Goal: Task Accomplishment & Management: Complete application form

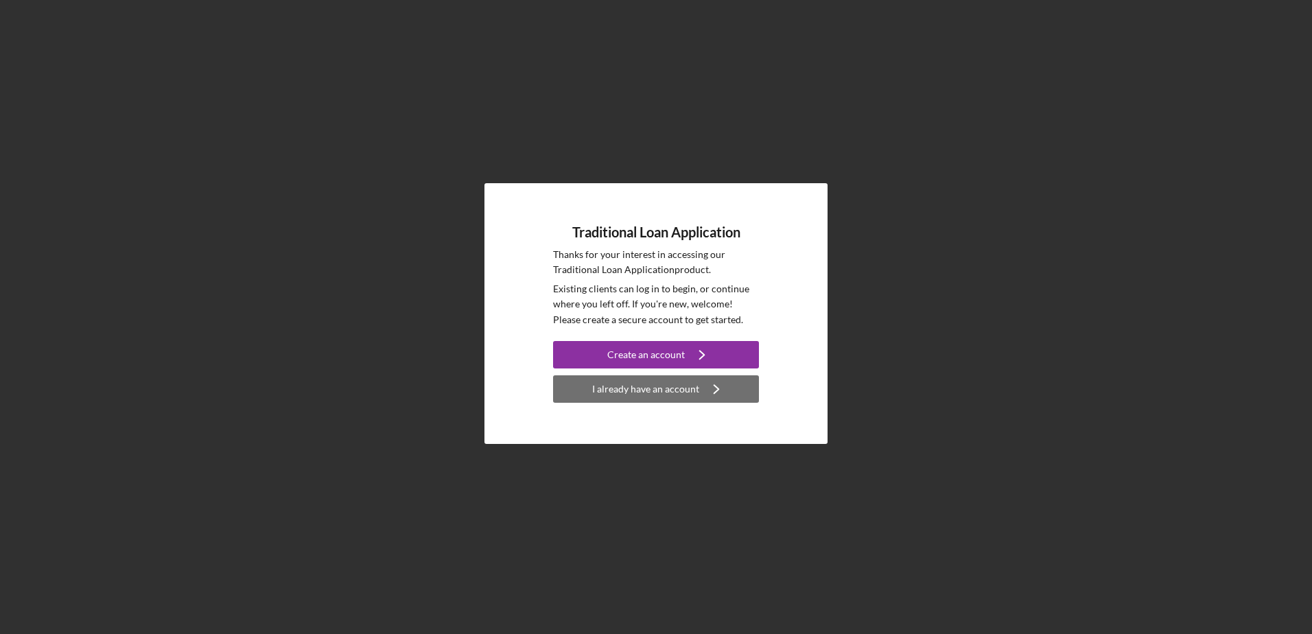
click at [663, 386] on div "I already have an account" at bounding box center [645, 388] width 107 height 27
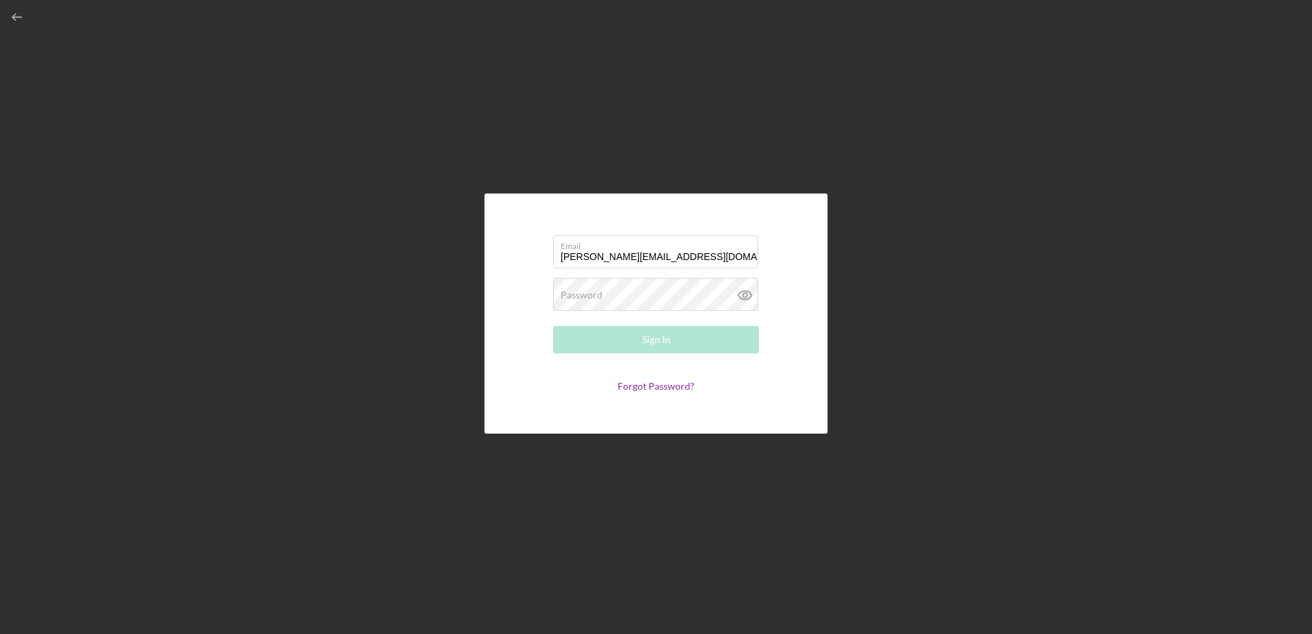
type input "[PERSON_NAME][EMAIL_ADDRESS][DOMAIN_NAME]"
click at [553, 326] on button "Sign In" at bounding box center [656, 339] width 206 height 27
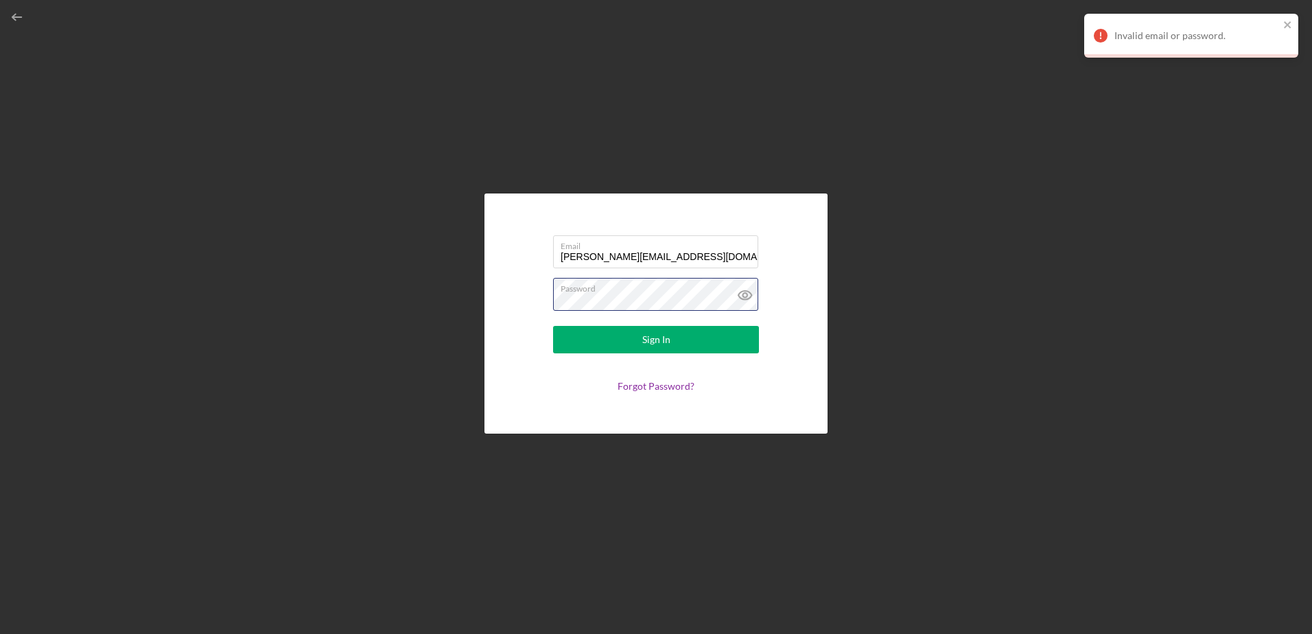
click at [553, 326] on button "Sign In" at bounding box center [656, 339] width 206 height 27
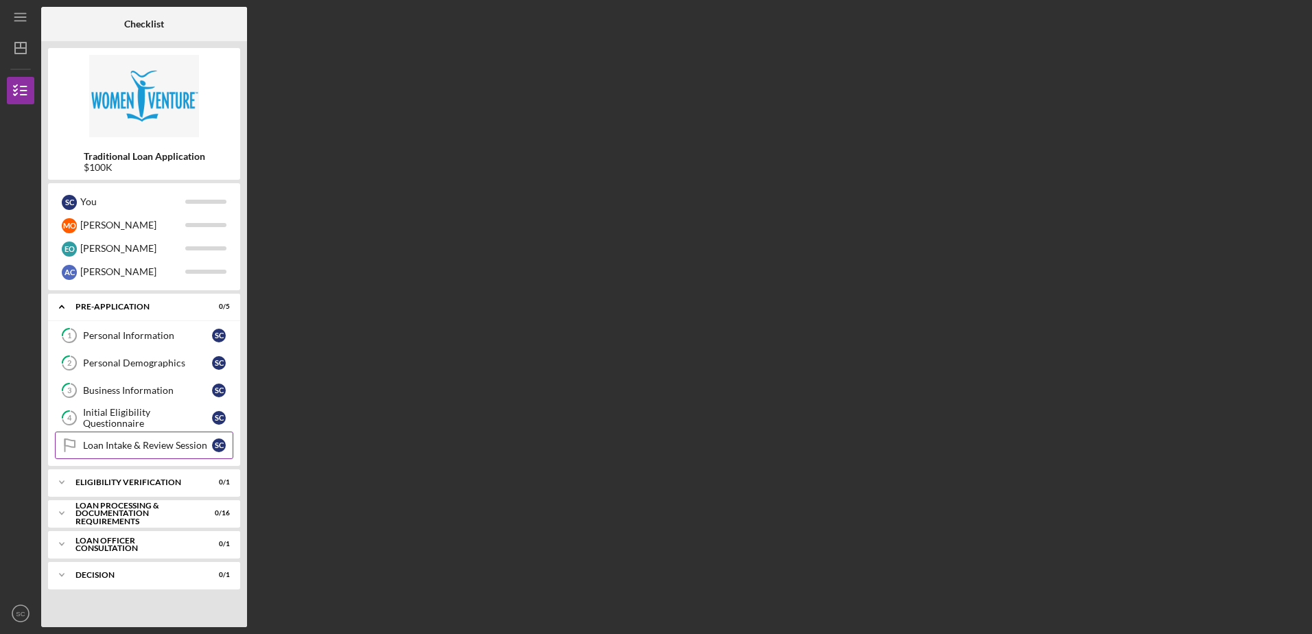
click at [139, 445] on div "Loan Intake & Review Session" at bounding box center [147, 445] width 129 height 11
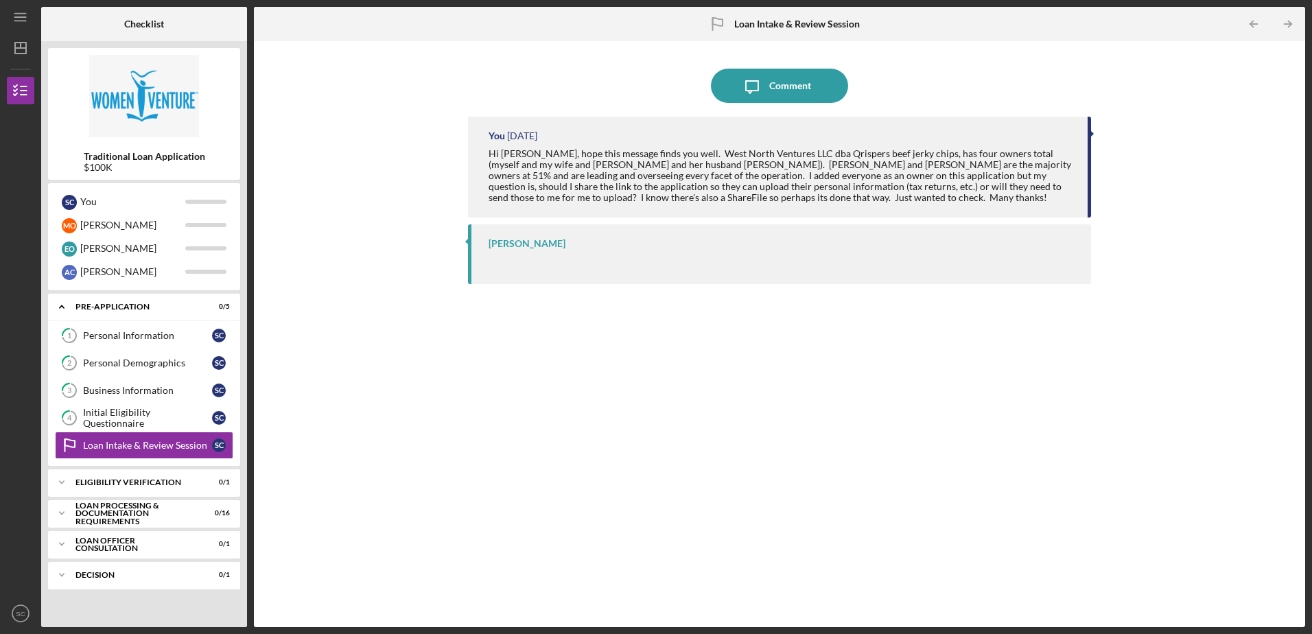
click at [526, 241] on div "[PERSON_NAME]" at bounding box center [526, 243] width 77 height 11
click at [504, 248] on div "[PERSON_NAME]" at bounding box center [526, 243] width 77 height 11
click at [561, 269] on div "[PERSON_NAME]" at bounding box center [779, 254] width 622 height 60
click at [985, 261] on div at bounding box center [782, 261] width 588 height 11
click at [1091, 132] on div at bounding box center [1091, 133] width 3 height 7
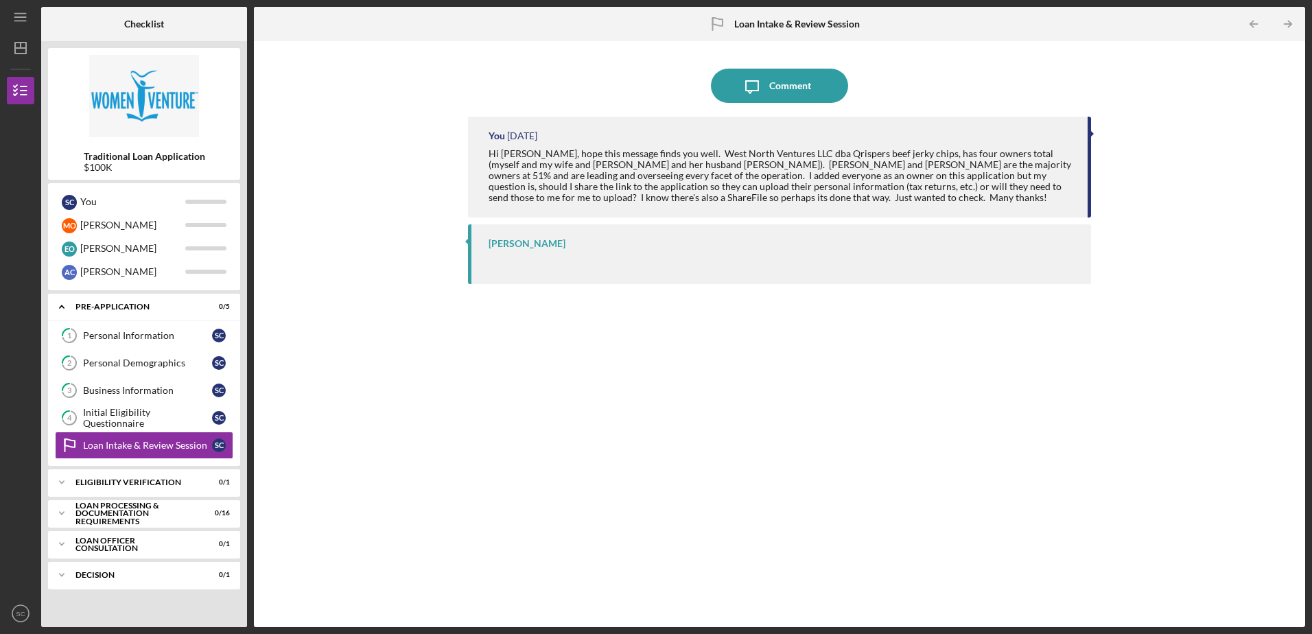
click at [1091, 132] on div at bounding box center [1091, 133] width 3 height 7
click at [687, 207] on div "You [DATE] Hi [PERSON_NAME], hope this message finds you well. West North Ventu…" at bounding box center [779, 167] width 622 height 101
click at [696, 188] on div "Hi [PERSON_NAME], hope this message finds you well. West North Ventures LLC dba…" at bounding box center [780, 175] width 584 height 55
drag, startPoint x: 696, startPoint y: 188, endPoint x: 580, endPoint y: 201, distance: 117.3
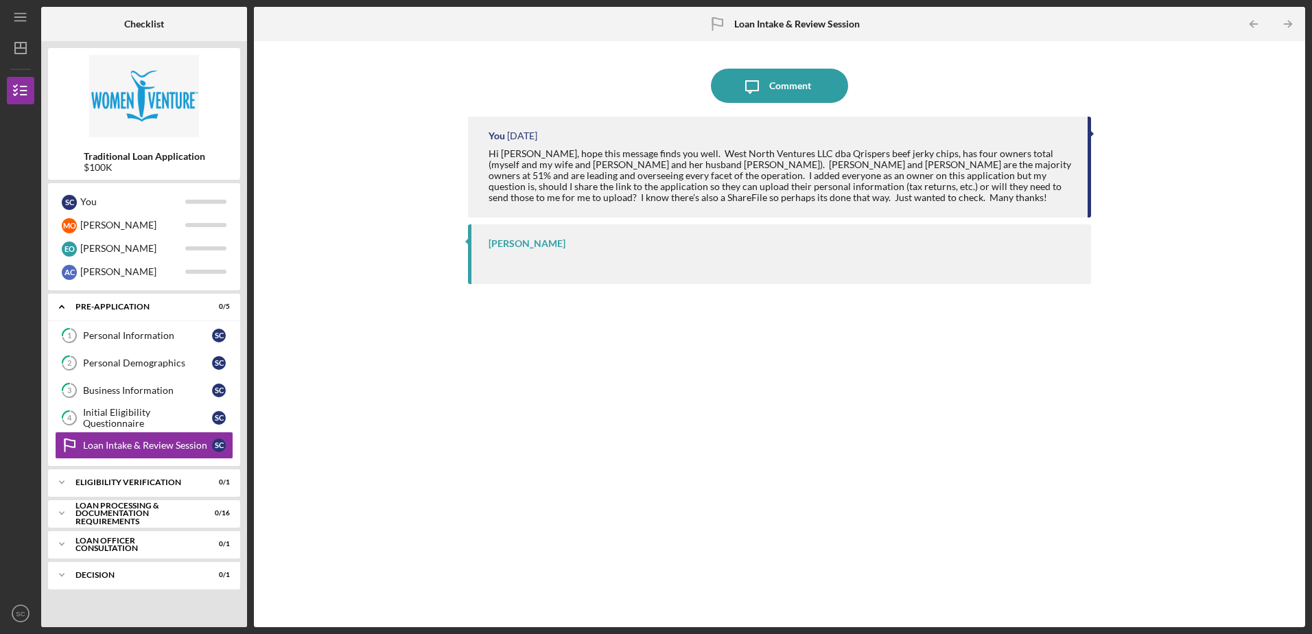
click at [580, 201] on div "Hi [PERSON_NAME], hope this message finds you well. West North Ventures LLC dba…" at bounding box center [780, 175] width 584 height 55
click at [486, 244] on div "[PERSON_NAME]" at bounding box center [779, 254] width 622 height 60
click at [486, 245] on div "[PERSON_NAME]" at bounding box center [779, 254] width 622 height 60
drag, startPoint x: 486, startPoint y: 245, endPoint x: 467, endPoint y: 246, distance: 19.2
click at [467, 246] on div "Icon/Message Comment You [DATE] Hi [PERSON_NAME], hope this message finds you w…" at bounding box center [779, 334] width 1037 height 572
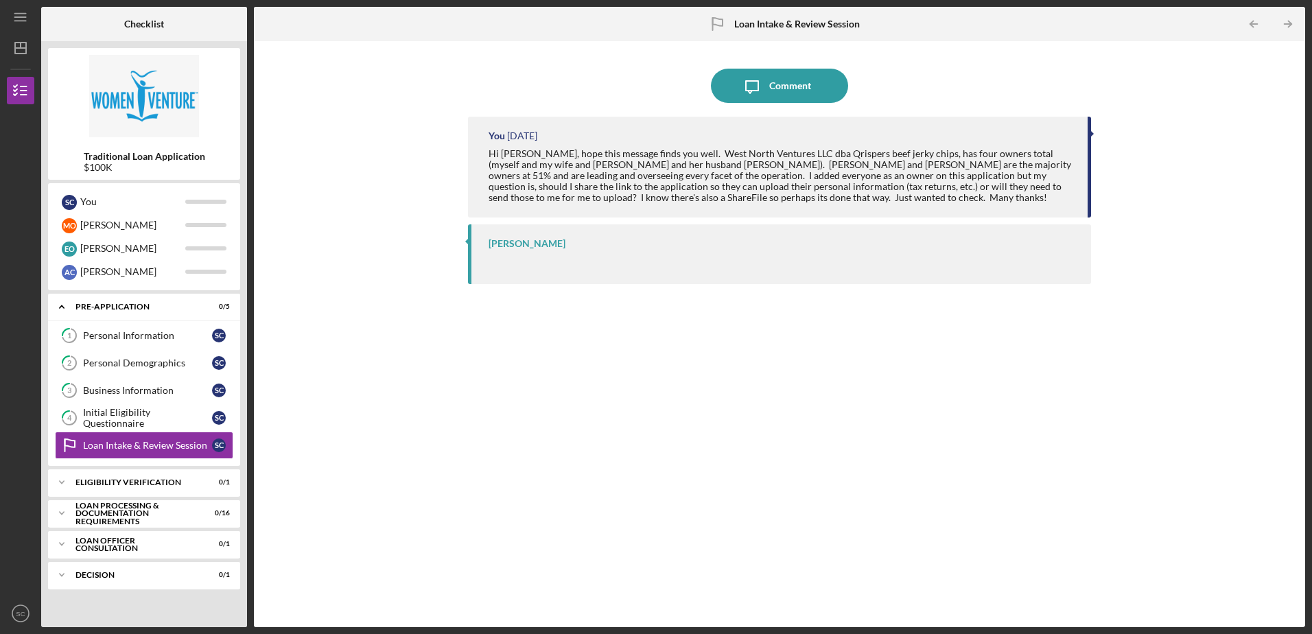
click at [532, 243] on div "[PERSON_NAME]" at bounding box center [526, 243] width 77 height 11
click at [172, 479] on div "Eligibility Verification" at bounding box center [148, 482] width 147 height 8
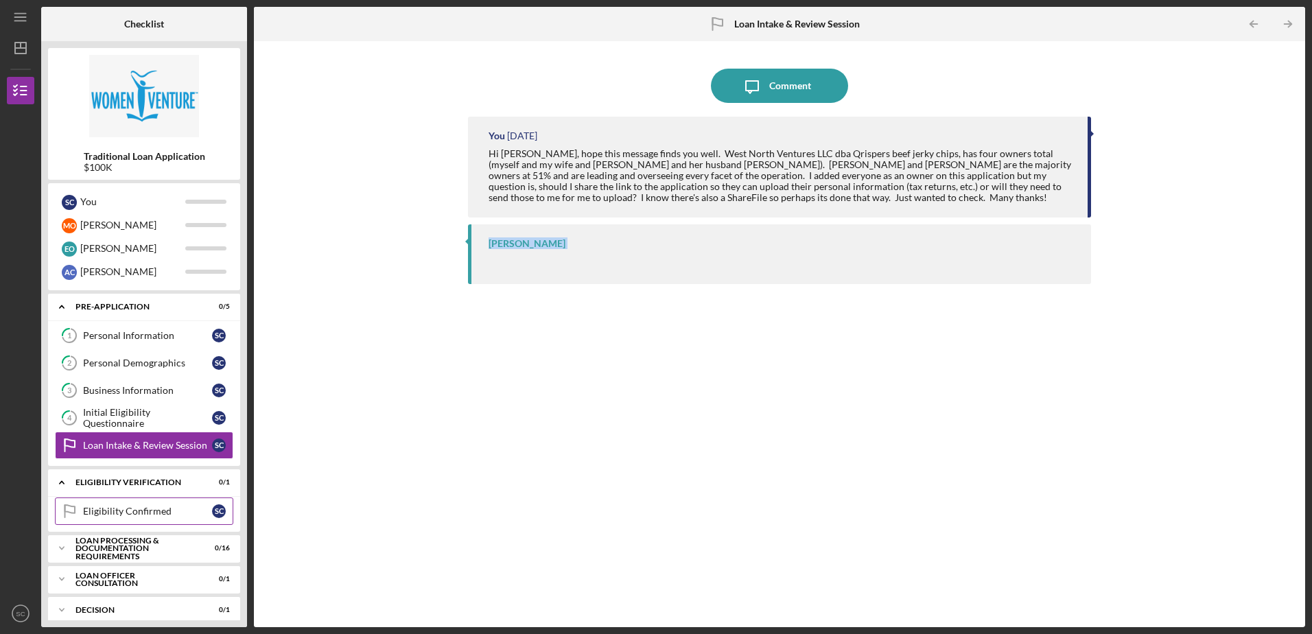
click at [157, 508] on div "Eligibility Confirmed" at bounding box center [147, 511] width 129 height 11
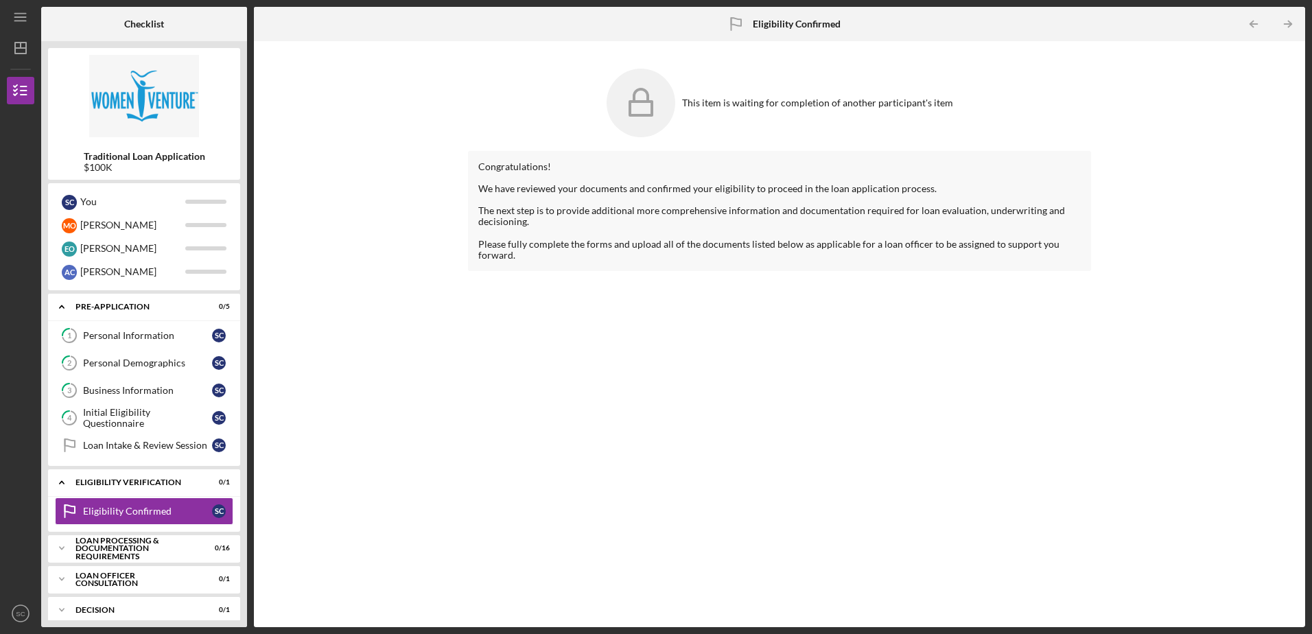
click at [787, 95] on div "This item is waiting for completion of another participant's item" at bounding box center [779, 103] width 622 height 82
click at [481, 462] on div "Congratulations! We have reviewed your documents and confirmed your eligibility…" at bounding box center [779, 378] width 622 height 455
click at [163, 546] on div "Loan Processing & Documentation Requirements" at bounding box center [148, 549] width 147 height 16
click at [154, 573] on div "Personal and Household Expenses" at bounding box center [147, 577] width 129 height 22
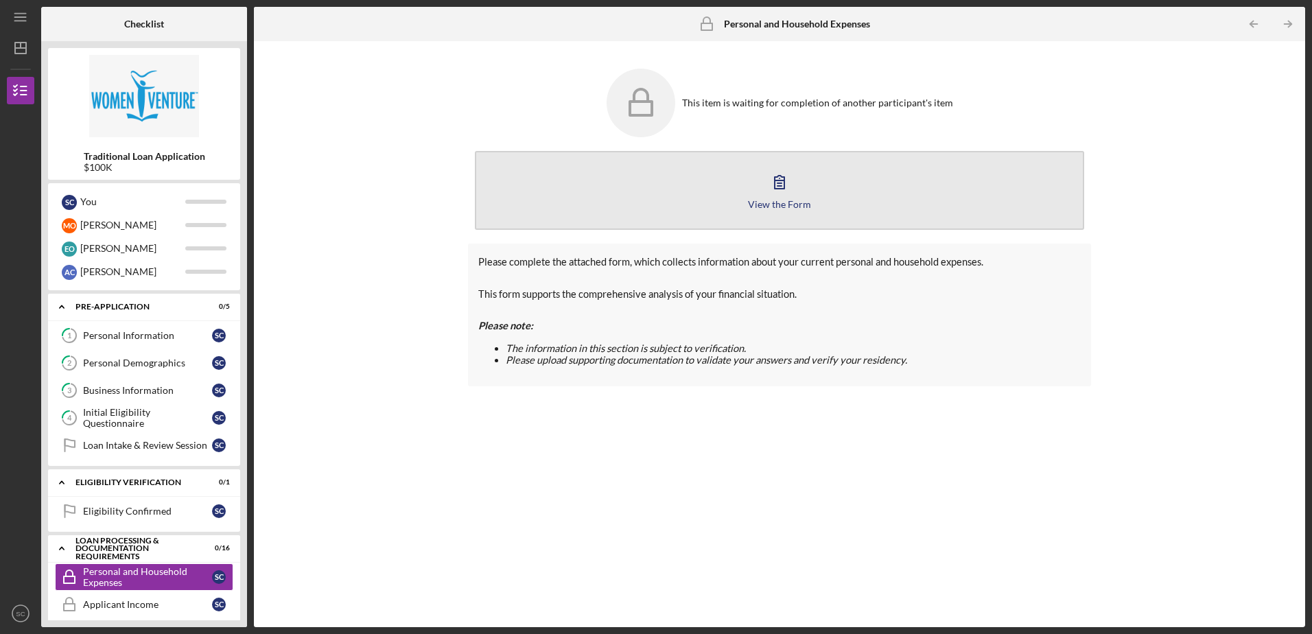
click at [778, 185] on icon "button" at bounding box center [779, 182] width 34 height 34
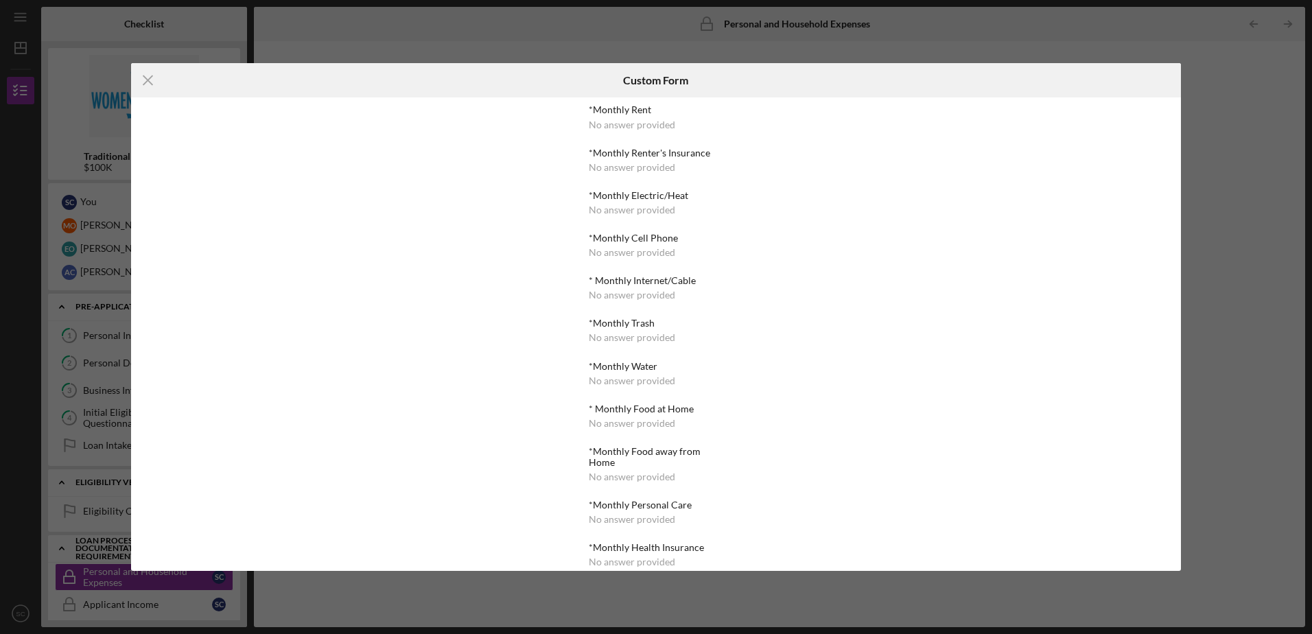
click at [659, 173] on div "*Monthly Rent No answer provided *Monthly Renter's Insurance No answer provided…" at bounding box center [656, 544] width 134 height 880
click at [627, 124] on div "No answer provided" at bounding box center [632, 124] width 86 height 11
click at [628, 109] on div "*Monthly Rent" at bounding box center [656, 109] width 134 height 11
click at [651, 185] on div "*Monthly Rent No answer provided *Monthly Renter's Insurance No answer provided…" at bounding box center [656, 544] width 134 height 880
click at [150, 81] on icon "Icon/Menu Close" at bounding box center [148, 80] width 34 height 34
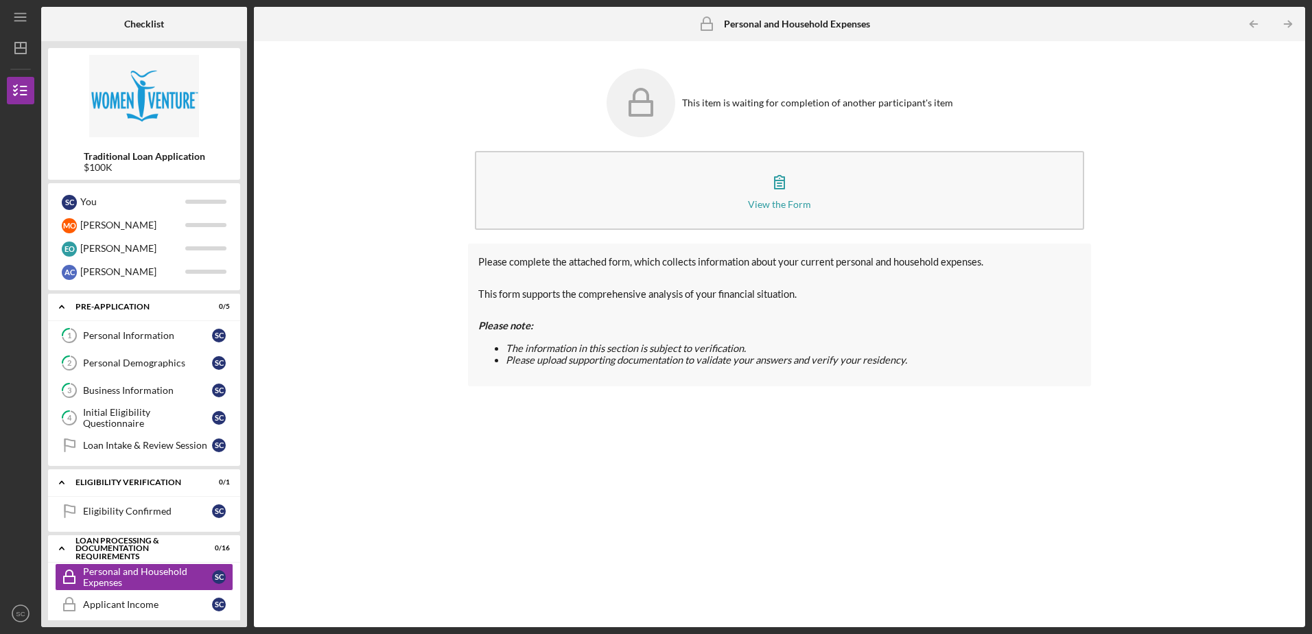
drag, startPoint x: 476, startPoint y: 464, endPoint x: 368, endPoint y: 477, distance: 108.6
click at [476, 464] on div "Please complete the attached form, which collects information about your curren…" at bounding box center [779, 425] width 622 height 363
click at [189, 509] on div "Eligibility Confirmed" at bounding box center [147, 511] width 129 height 11
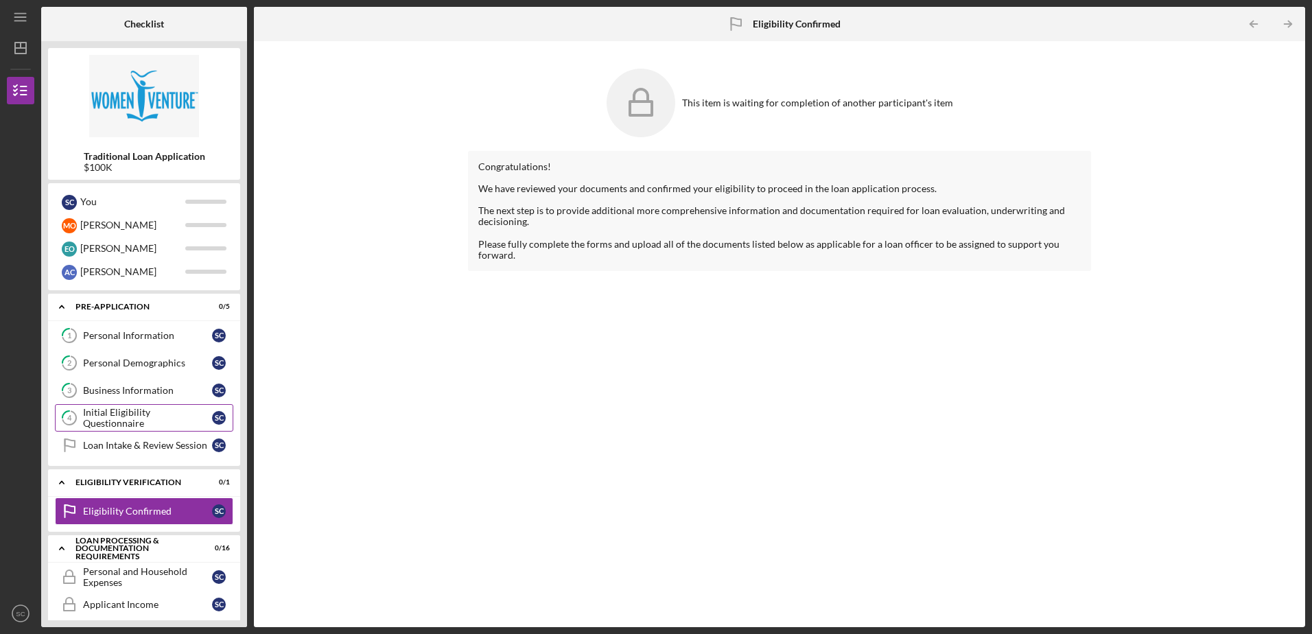
click at [134, 414] on div "Initial Eligibility Questionnaire" at bounding box center [147, 418] width 129 height 22
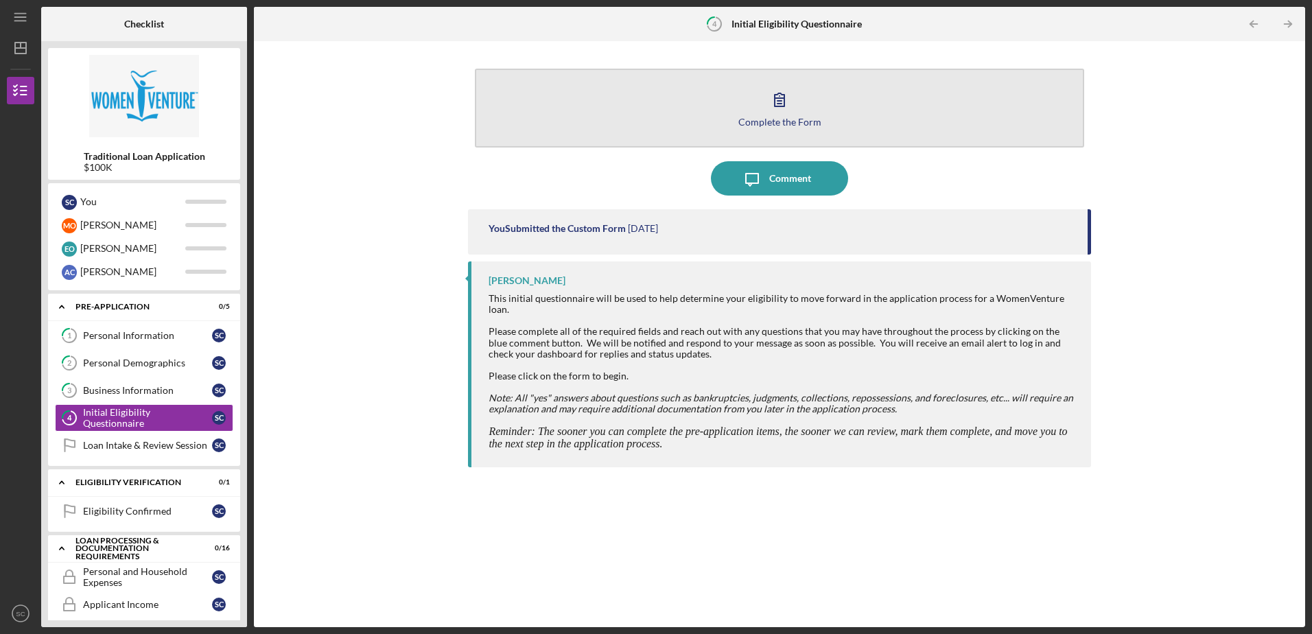
click at [766, 108] on icon "button" at bounding box center [779, 99] width 34 height 34
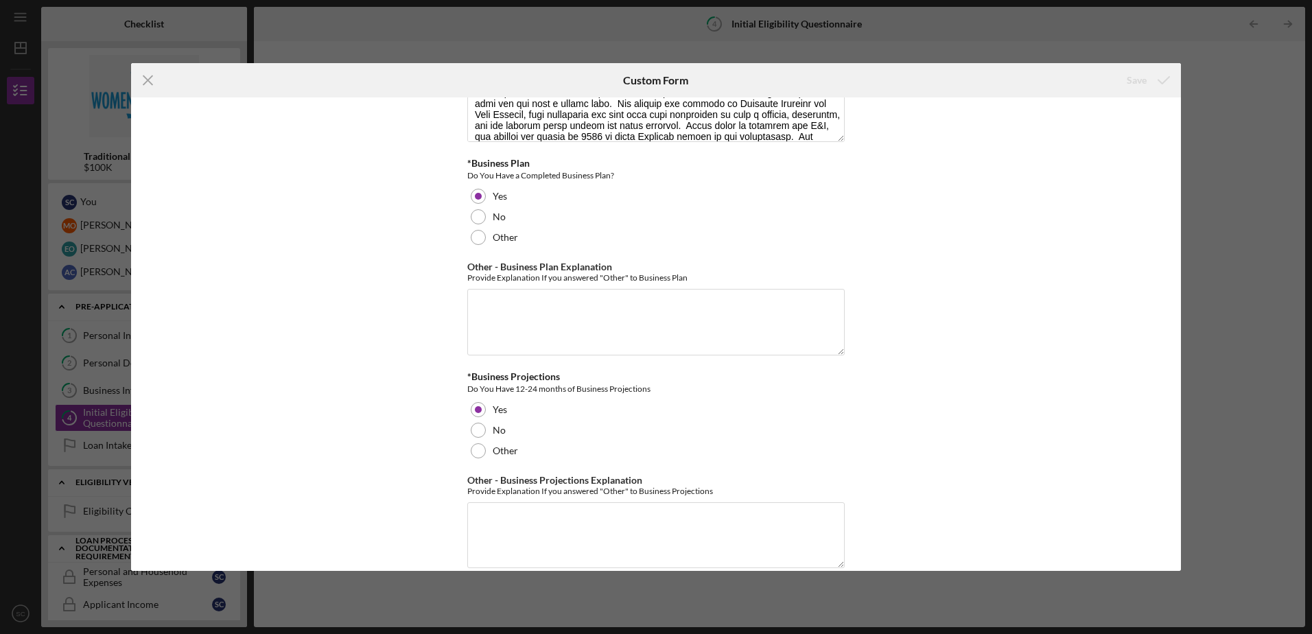
scroll to position [2457, 0]
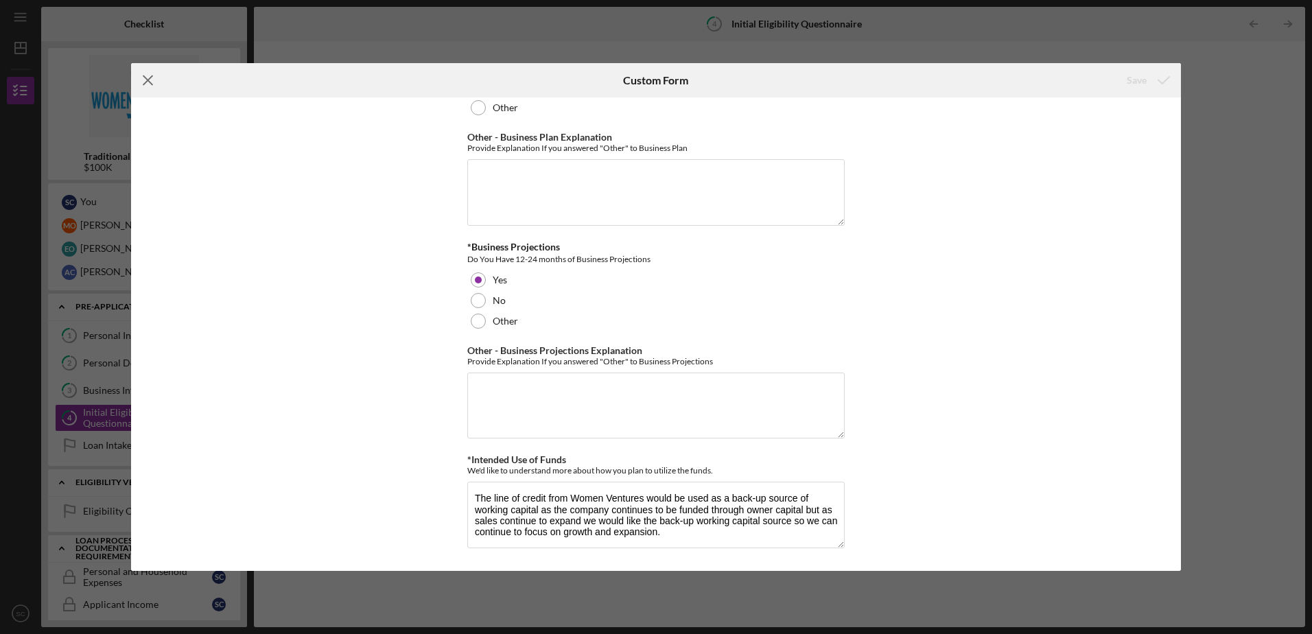
click at [147, 80] on line at bounding box center [147, 80] width 9 height 9
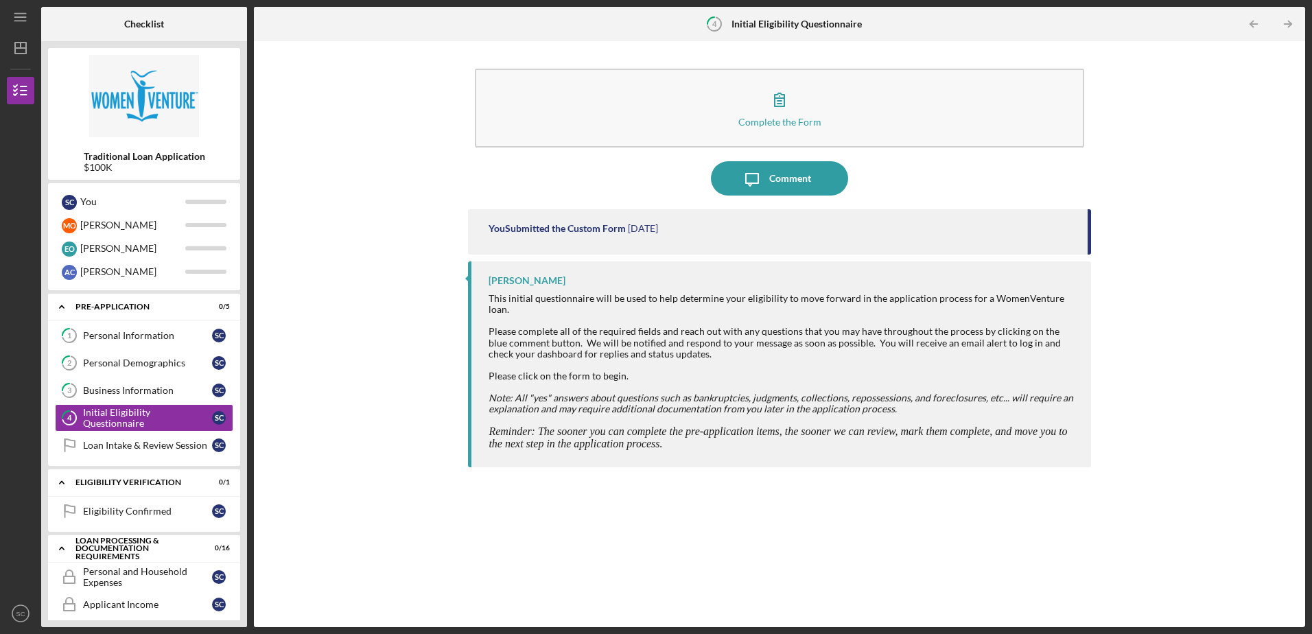
click at [629, 392] on em "Note: All "yes" answers about questions such as bankruptcies, judgments, collec…" at bounding box center [780, 403] width 584 height 23
click at [611, 227] on div "You Submitted the Custom Form" at bounding box center [556, 228] width 137 height 11
click at [637, 230] on time "[DATE]" at bounding box center [643, 228] width 30 height 11
click at [543, 315] on div at bounding box center [782, 320] width 588 height 11
click at [523, 285] on div "[PERSON_NAME]" at bounding box center [526, 280] width 77 height 11
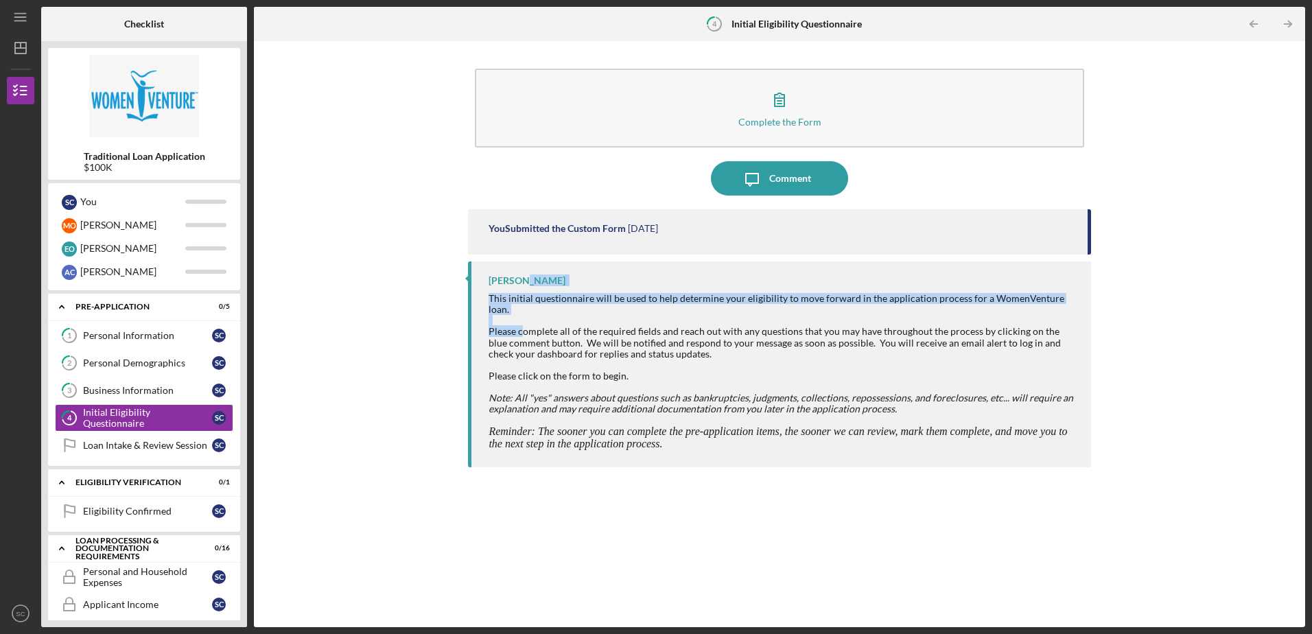
drag, startPoint x: 521, startPoint y: 285, endPoint x: 523, endPoint y: 335, distance: 49.5
click at [523, 335] on div "[PERSON_NAME] This initial questionnaire will be used to help determine your el…" at bounding box center [779, 364] width 622 height 206
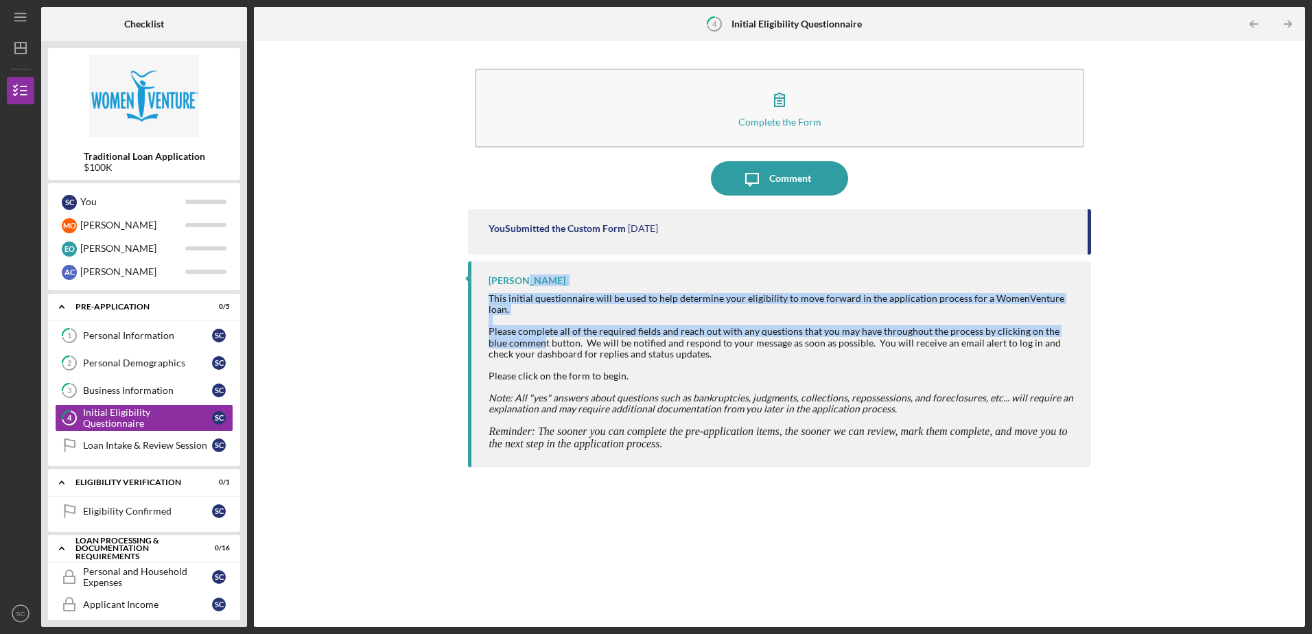
click at [523, 335] on div "Please complete all of the required fields and reach out with any questions tha…" at bounding box center [782, 342] width 588 height 33
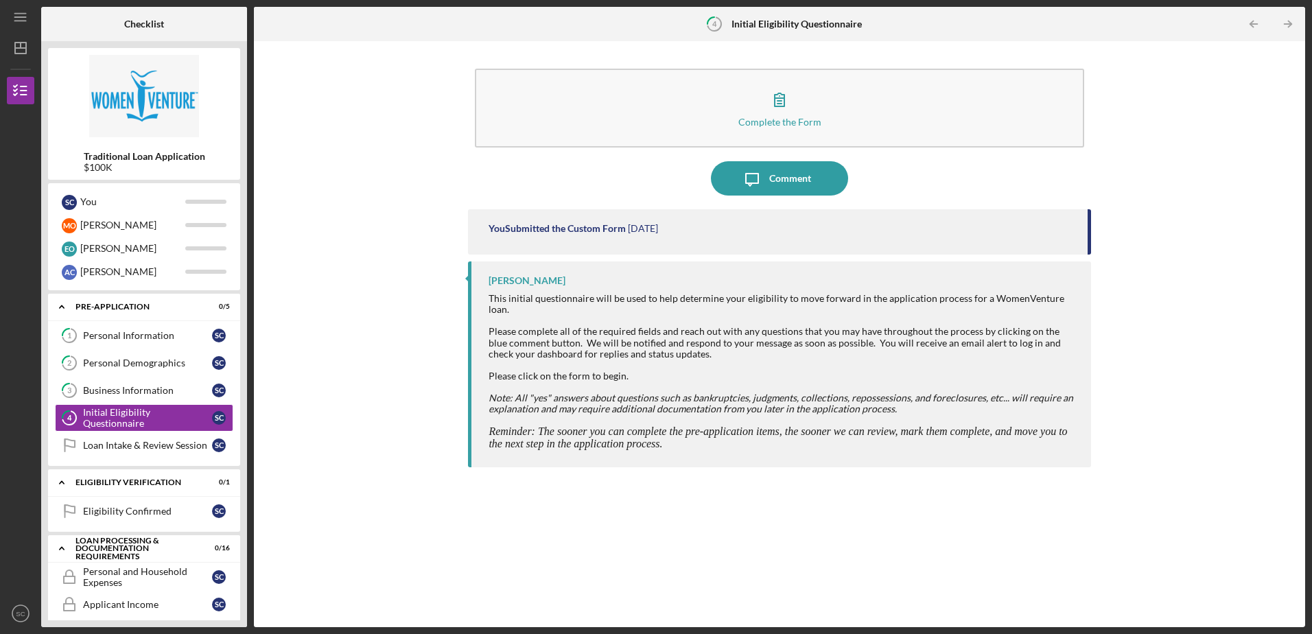
click at [579, 392] on em "Note: All "yes" answers about questions such as bankruptcies, judgments, collec…" at bounding box center [780, 403] width 584 height 23
click at [375, 321] on div "Complete the Form Form Icon/Message Comment You Submitted the Custom Form [DATE…" at bounding box center [779, 334] width 1037 height 572
click at [161, 448] on div "Loan Intake & Review Session" at bounding box center [147, 445] width 129 height 11
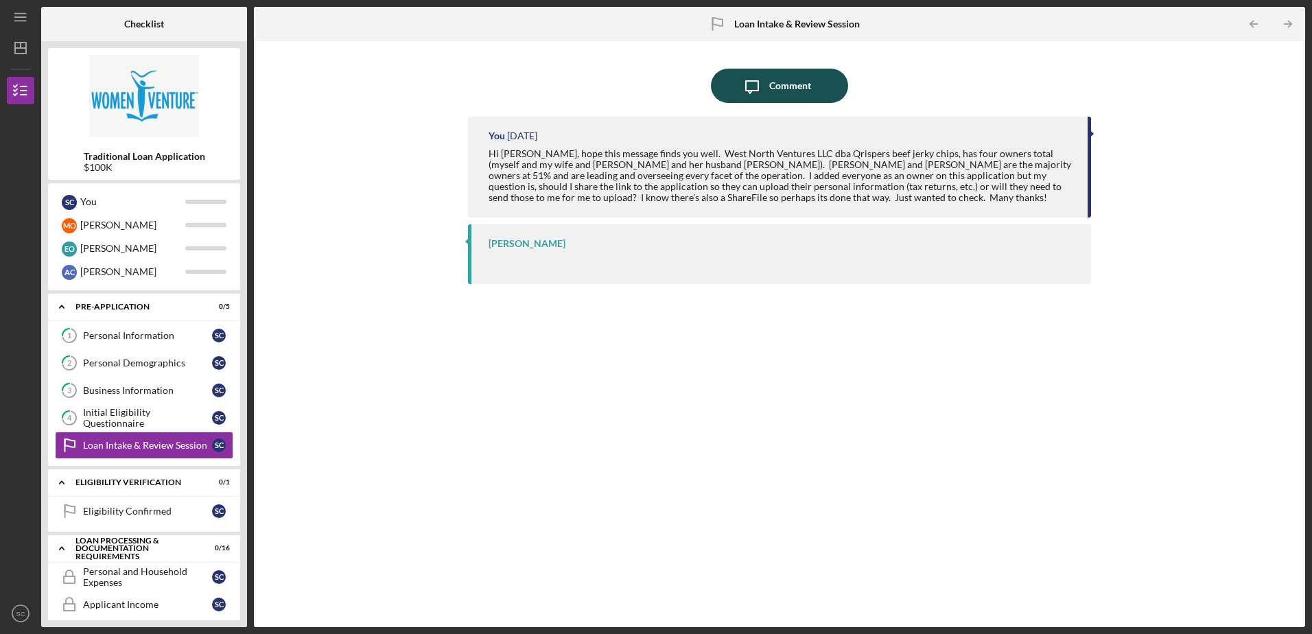
click at [796, 79] on div "Comment" at bounding box center [790, 86] width 42 height 34
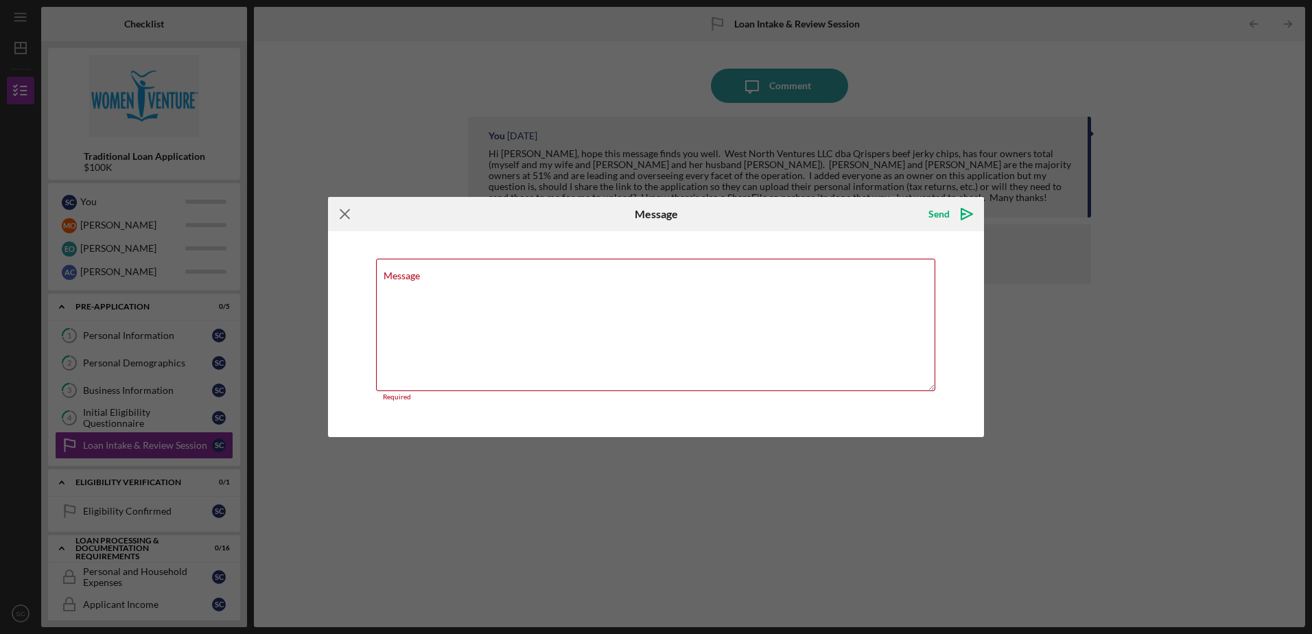
click at [346, 216] on g at bounding box center [344, 214] width 9 height 9
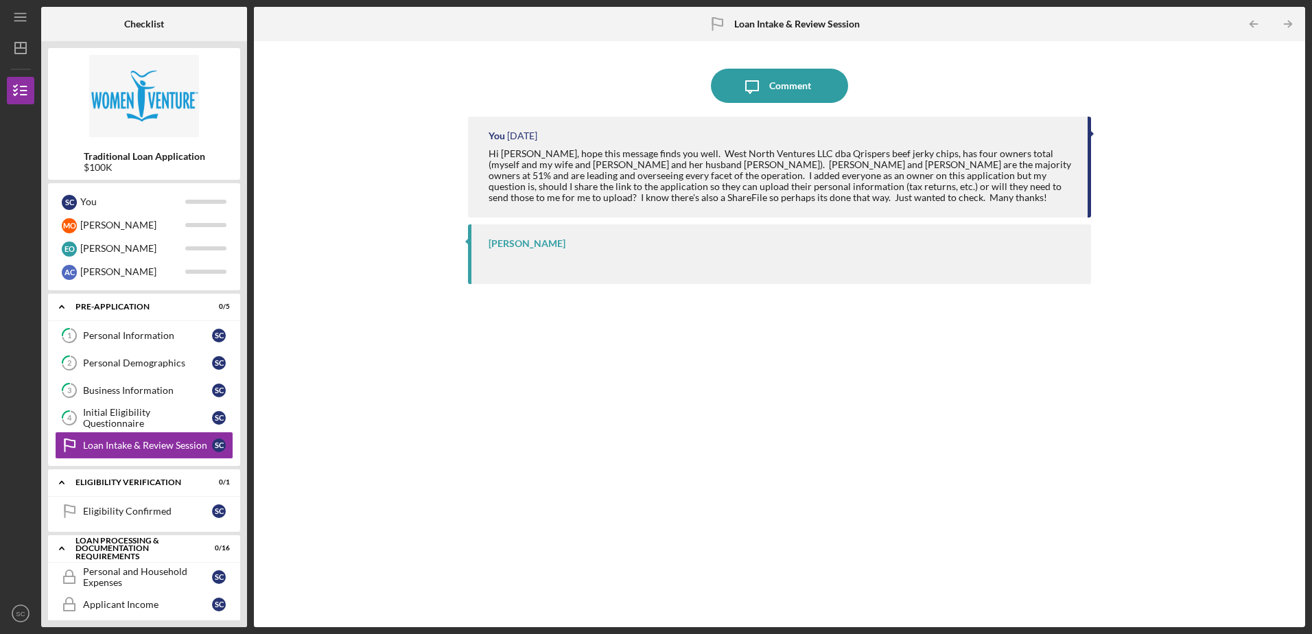
click at [374, 182] on div "Icon/Message Comment You [DATE] Hi [PERSON_NAME], hope this message finds you w…" at bounding box center [779, 334] width 1037 height 572
click at [137, 419] on div "Initial Eligibility Questionnaire" at bounding box center [147, 418] width 129 height 22
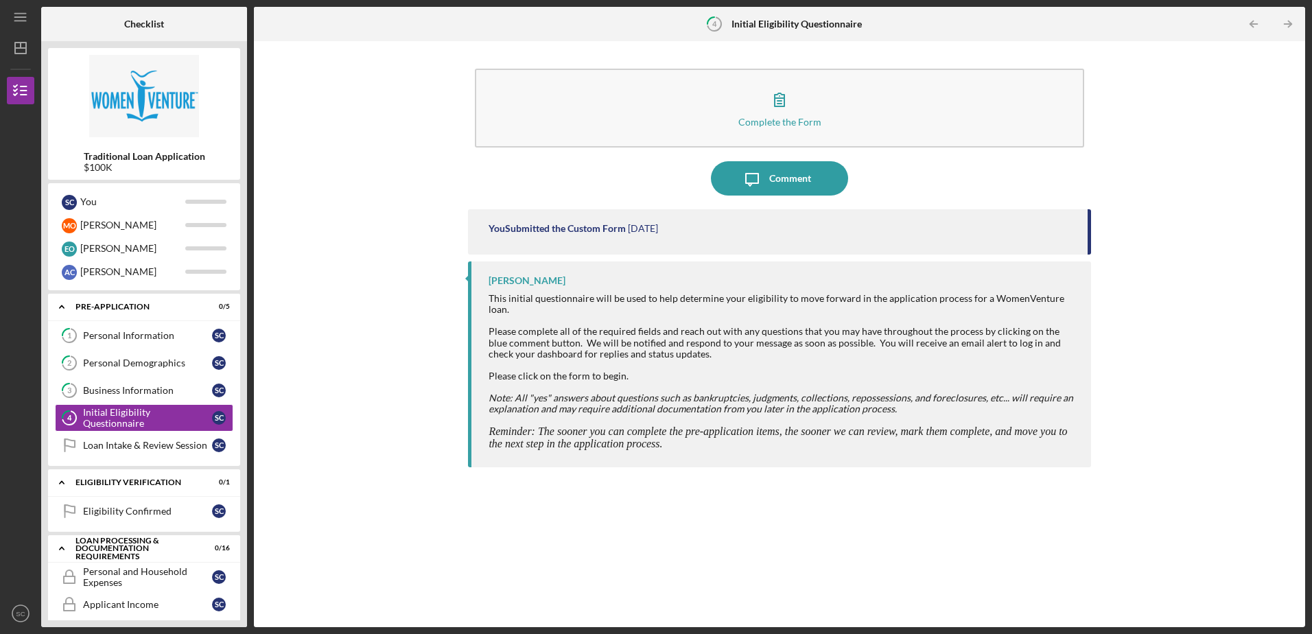
click at [584, 359] on div at bounding box center [782, 364] width 588 height 11
click at [593, 291] on div "[PERSON_NAME] This initial questionnaire will be used to help determine your el…" at bounding box center [779, 364] width 622 height 206
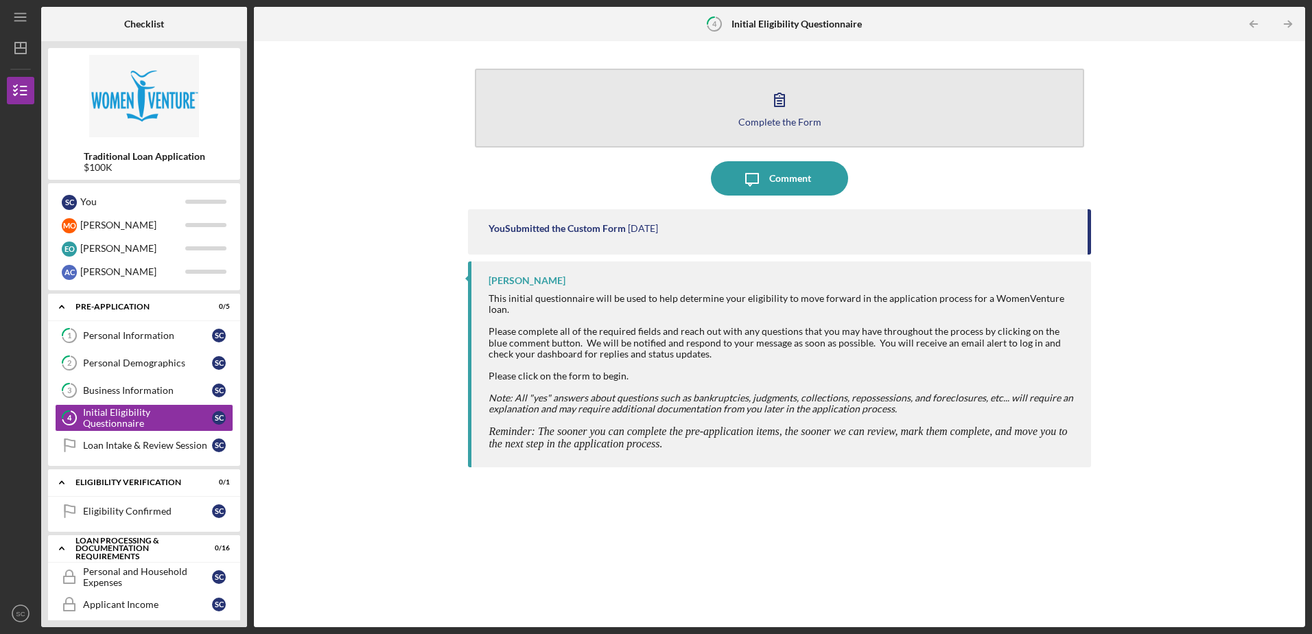
click at [779, 111] on icon "button" at bounding box center [779, 99] width 34 height 34
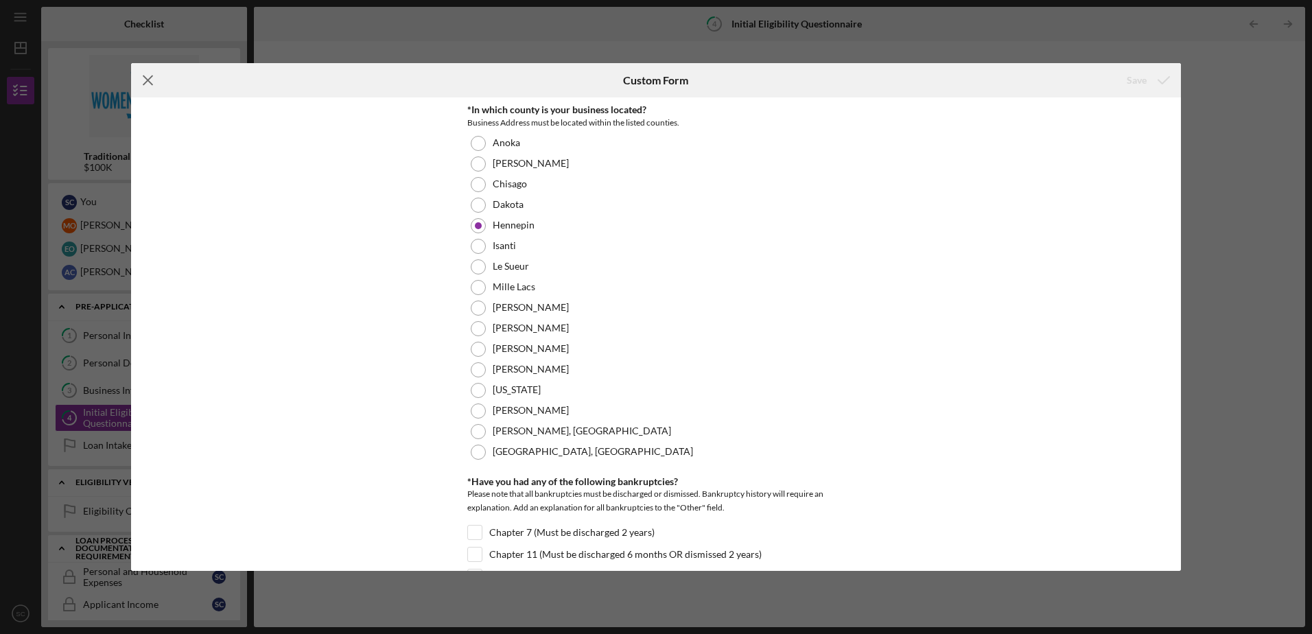
click at [147, 85] on icon "Icon/Menu Close" at bounding box center [148, 80] width 34 height 34
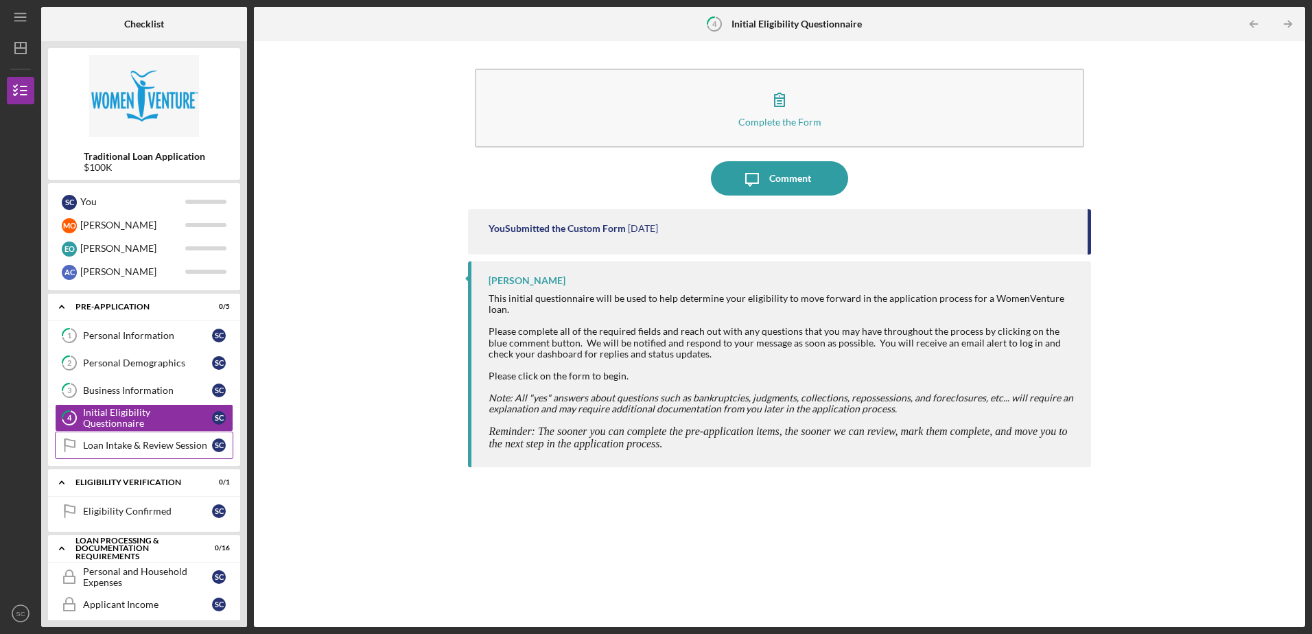
click at [139, 447] on div "Loan Intake & Review Session" at bounding box center [147, 445] width 129 height 11
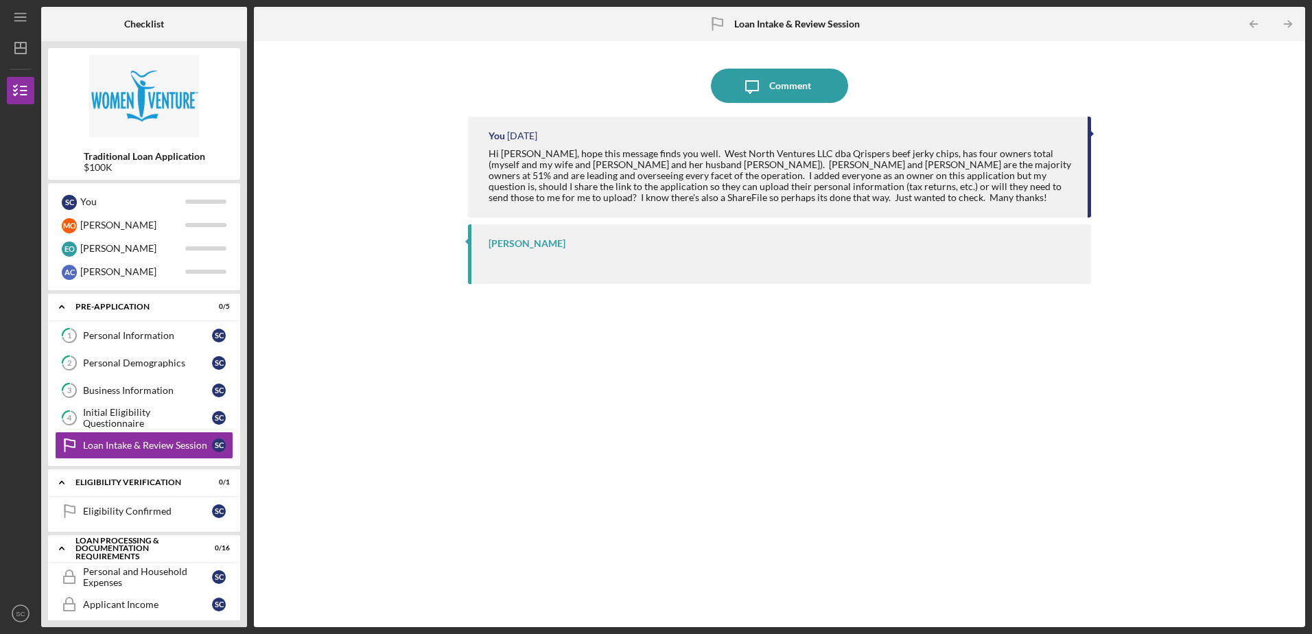
click at [608, 248] on div "[PERSON_NAME]" at bounding box center [782, 243] width 588 height 11
click at [140, 508] on div "Eligibility Confirmed" at bounding box center [147, 511] width 129 height 11
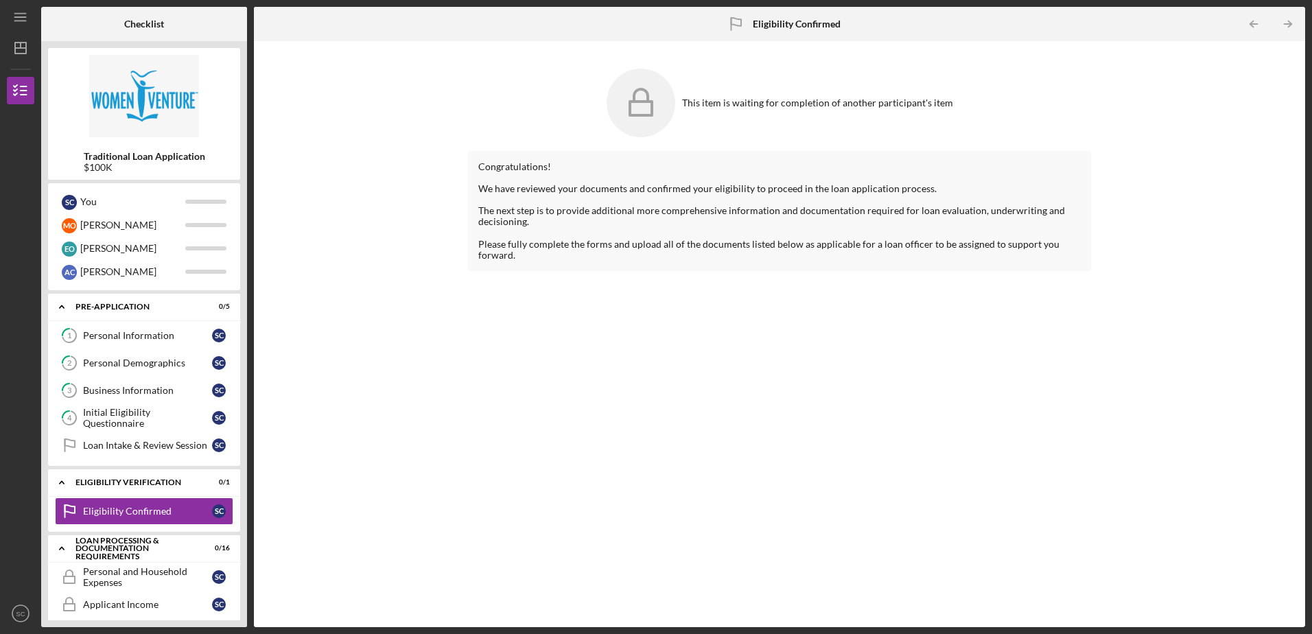
click at [753, 104] on div "This item is waiting for completion of another participant's item" at bounding box center [817, 102] width 271 height 11
click at [532, 246] on div "Please fully complete the forms and upload all of the documents listed below as…" at bounding box center [779, 250] width 602 height 22
click at [507, 178] on div at bounding box center [779, 177] width 602 height 11
click at [498, 156] on div "Congratulations! We have reviewed your documents and confirmed your eligibility…" at bounding box center [779, 211] width 622 height 120
click at [134, 545] on div "Loan Processing & Documentation Requirements" at bounding box center [148, 549] width 147 height 16
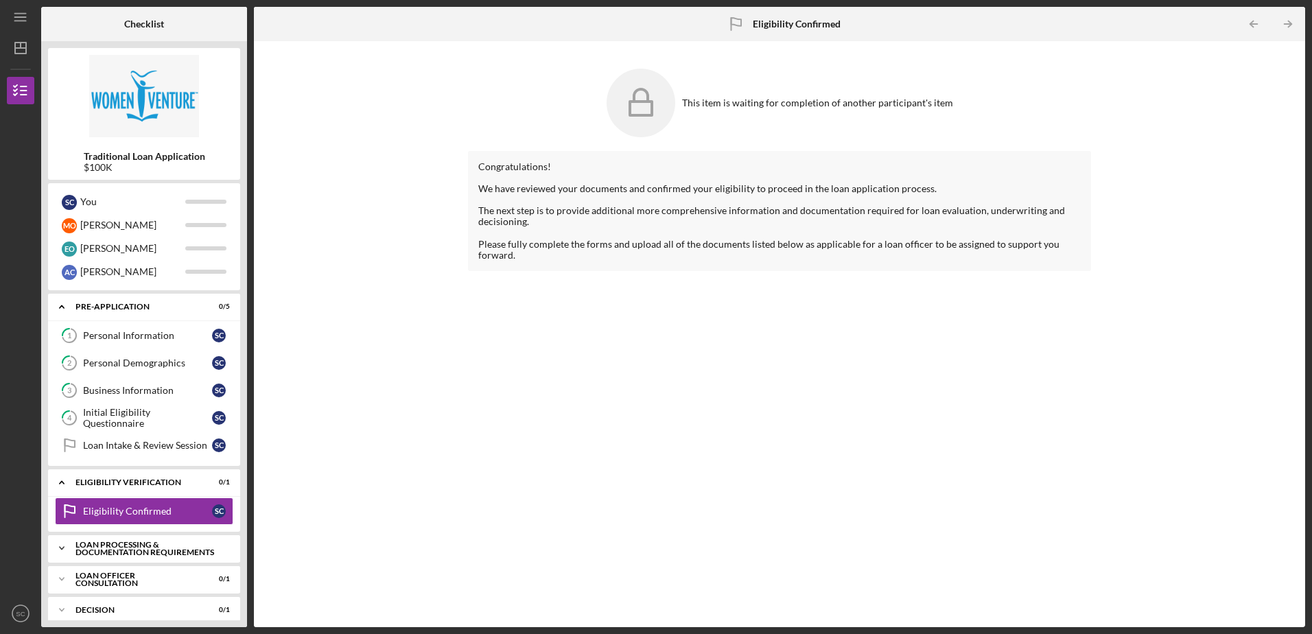
click at [134, 545] on div "Loan Processing & Documentation Requirements" at bounding box center [148, 549] width 147 height 16
click at [130, 574] on div "Personal and Household Expenses" at bounding box center [147, 577] width 129 height 22
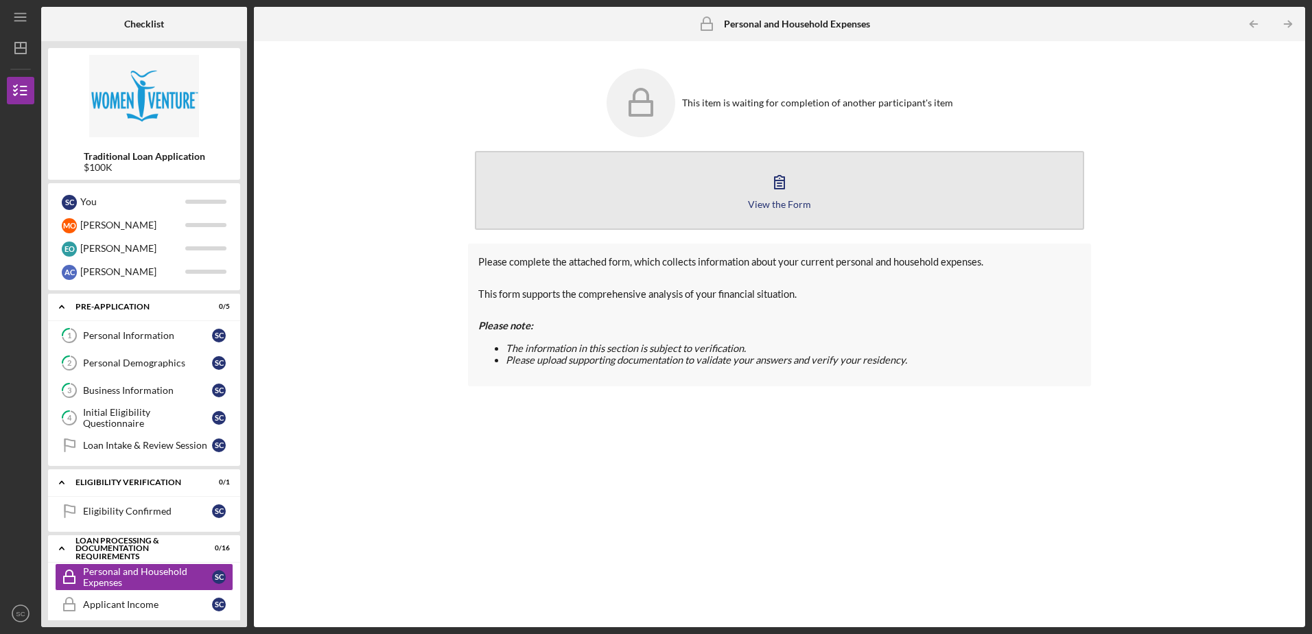
click at [775, 190] on icon "button" at bounding box center [779, 182] width 34 height 34
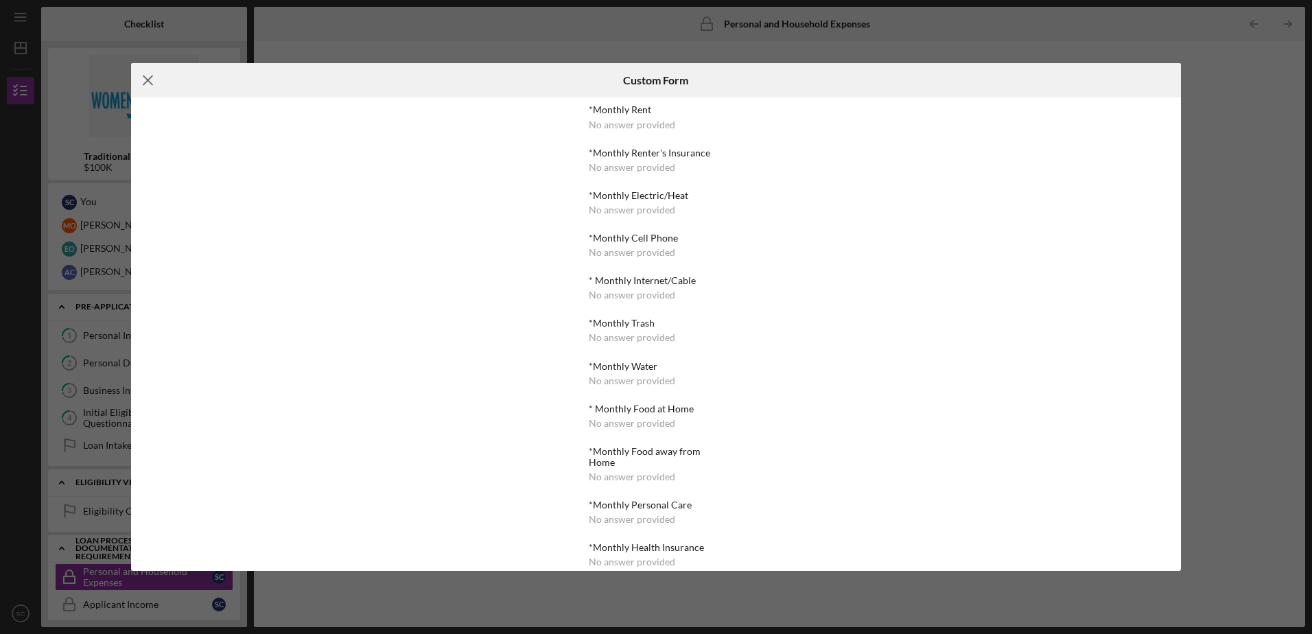
click at [148, 78] on icon "Icon/Menu Close" at bounding box center [148, 80] width 34 height 34
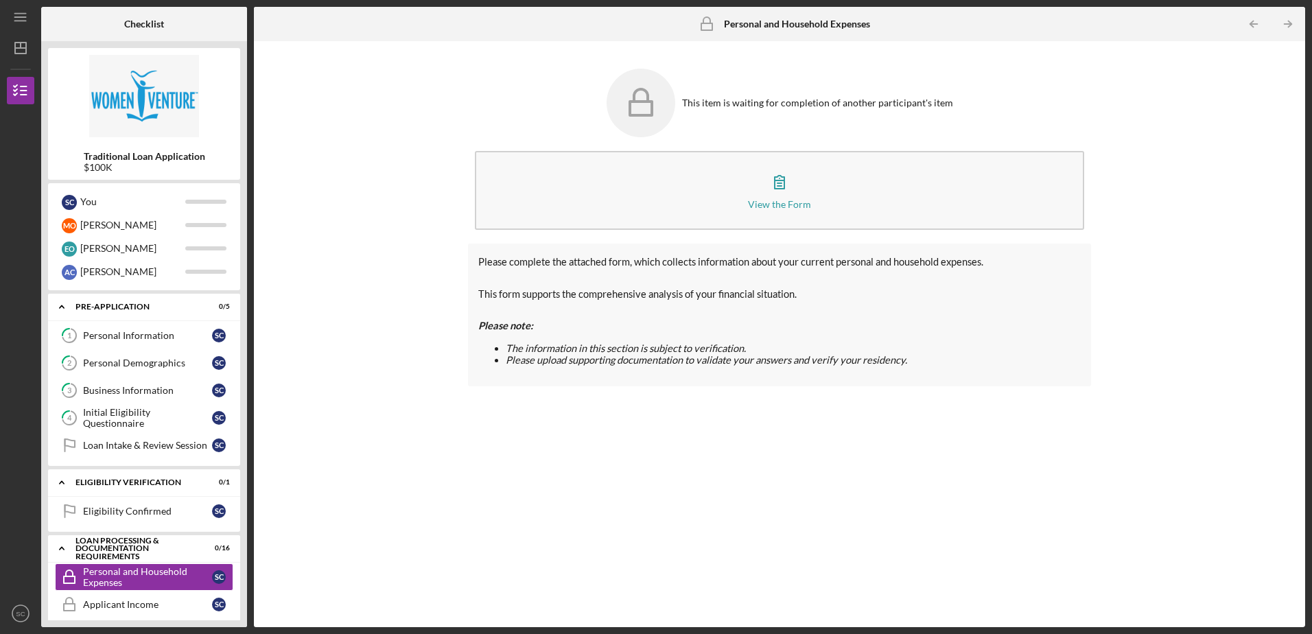
click at [713, 98] on div "This item is waiting for completion of another participant's item" at bounding box center [817, 102] width 271 height 11
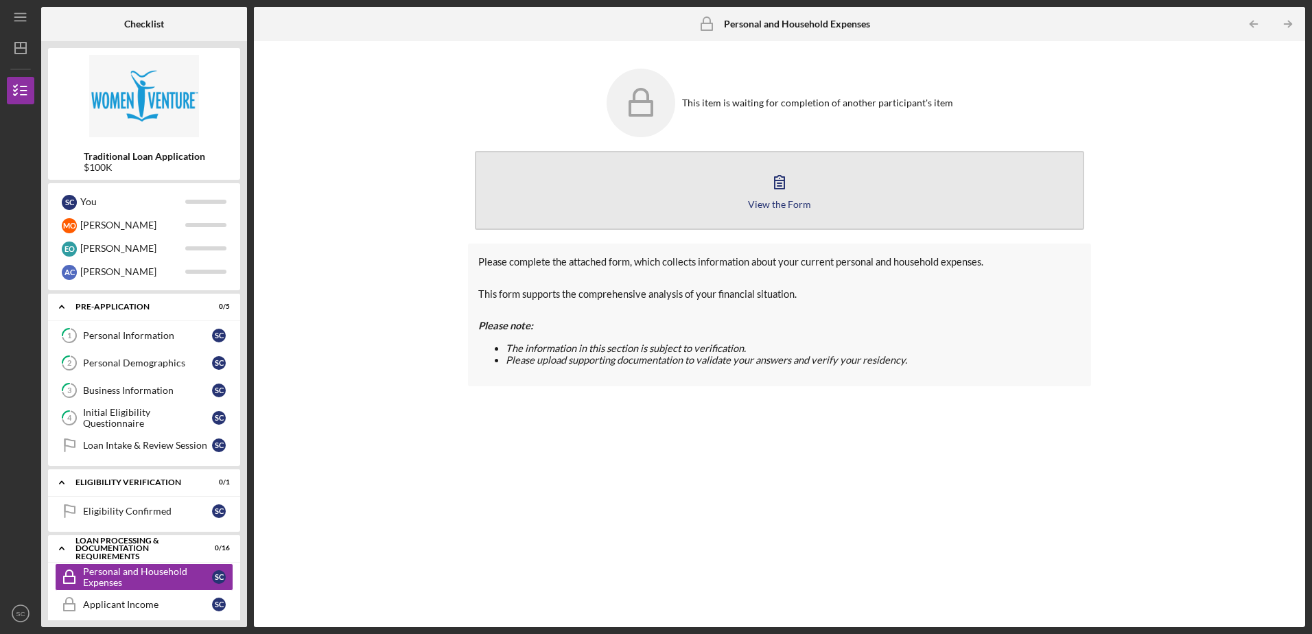
click at [641, 211] on button "View the Form Form" at bounding box center [779, 190] width 608 height 79
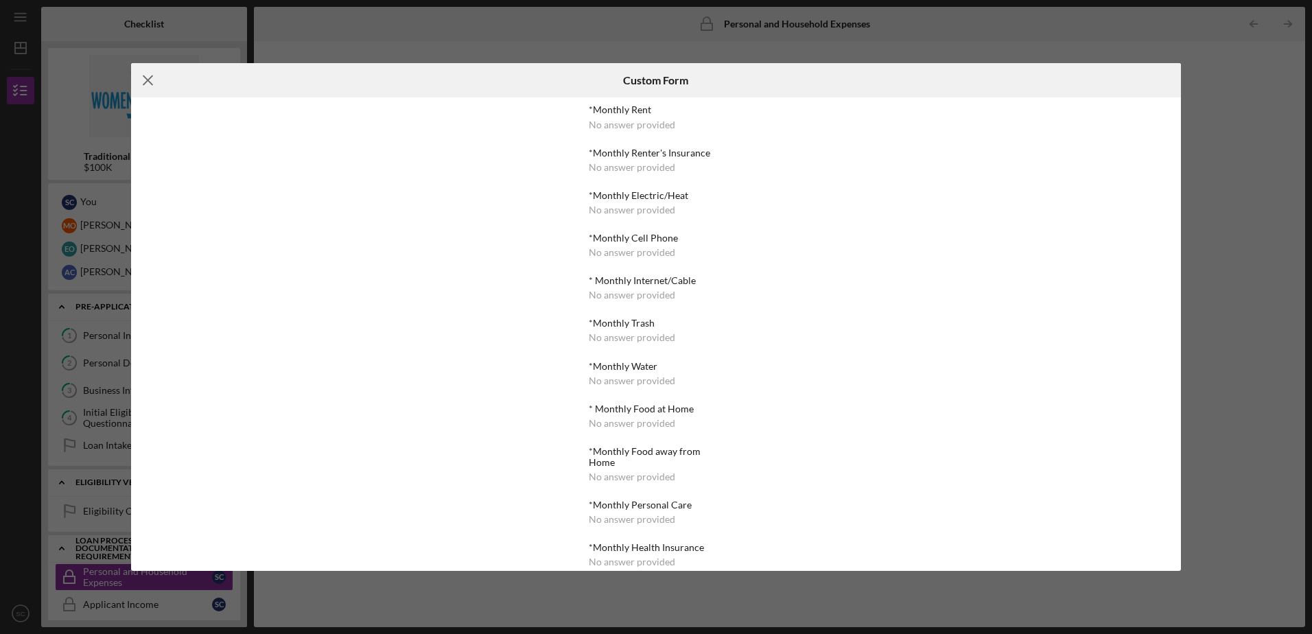
click at [150, 80] on icon "Icon/Menu Close" at bounding box center [148, 80] width 34 height 34
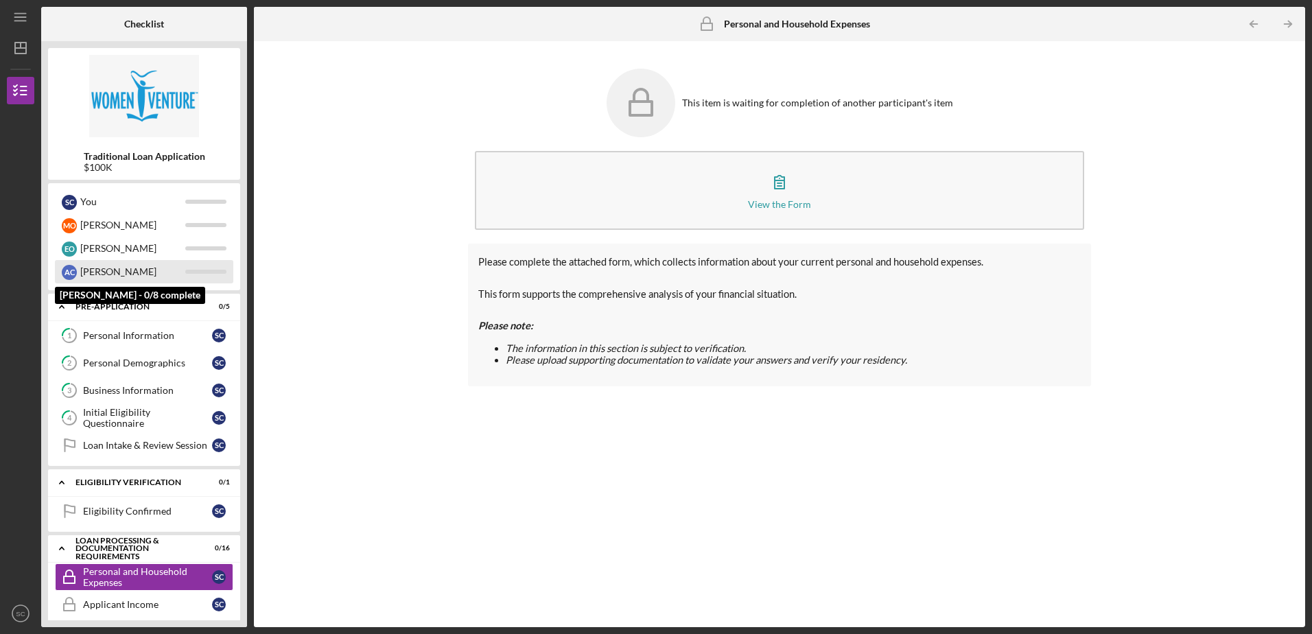
click at [127, 266] on div "[PERSON_NAME]" at bounding box center [132, 271] width 105 height 23
click at [72, 272] on div "A C" at bounding box center [69, 272] width 15 height 15
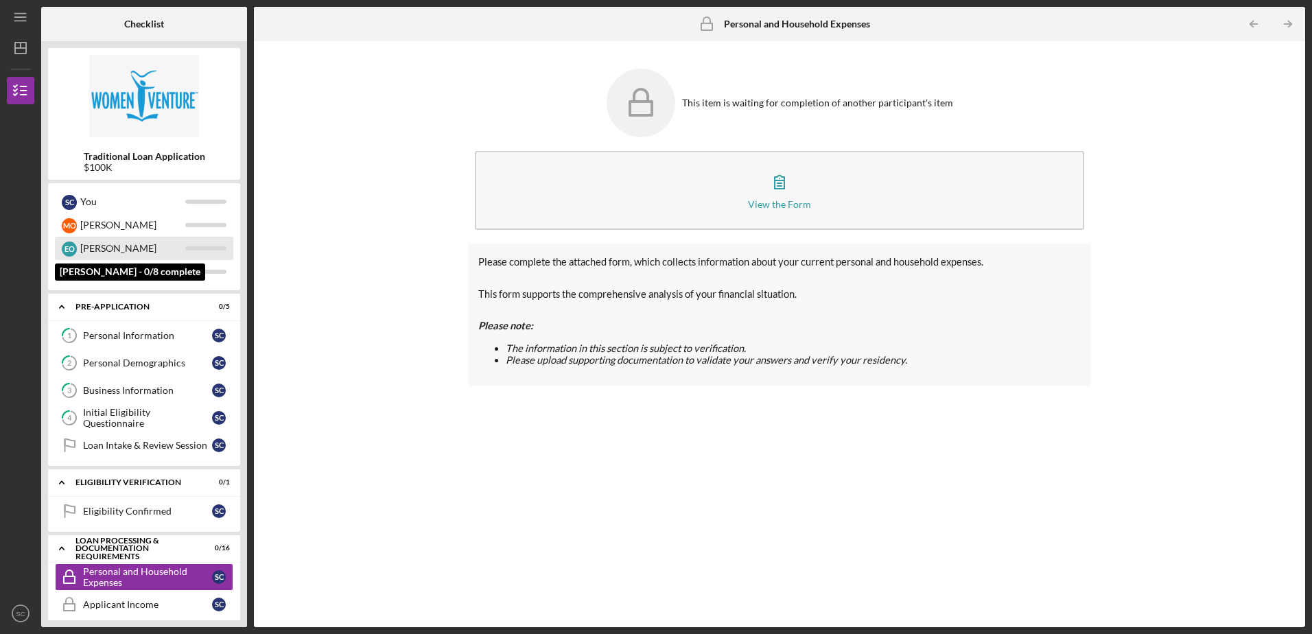
click at [92, 246] on div "[PERSON_NAME]" at bounding box center [132, 248] width 105 height 23
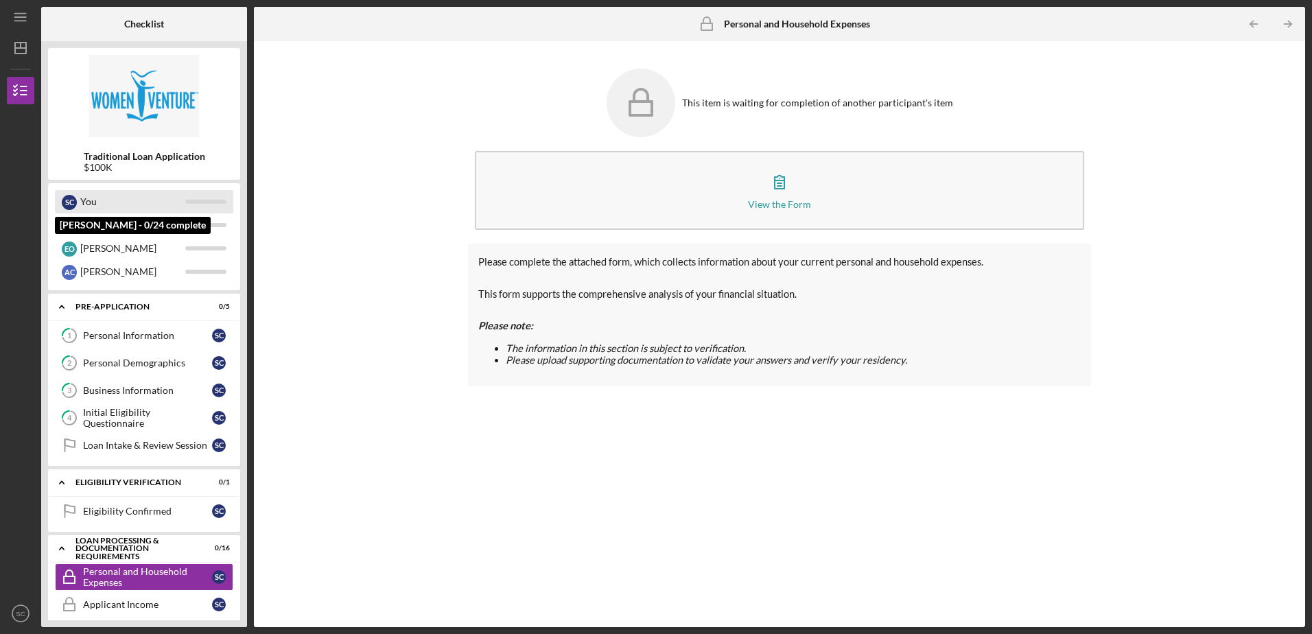
click at [94, 199] on div "You" at bounding box center [132, 201] width 105 height 23
click at [64, 305] on icon "Icon/Expander" at bounding box center [61, 306] width 27 height 27
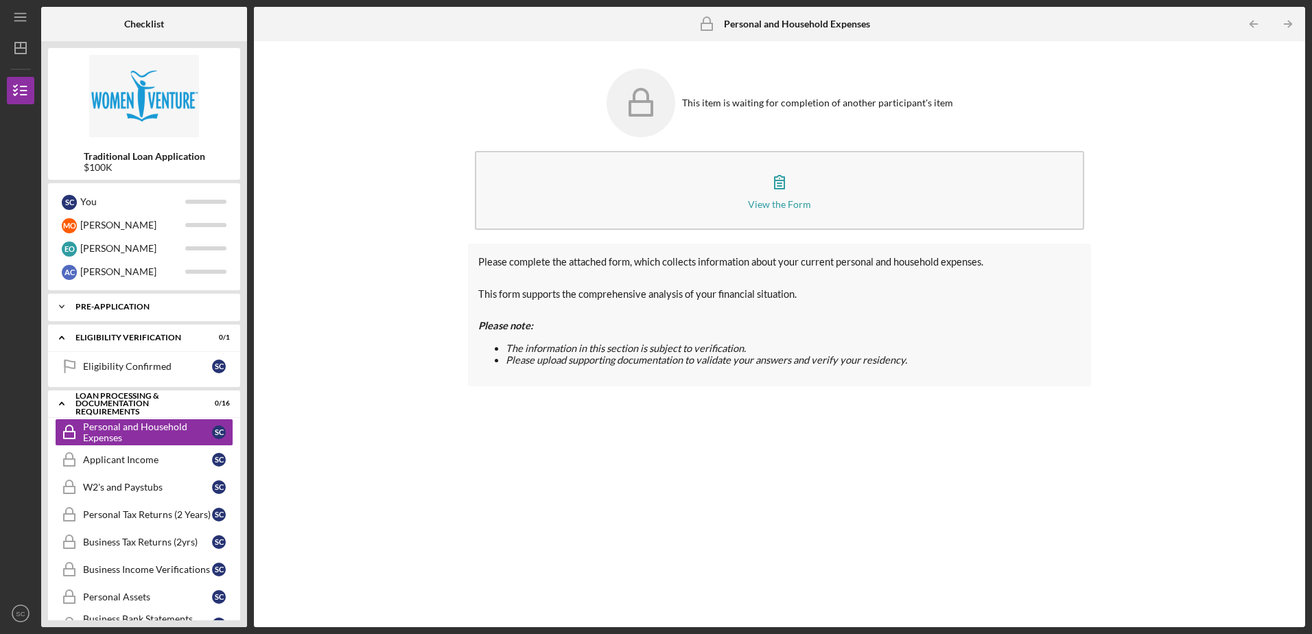
click at [64, 305] on icon "Icon/Expander" at bounding box center [61, 306] width 27 height 27
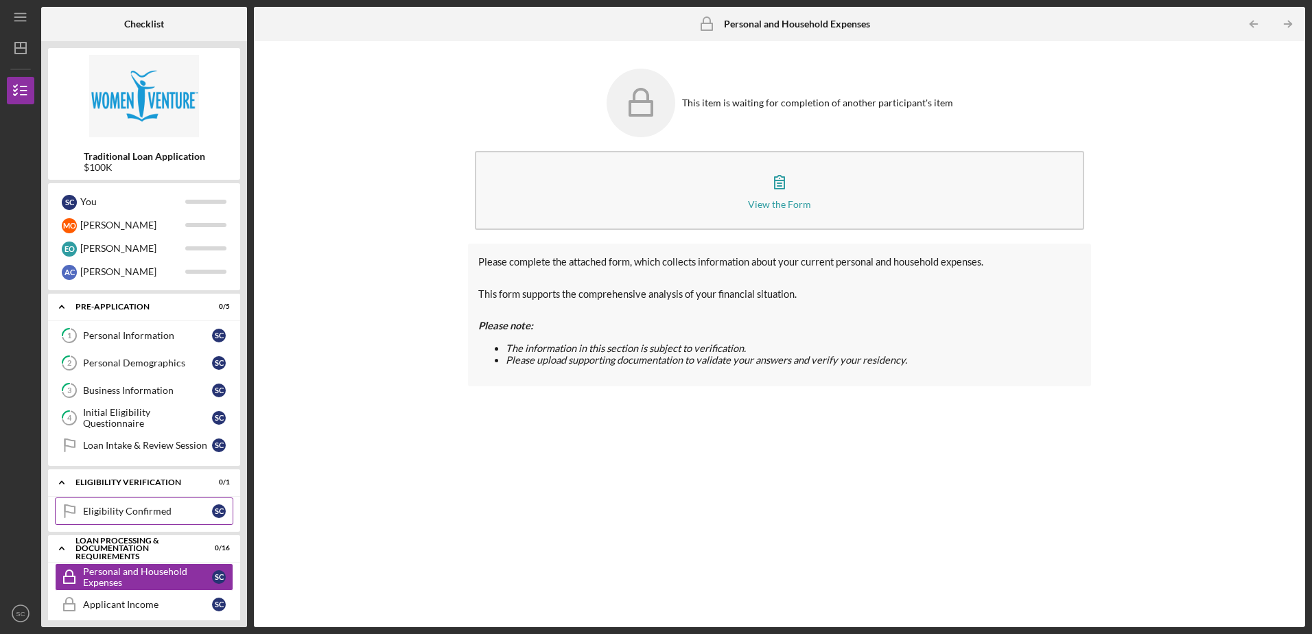
click at [150, 511] on div "Eligibility Confirmed" at bounding box center [147, 511] width 129 height 11
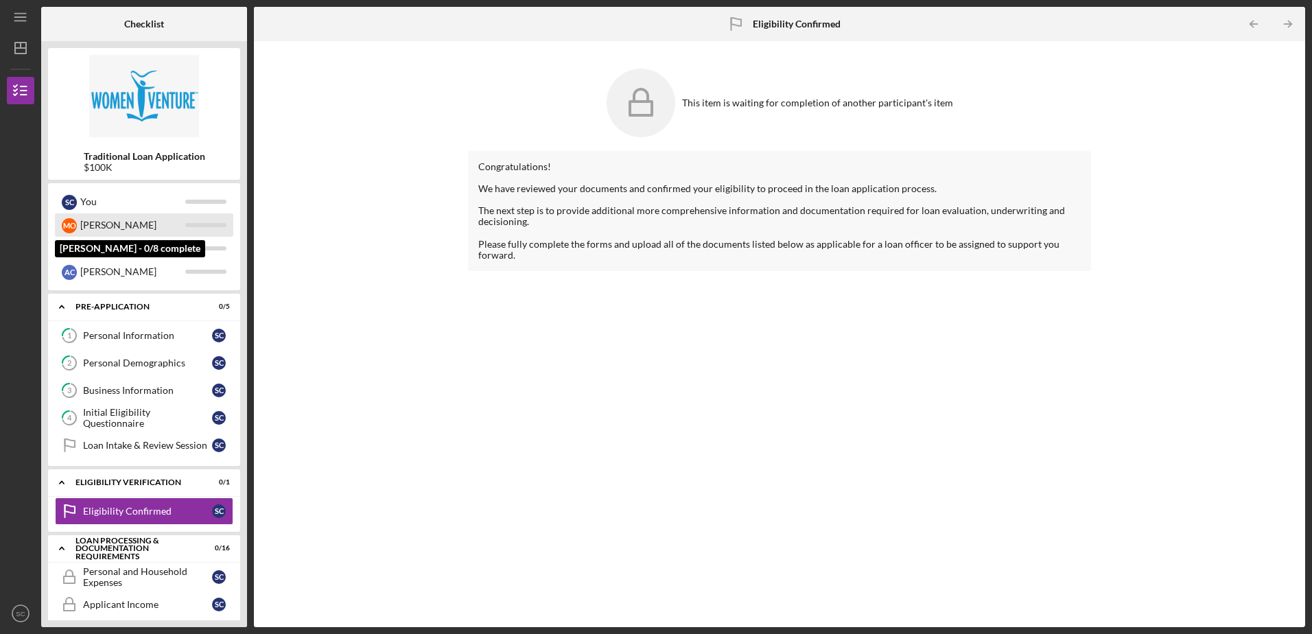
click at [122, 221] on div "[PERSON_NAME]" at bounding box center [132, 224] width 105 height 23
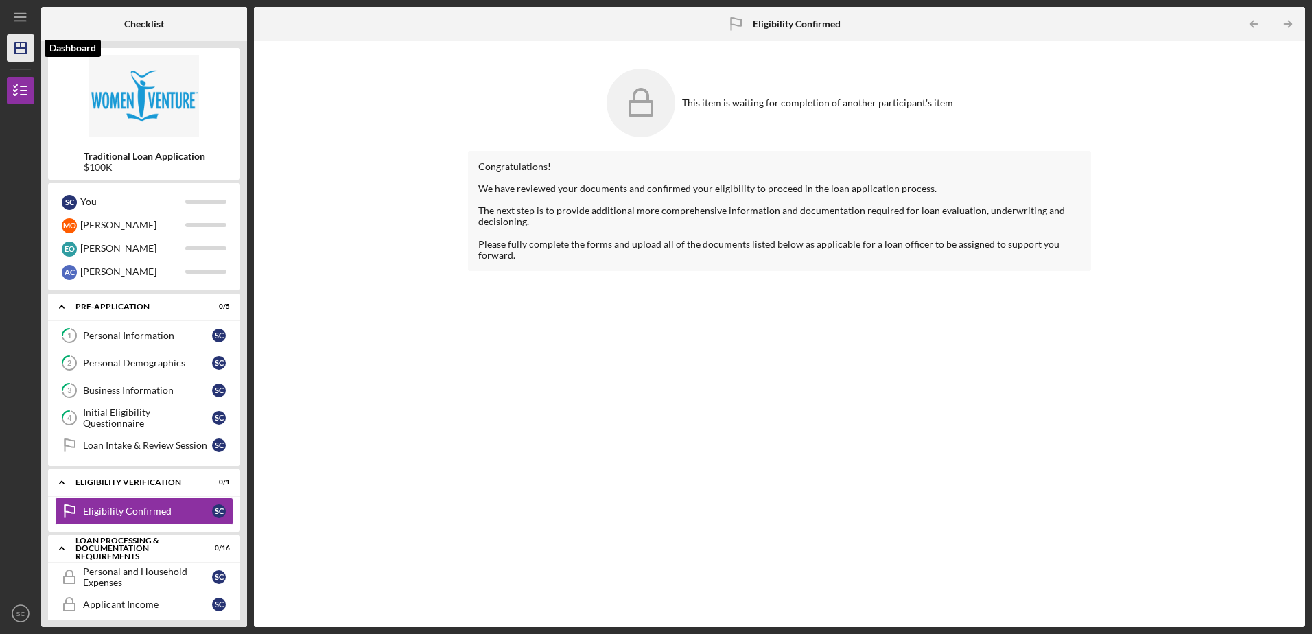
click at [23, 48] on line "button" at bounding box center [20, 48] width 11 height 0
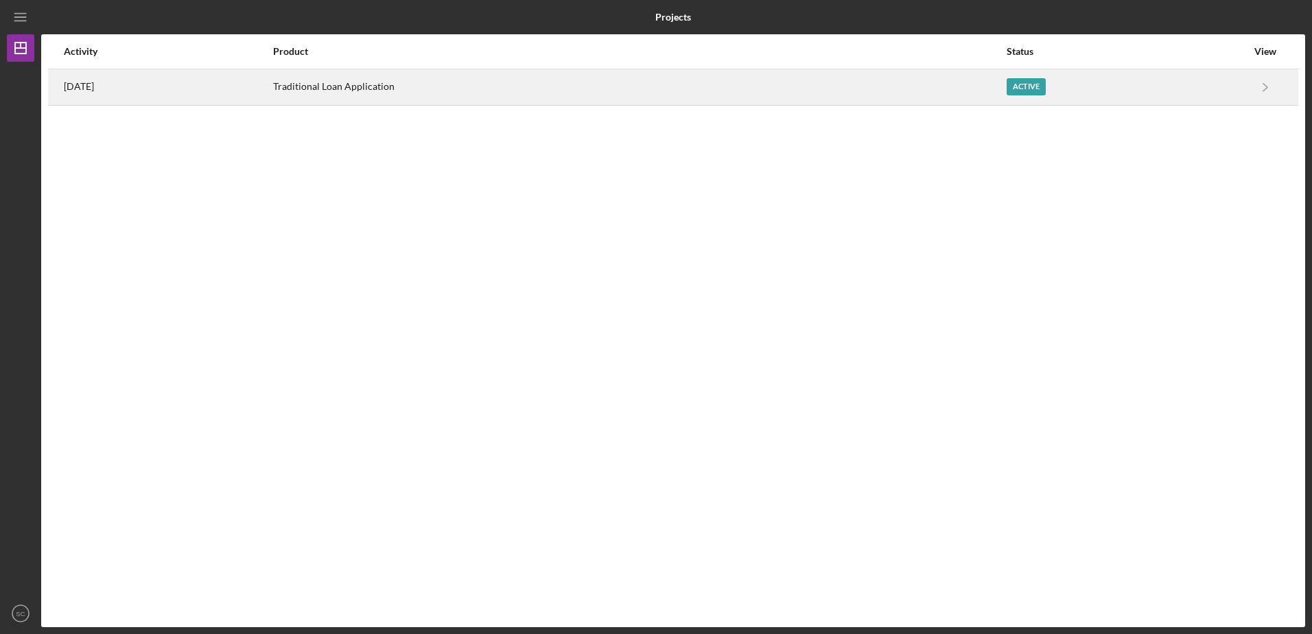
click at [221, 89] on div "[DATE]" at bounding box center [168, 87] width 208 height 34
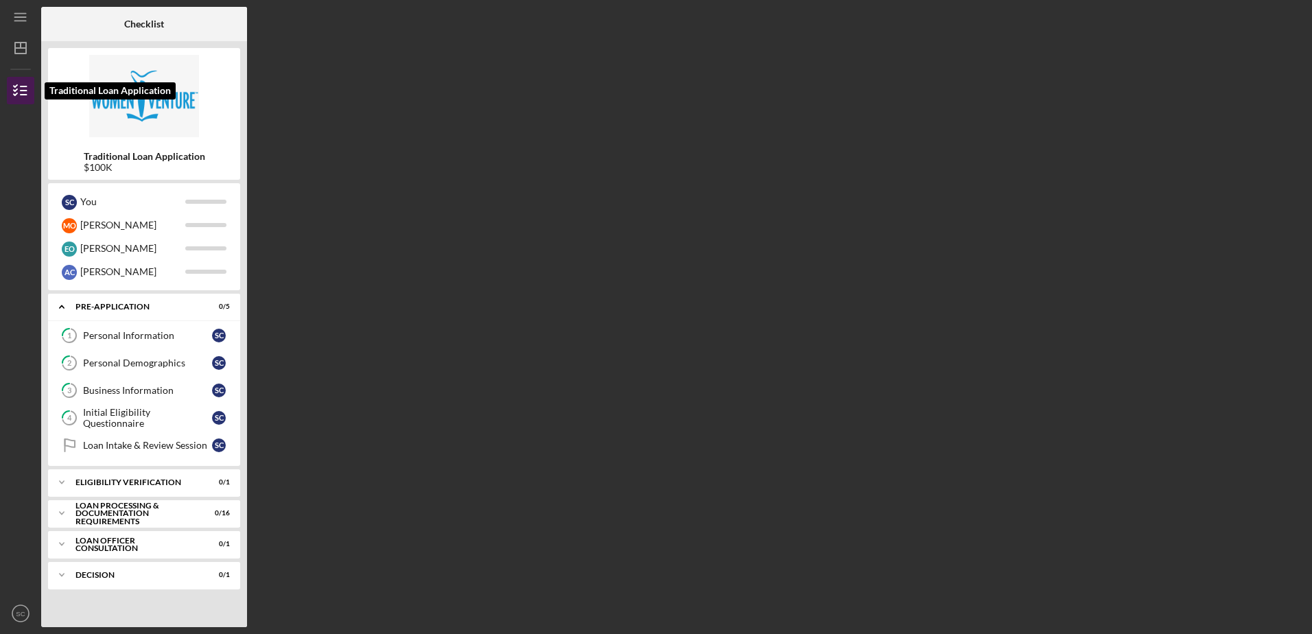
click at [27, 91] on icon "button" at bounding box center [20, 90] width 34 height 34
click at [141, 333] on div "Personal Information" at bounding box center [147, 335] width 129 height 11
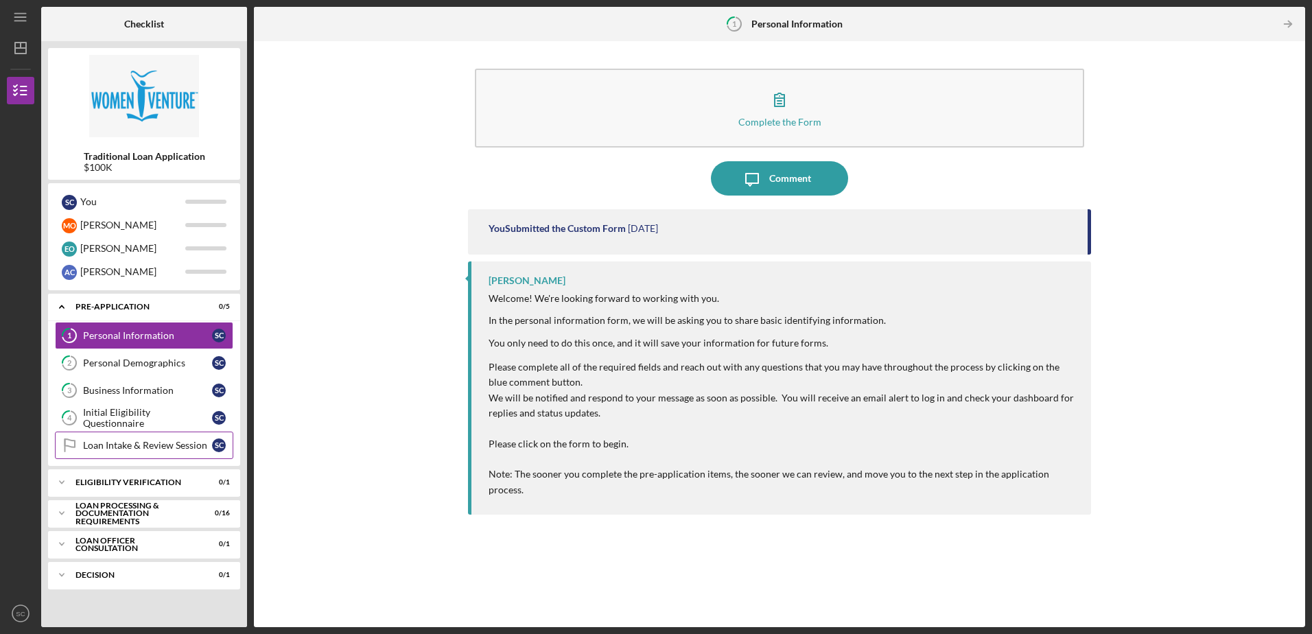
click at [143, 448] on div "Loan Intake & Review Session" at bounding box center [147, 445] width 129 height 11
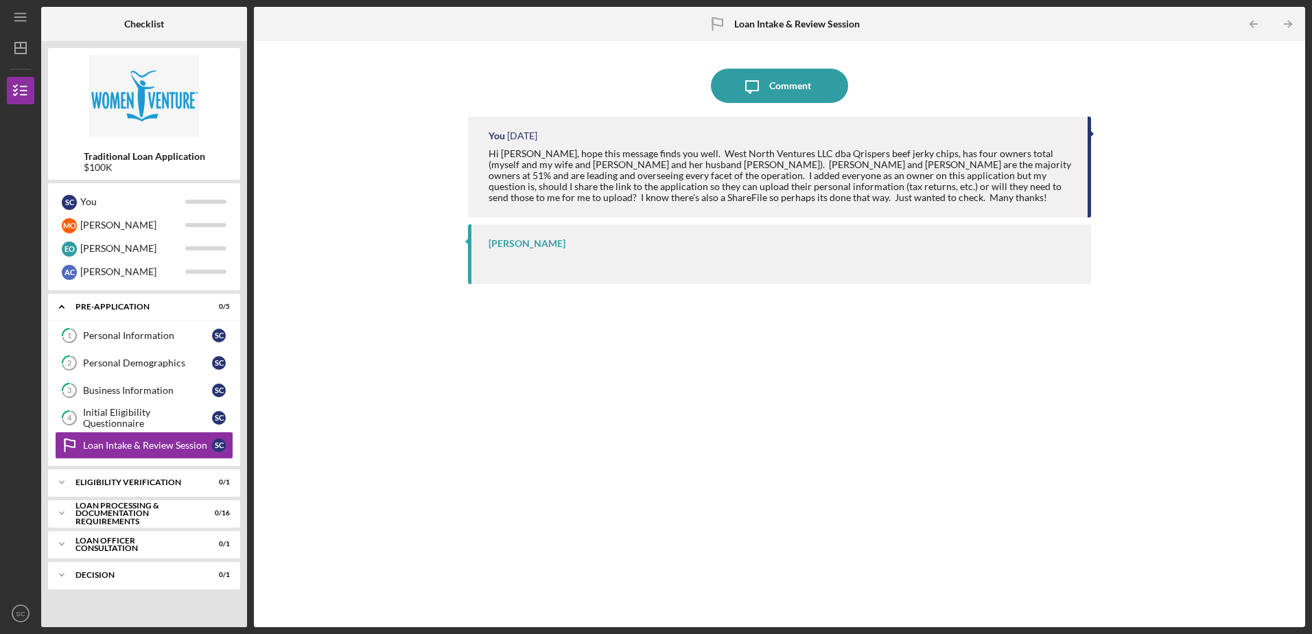
click at [530, 248] on div "[PERSON_NAME]" at bounding box center [526, 243] width 77 height 11
click at [554, 242] on div "[PERSON_NAME]" at bounding box center [782, 243] width 588 height 11
click at [795, 80] on div "Comment" at bounding box center [790, 86] width 42 height 34
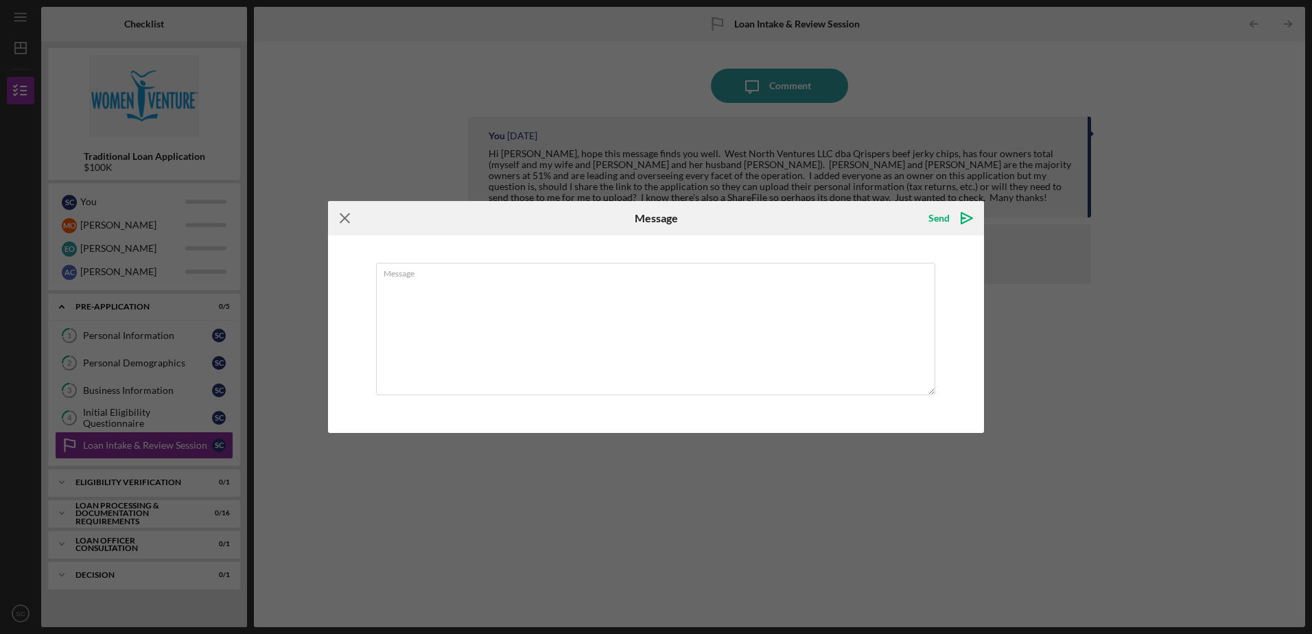
click at [343, 214] on icon "Icon/Menu Close" at bounding box center [345, 218] width 34 height 34
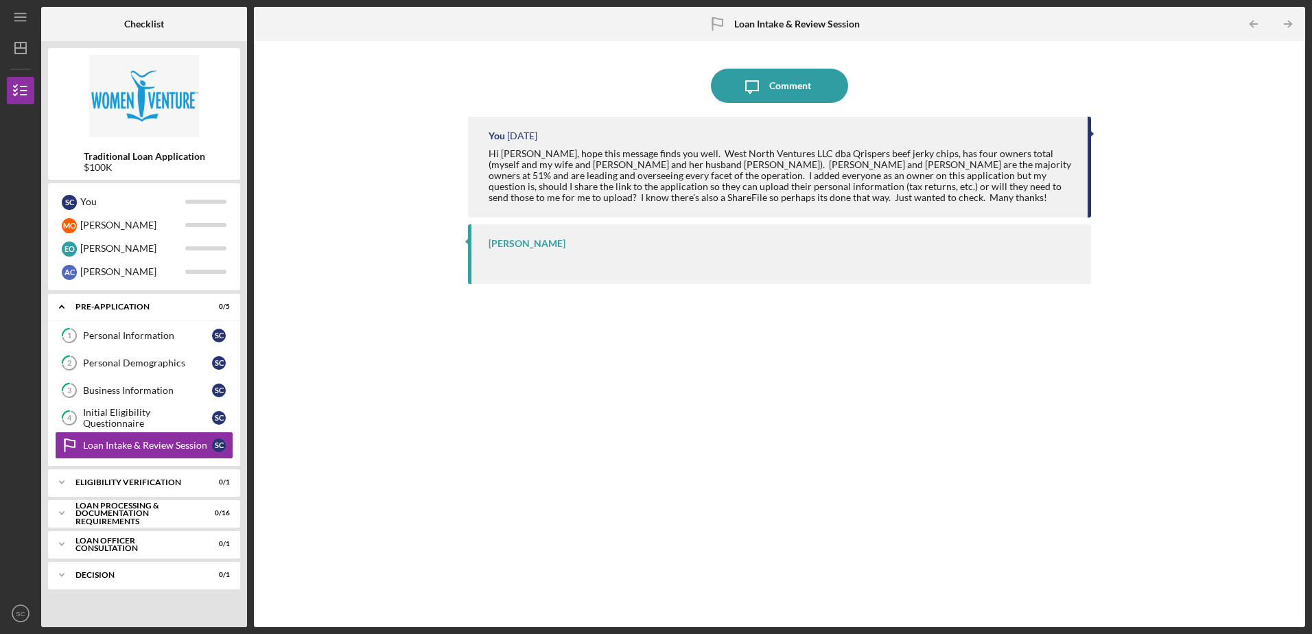
click at [753, 329] on div "You [DATE] Hi [PERSON_NAME], hope this message finds you well. West North Ventu…" at bounding box center [779, 362] width 622 height 490
click at [704, 320] on div "You [DATE] Hi [PERSON_NAME], hope this message finds you well. West North Ventu…" at bounding box center [779, 362] width 622 height 490
click at [1092, 132] on div at bounding box center [1091, 133] width 3 height 7
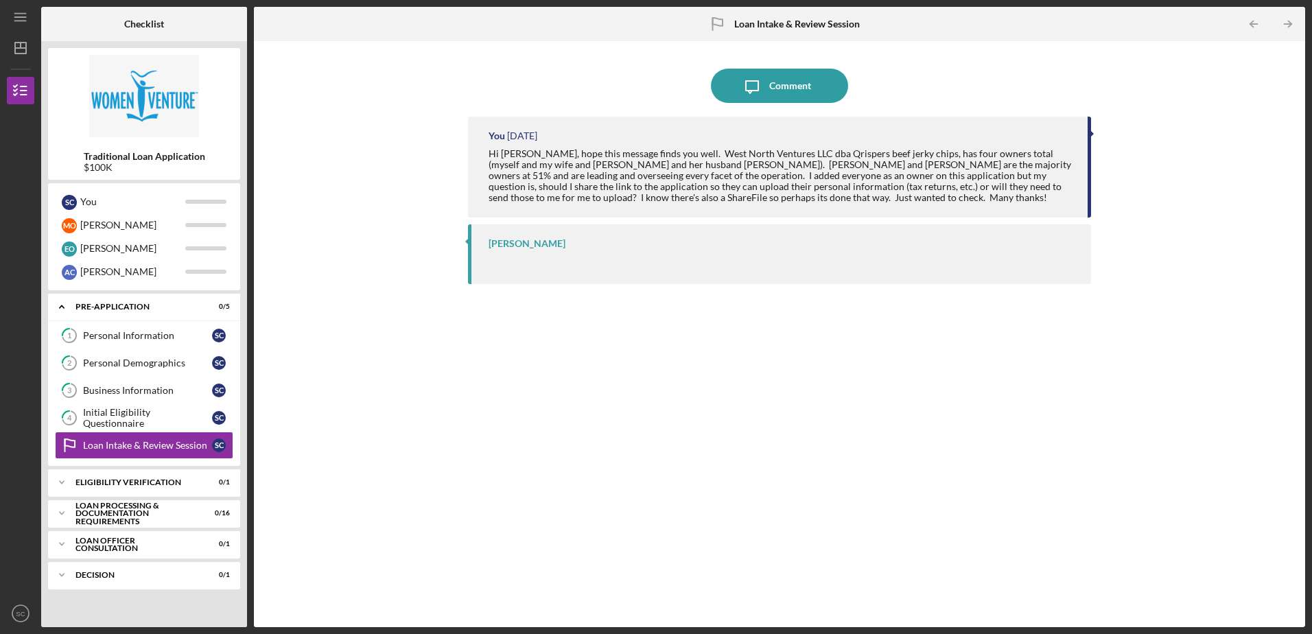
click at [1091, 133] on div at bounding box center [1091, 133] width 3 height 7
click at [971, 155] on div "Hi [PERSON_NAME], hope this message finds you well. West North Ventures LLC dba…" at bounding box center [780, 175] width 584 height 55
click at [579, 260] on div at bounding box center [782, 261] width 588 height 11
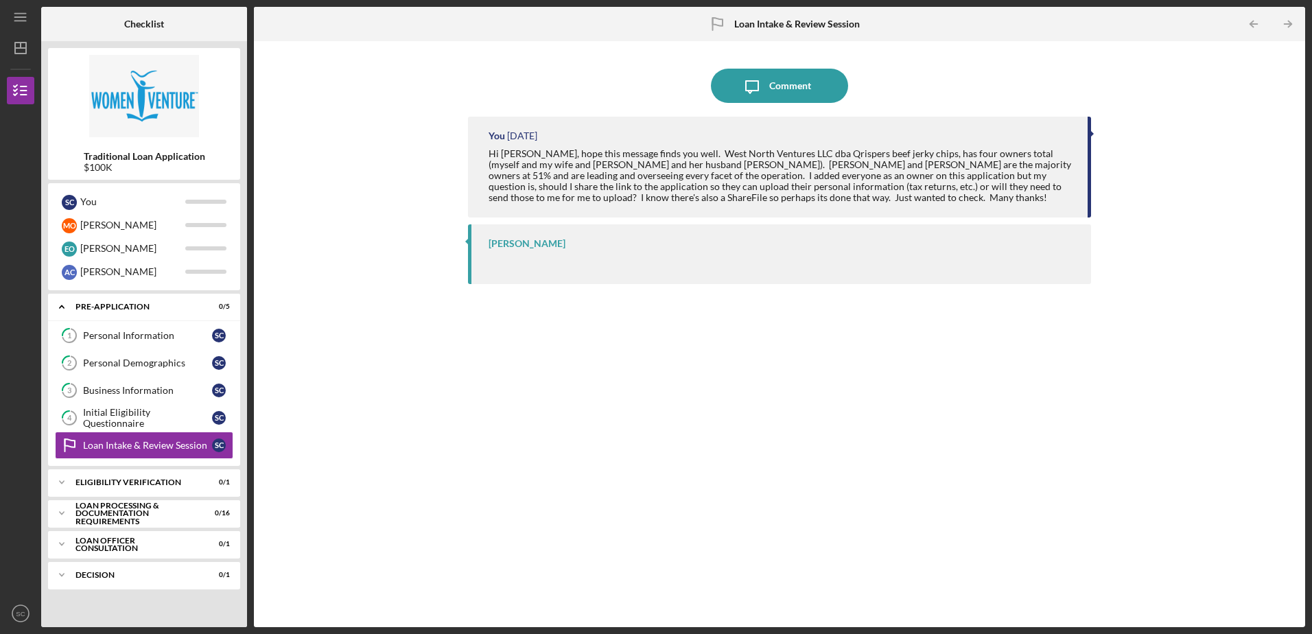
click at [579, 260] on div at bounding box center [782, 261] width 588 height 11
click at [481, 251] on div "[PERSON_NAME]" at bounding box center [779, 254] width 622 height 60
click at [681, 165] on div "Hi [PERSON_NAME], hope this message finds you well. West North Ventures LLC dba…" at bounding box center [780, 175] width 584 height 55
click at [601, 162] on div "Hi [PERSON_NAME], hope this message finds you well. West North Ventures LLC dba…" at bounding box center [780, 175] width 584 height 55
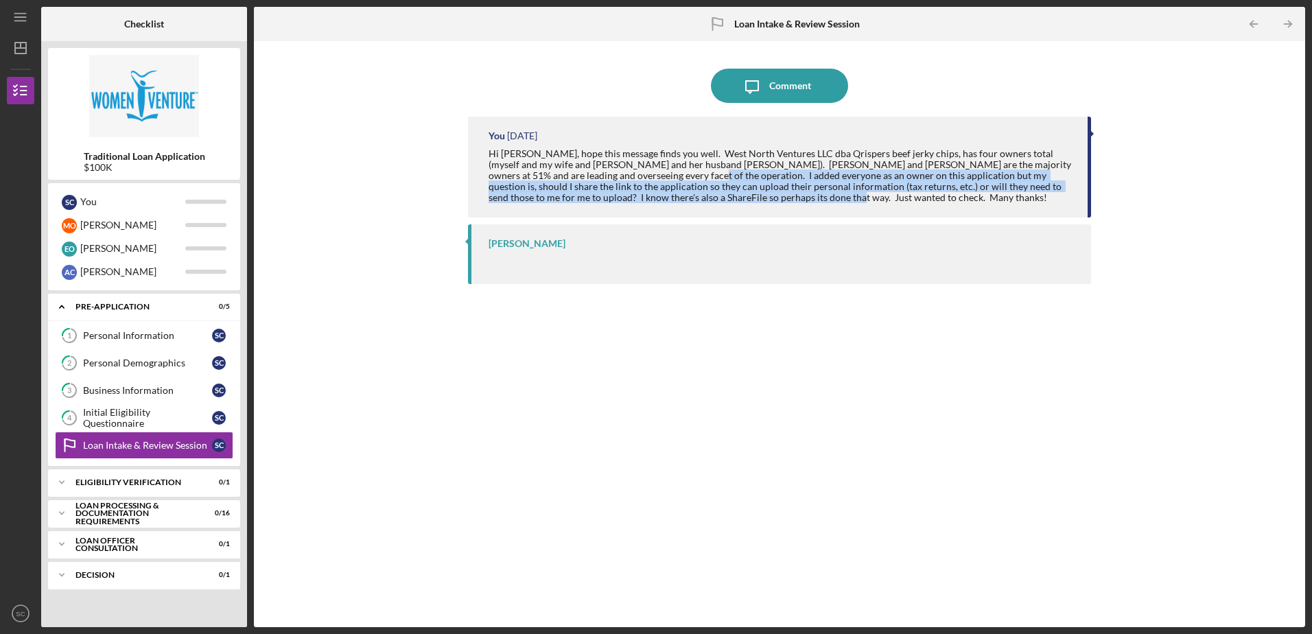
drag, startPoint x: 600, startPoint y: 175, endPoint x: 705, endPoint y: 195, distance: 106.8
click at [705, 195] on div "Hi [PERSON_NAME], hope this message finds you well. West North Ventures LLC dba…" at bounding box center [780, 175] width 584 height 55
drag, startPoint x: 705, startPoint y: 195, endPoint x: 764, endPoint y: 189, distance: 58.6
click at [764, 189] on div "Hi [PERSON_NAME], hope this message finds you well. West North Ventures LLC dba…" at bounding box center [780, 175] width 584 height 55
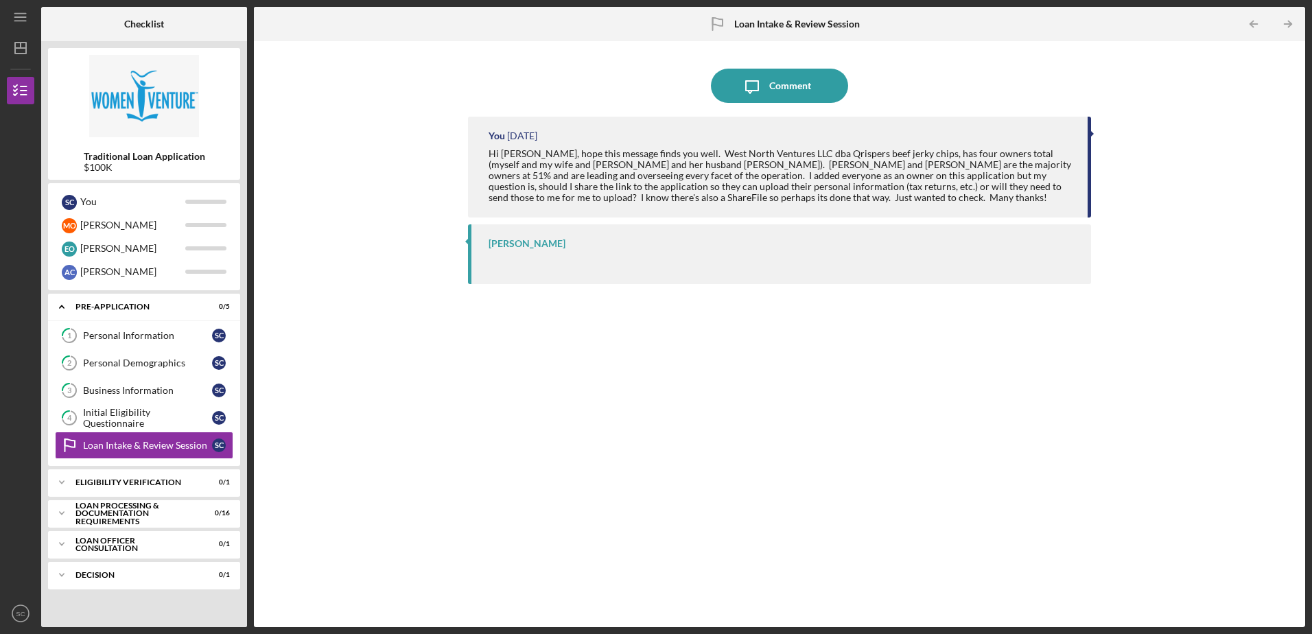
click at [626, 244] on div "[PERSON_NAME]" at bounding box center [782, 243] width 588 height 11
click at [520, 245] on div "[PERSON_NAME]" at bounding box center [526, 243] width 77 height 11
click at [468, 241] on div at bounding box center [466, 241] width 3 height 7
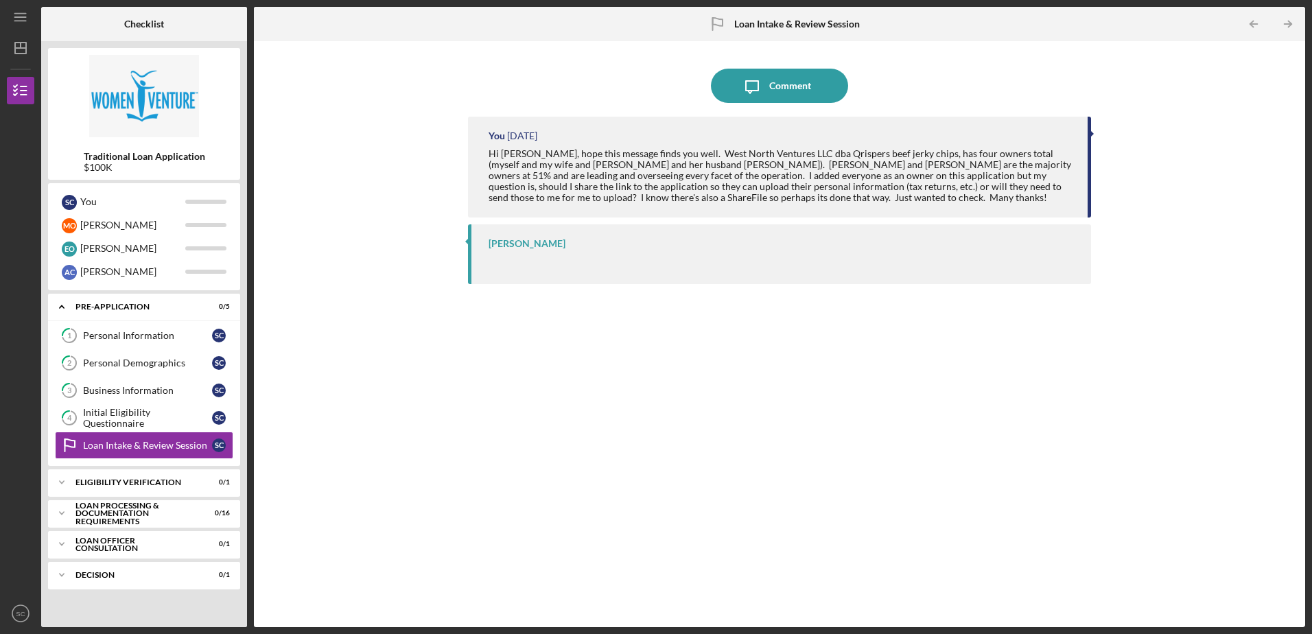
click at [468, 241] on div at bounding box center [466, 241] width 3 height 7
click at [510, 241] on div "[PERSON_NAME]" at bounding box center [526, 243] width 77 height 11
click at [534, 241] on div "[PERSON_NAME]" at bounding box center [526, 243] width 77 height 11
click at [632, 265] on div at bounding box center [782, 261] width 588 height 11
click at [595, 331] on div "You [DATE] Hi [PERSON_NAME], hope this message finds you well. West North Ventu…" at bounding box center [779, 362] width 622 height 490
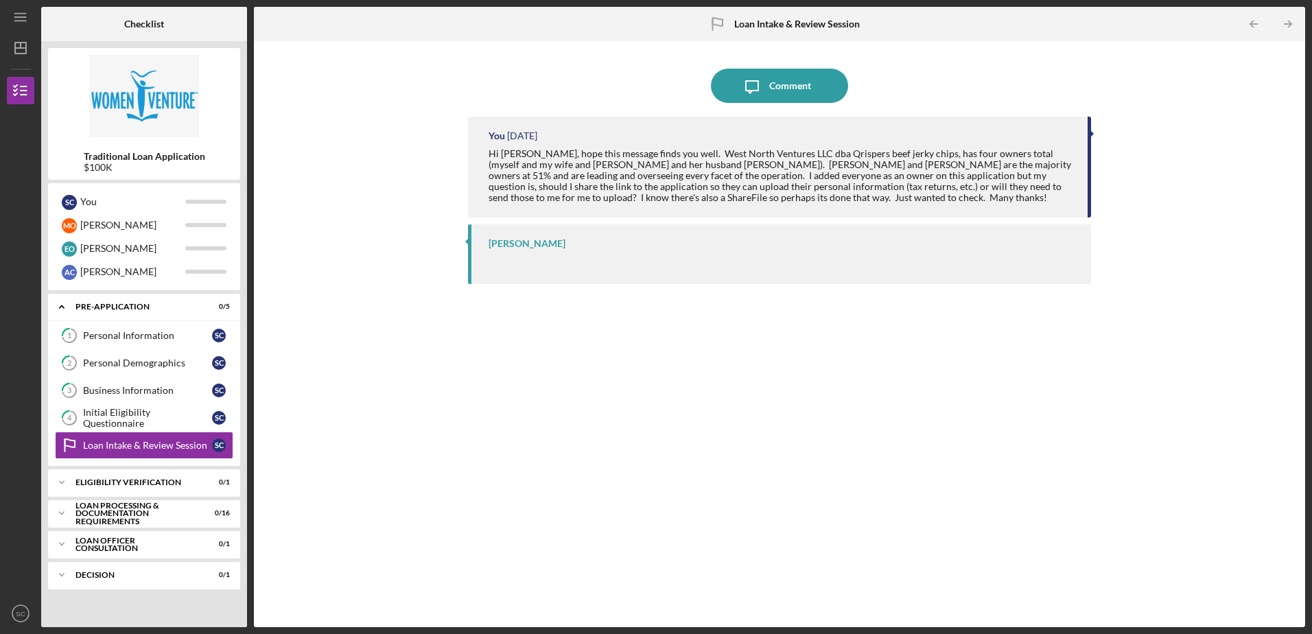
drag, startPoint x: 714, startPoint y: 333, endPoint x: 741, endPoint y: 329, distance: 27.1
click at [715, 334] on div "You [DATE] Hi [PERSON_NAME], hope this message finds you well. West North Ventu…" at bounding box center [779, 362] width 622 height 490
click at [1162, 158] on div "Icon/Message Comment You [DATE] Hi [PERSON_NAME], hope this message finds you w…" at bounding box center [779, 334] width 1037 height 572
click at [709, 307] on div "You [DATE] Hi [PERSON_NAME], hope this message finds you well. West North Ventu…" at bounding box center [779, 362] width 622 height 490
click at [155, 442] on div "Loan Intake & Review Session" at bounding box center [147, 445] width 129 height 11
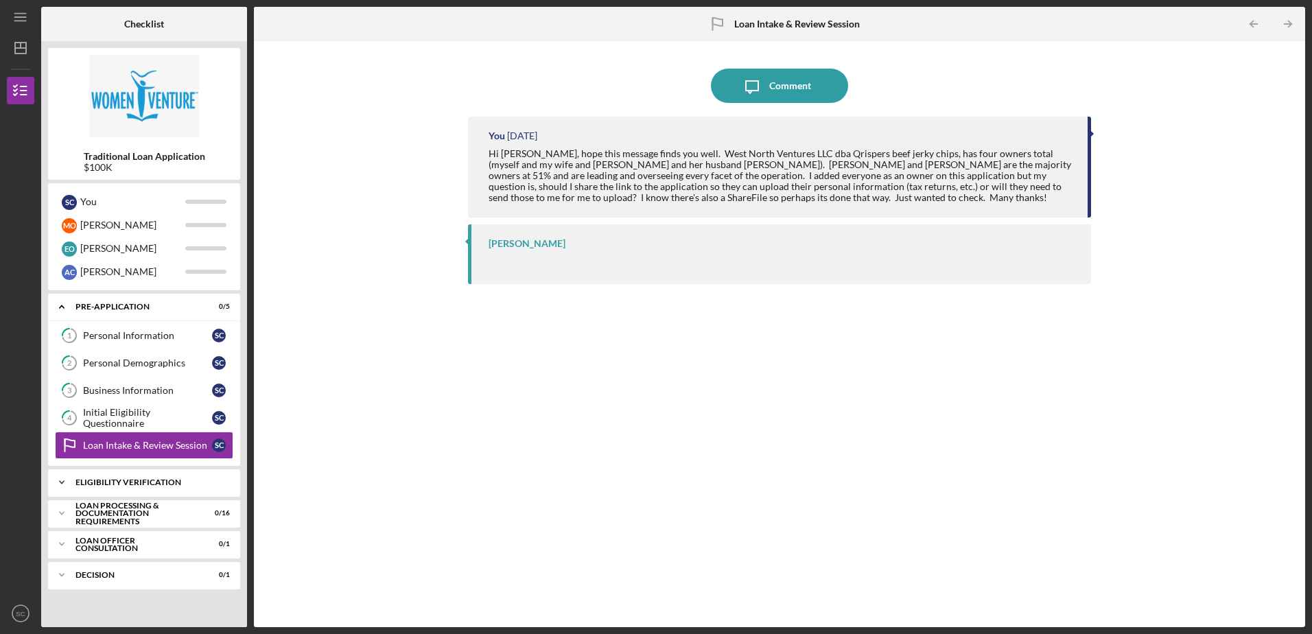
click at [143, 480] on div "Eligibility Verification" at bounding box center [148, 482] width 147 height 8
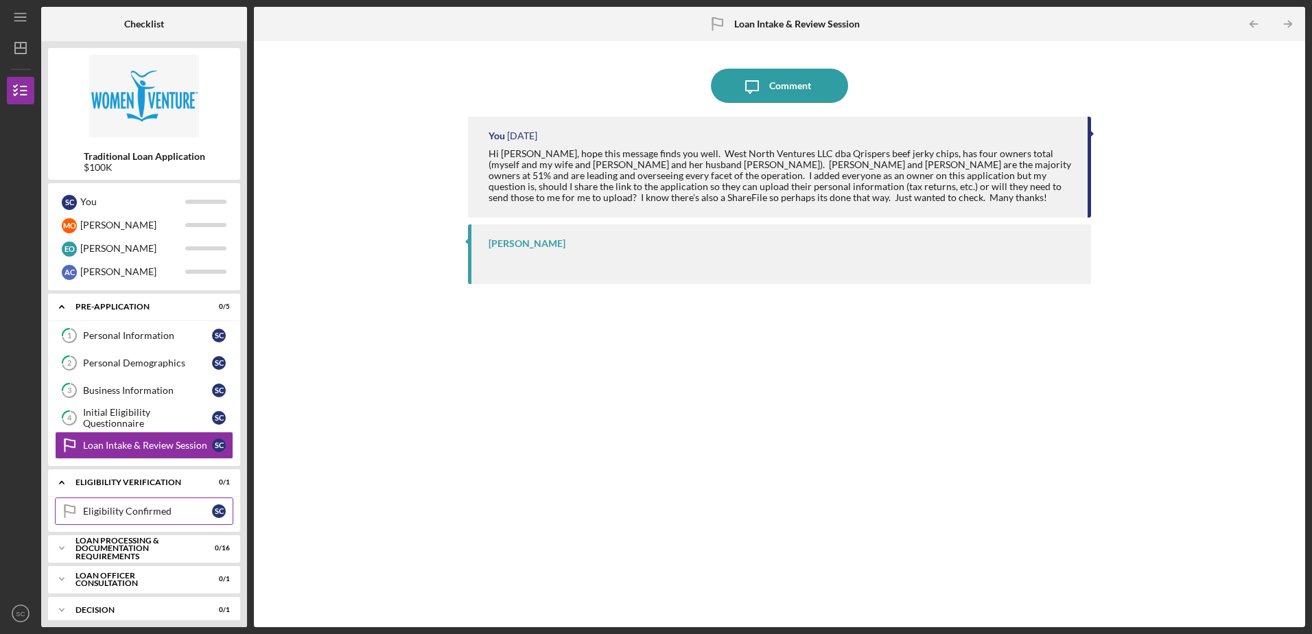
click at [150, 504] on link "Eligibility Confirmed Eligibility Confirmed S C" at bounding box center [144, 510] width 178 height 27
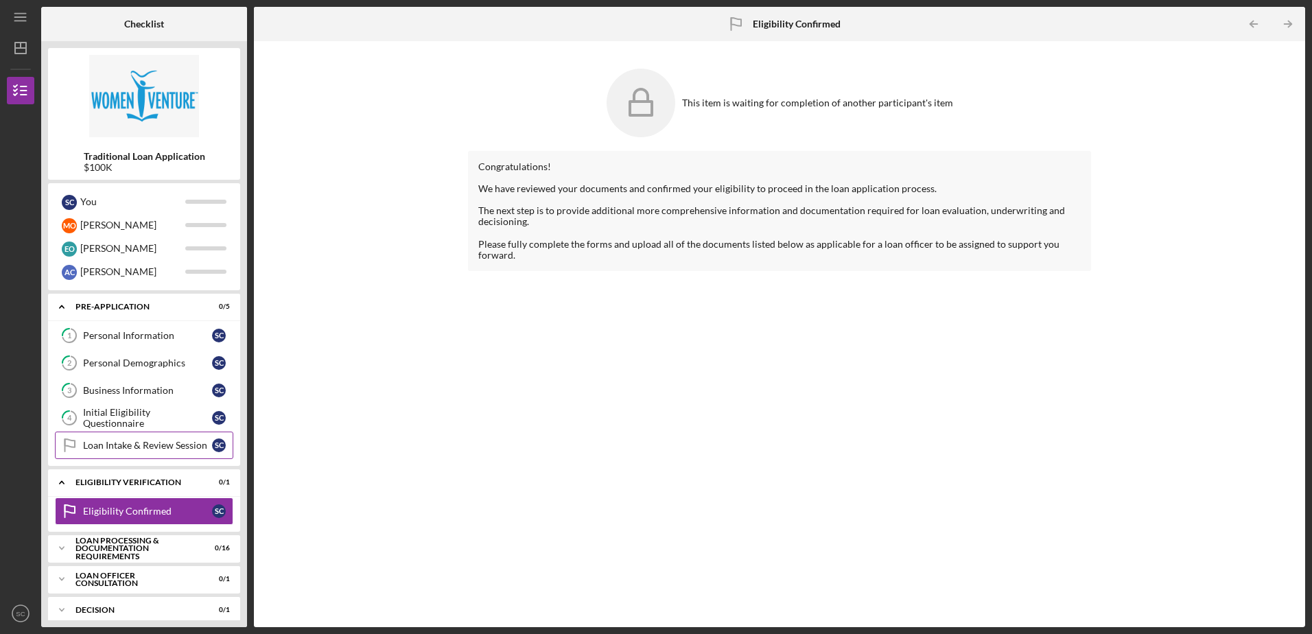
click at [147, 445] on div "Loan Intake & Review Session" at bounding box center [147, 445] width 129 height 11
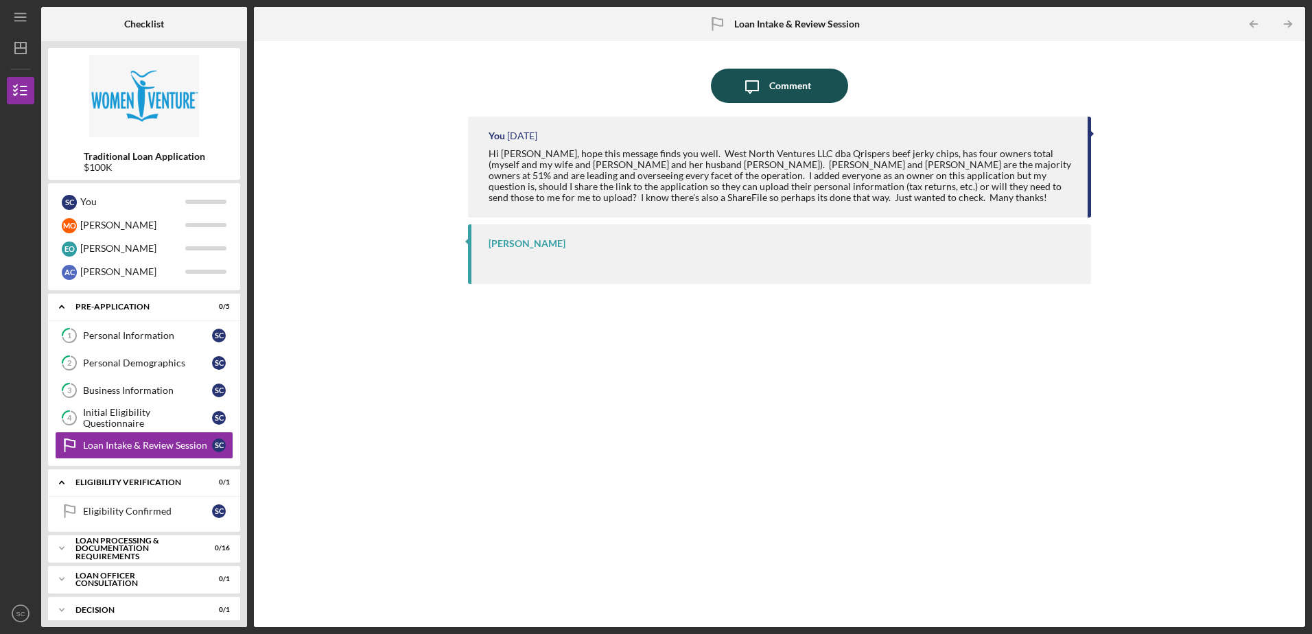
click at [788, 86] on div "Comment" at bounding box center [790, 86] width 42 height 34
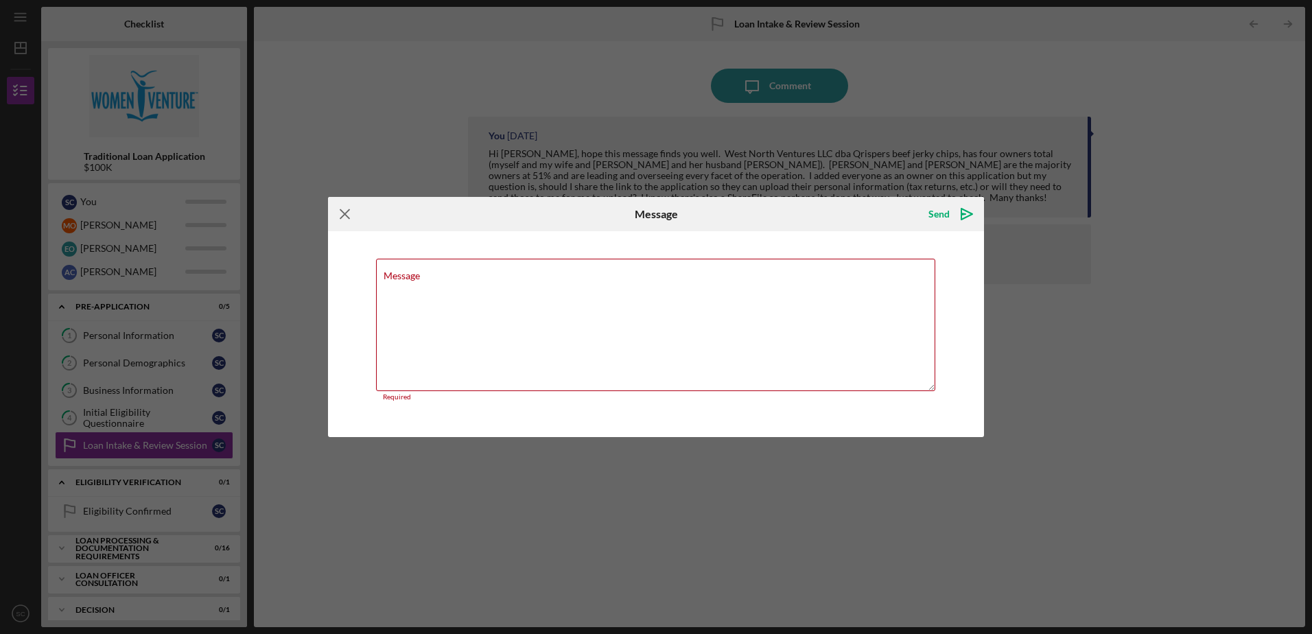
click at [344, 215] on icon "Icon/Menu Close" at bounding box center [345, 214] width 34 height 34
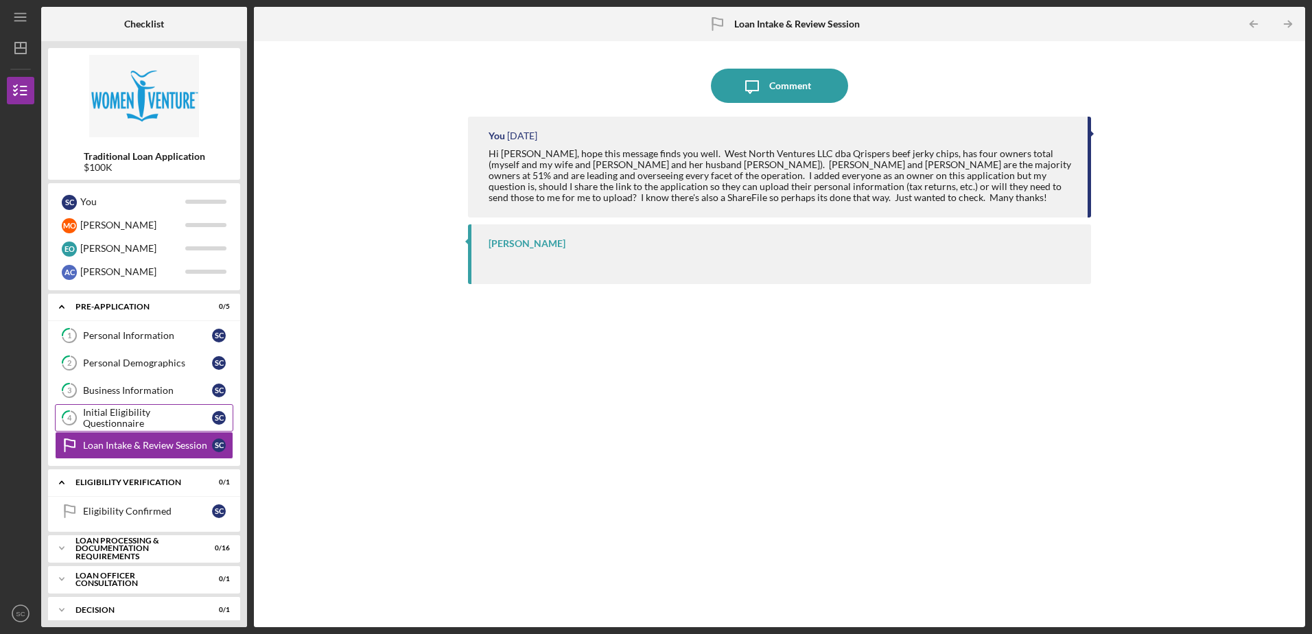
click at [148, 416] on div "Initial Eligibility Questionnaire" at bounding box center [147, 418] width 129 height 22
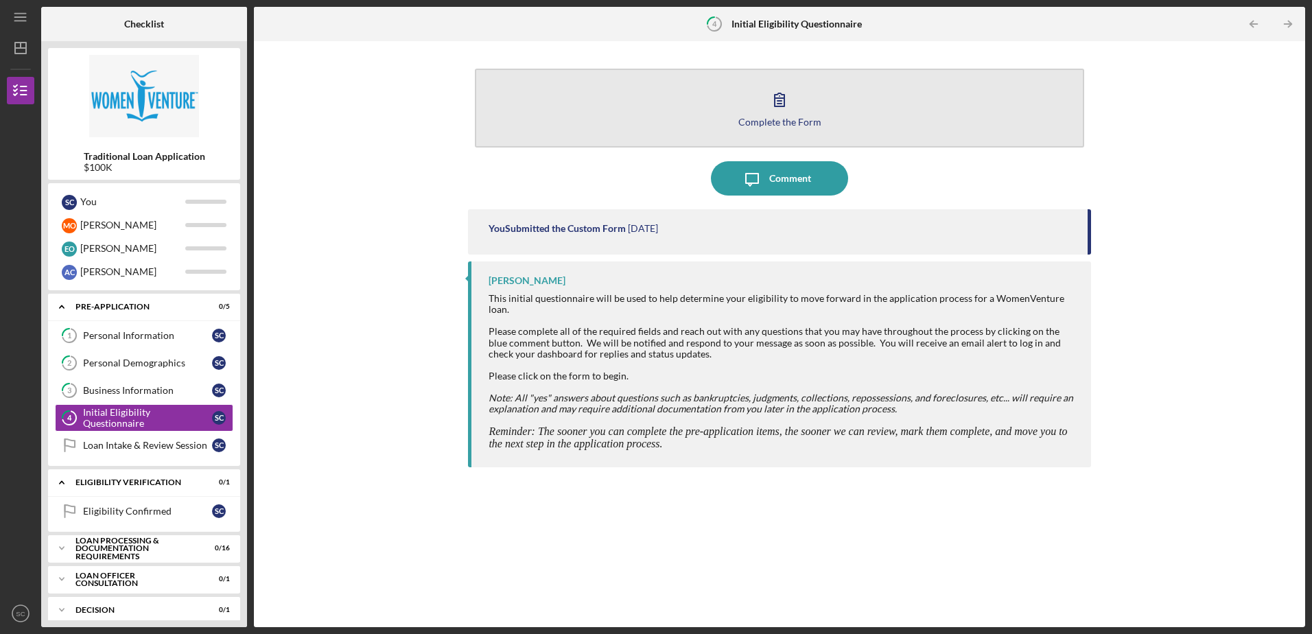
click at [790, 114] on icon "button" at bounding box center [779, 99] width 34 height 34
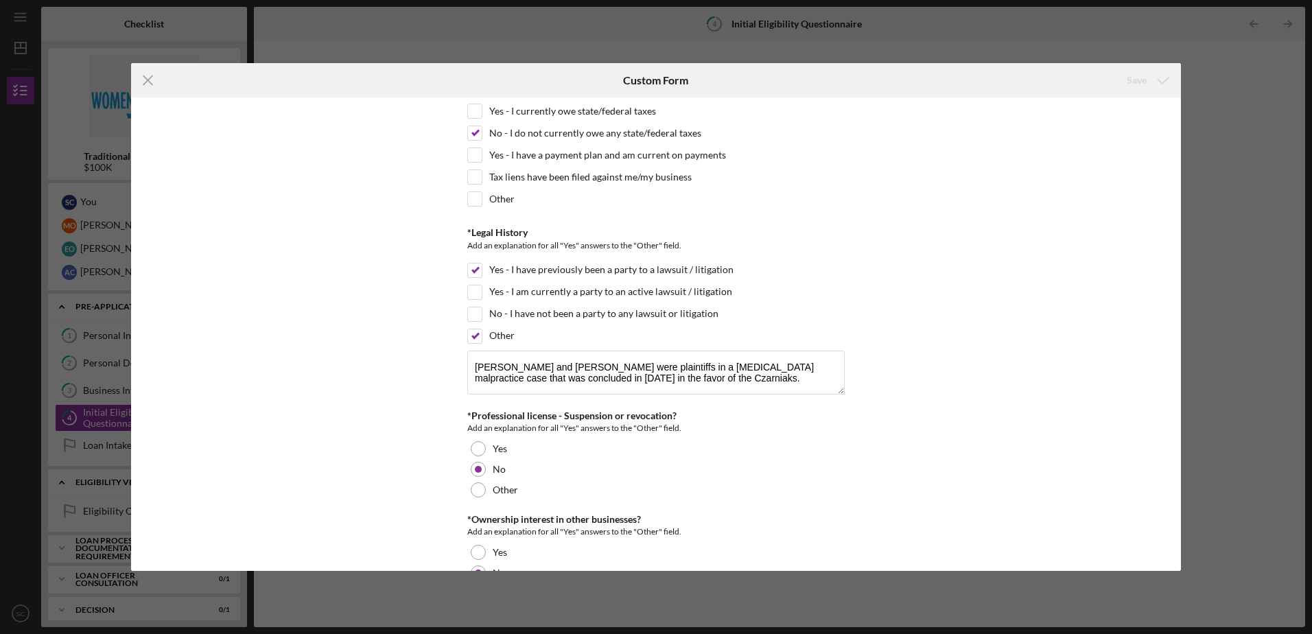
scroll to position [1290, 0]
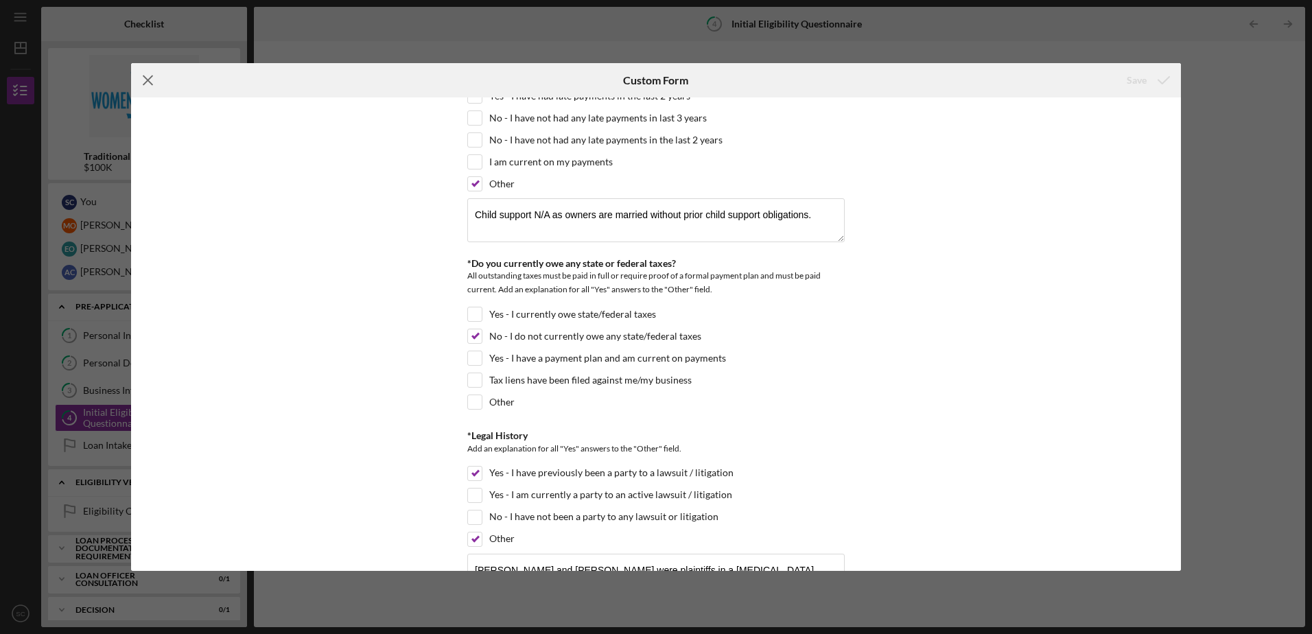
click at [145, 78] on line at bounding box center [147, 80] width 9 height 9
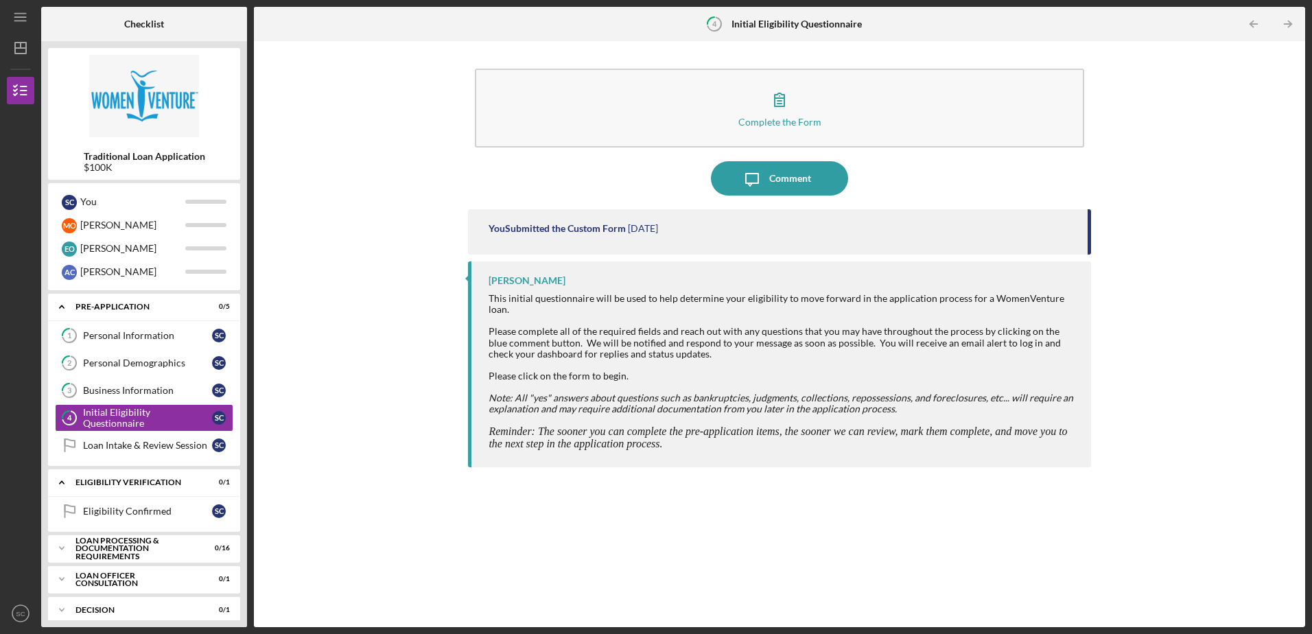
click at [378, 246] on div "Complete the Form Form Icon/Message Comment You Submitted the Custom Form [DATE…" at bounding box center [779, 334] width 1037 height 572
click at [185, 444] on div "Loan Intake & Review Session" at bounding box center [147, 445] width 129 height 11
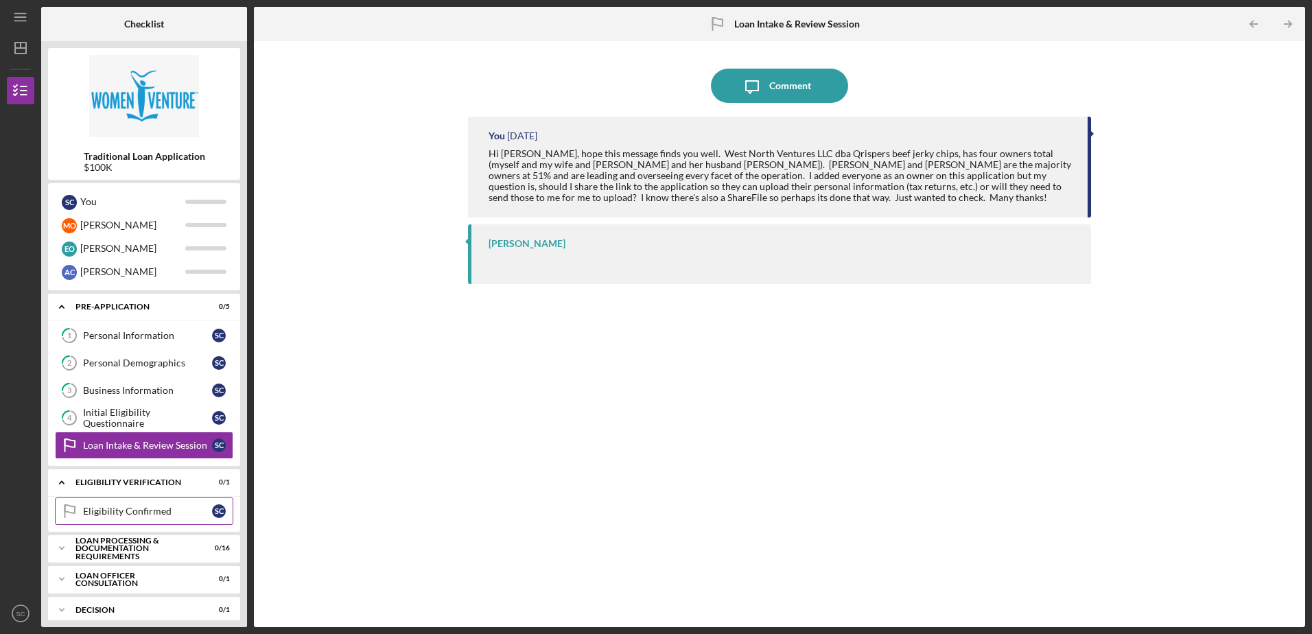
click at [119, 504] on link "Eligibility Confirmed Eligibility Confirmed S C" at bounding box center [144, 510] width 178 height 27
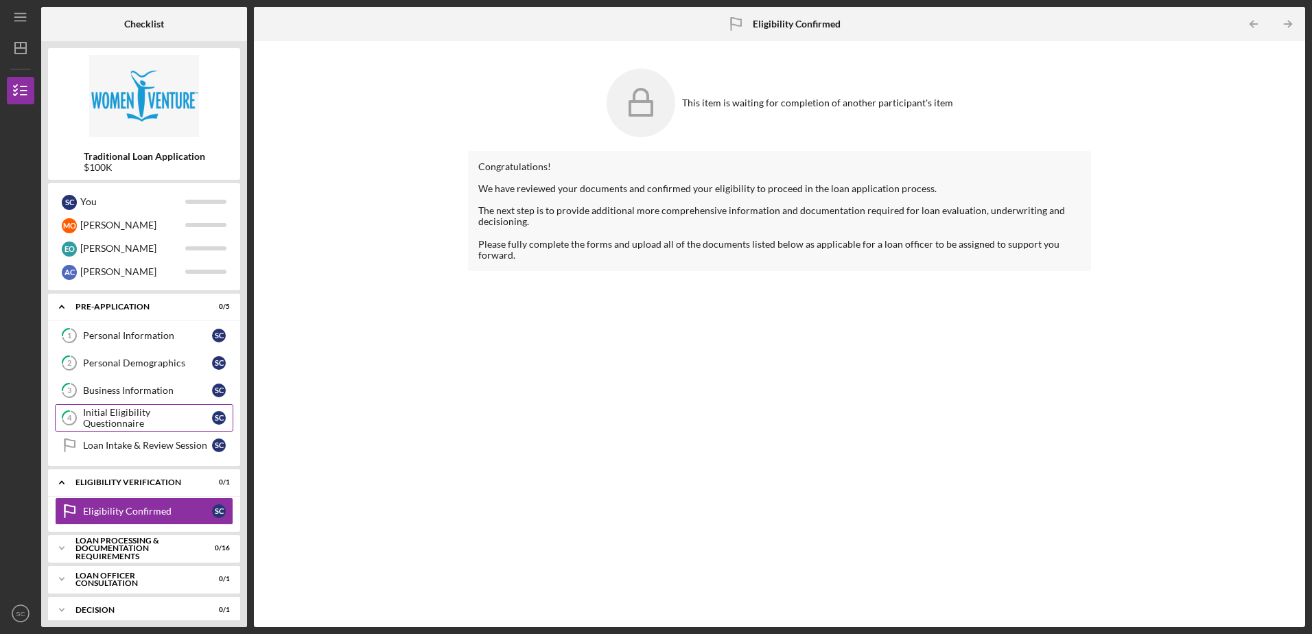
click at [111, 414] on div "Initial Eligibility Questionnaire" at bounding box center [147, 418] width 129 height 22
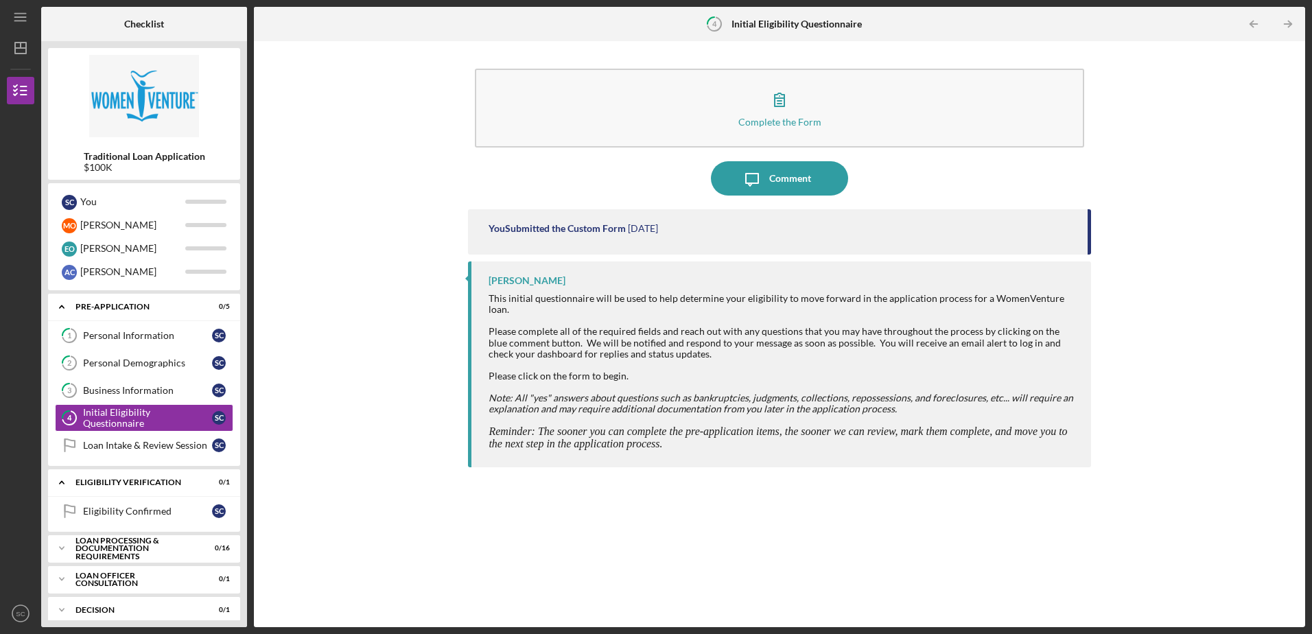
click at [348, 418] on div "Complete the Form Form Icon/Message Comment You Submitted the Custom Form [DATE…" at bounding box center [779, 334] width 1037 height 572
click at [368, 338] on div "Complete the Form Form Icon/Message Comment You Submitted the Custom Form [DATE…" at bounding box center [779, 334] width 1037 height 572
click at [118, 416] on div "Initial Eligibility Questionnaire" at bounding box center [147, 418] width 129 height 22
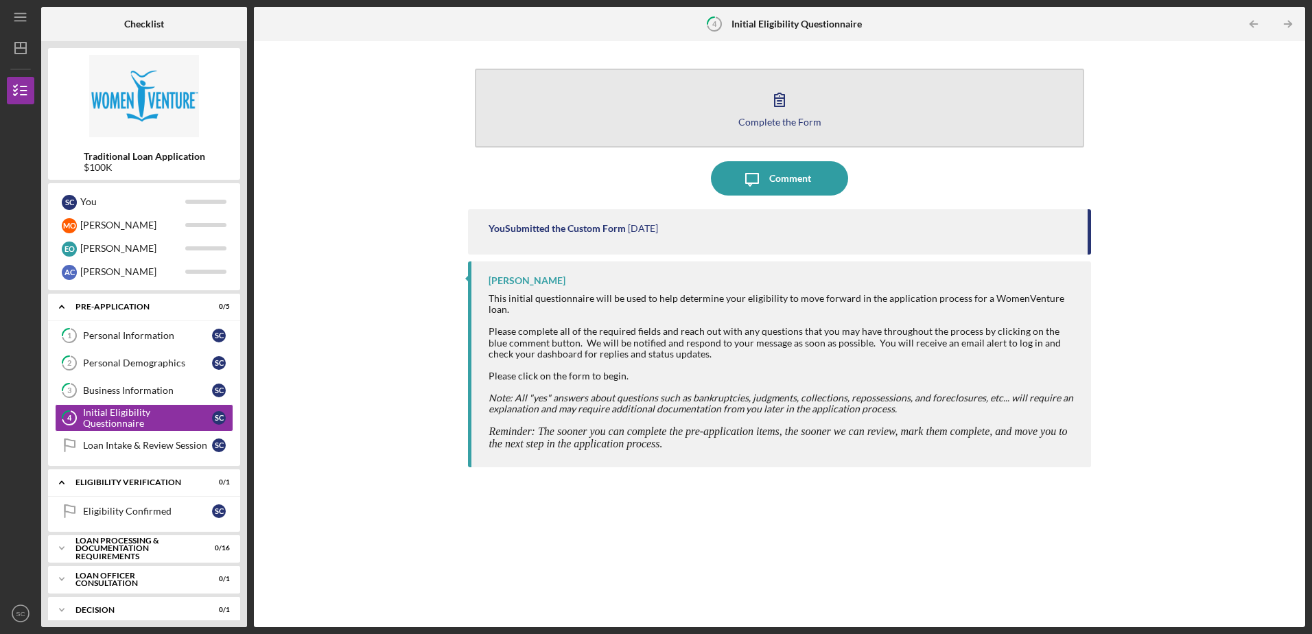
click at [780, 110] on icon "button" at bounding box center [779, 99] width 34 height 34
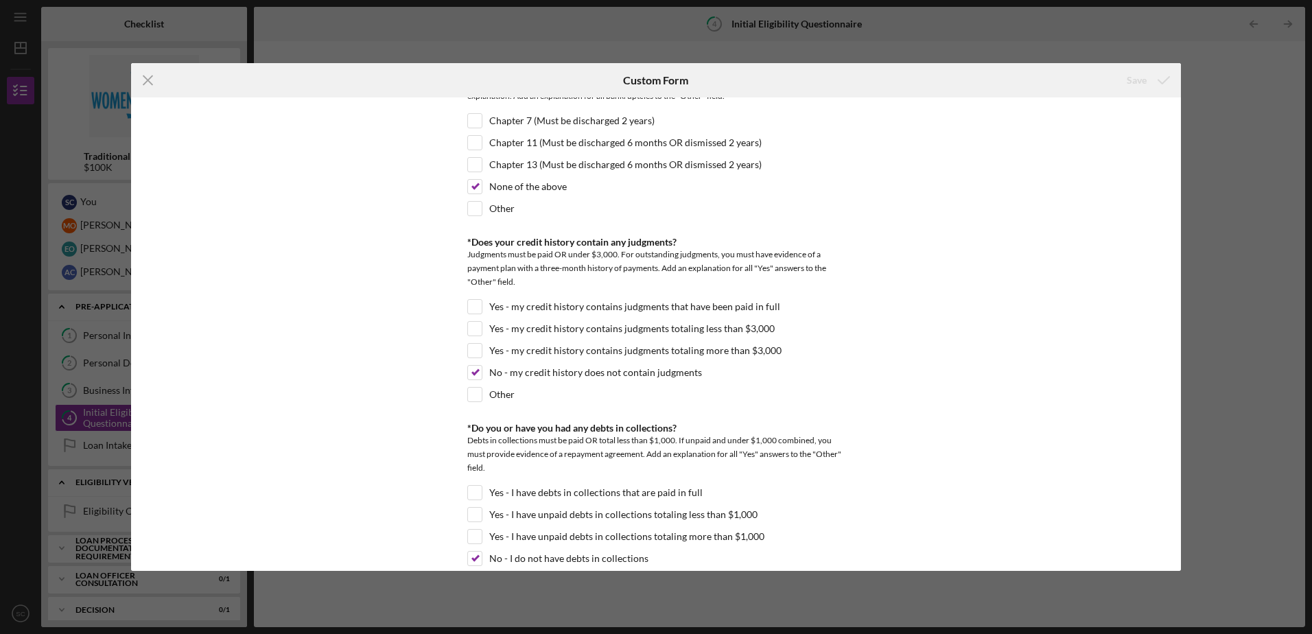
scroll to position [137, 0]
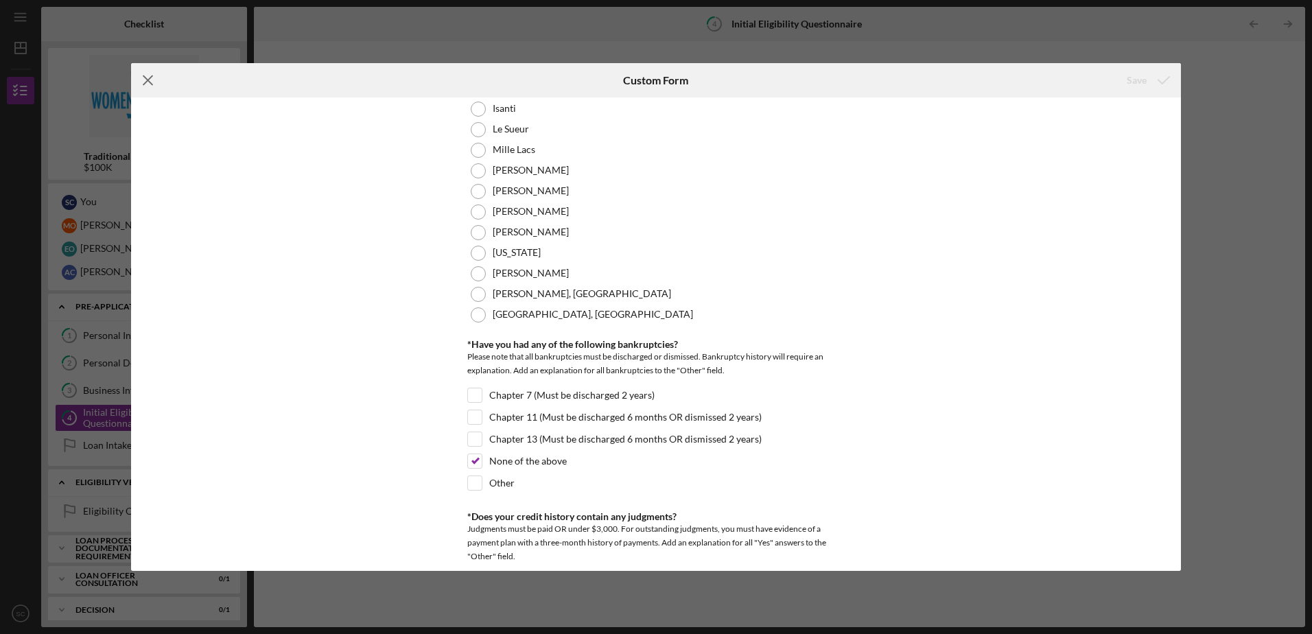
click at [149, 76] on icon "Icon/Menu Close" at bounding box center [148, 80] width 34 height 34
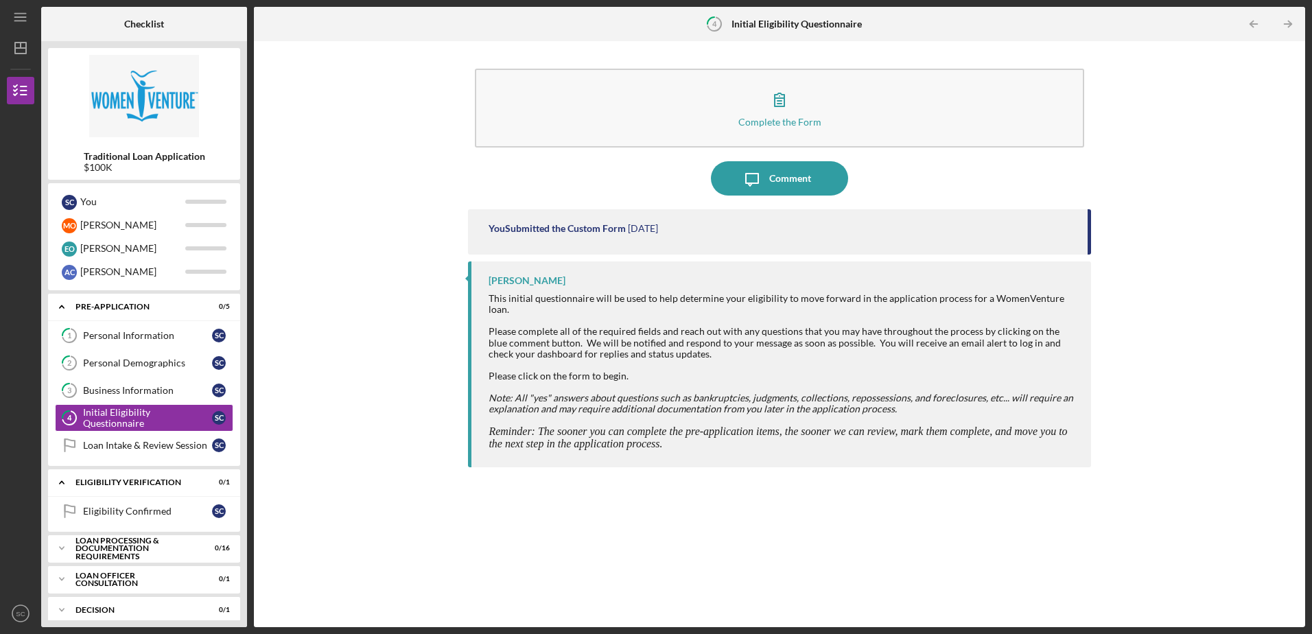
click at [380, 366] on div "Complete the Form Form Icon/Message Comment You Submitted the Custom Form [DATE…" at bounding box center [779, 334] width 1037 height 572
click at [379, 332] on div "Complete the Form Form Icon/Message Comment You Submitted the Custom Form [DATE…" at bounding box center [779, 334] width 1037 height 572
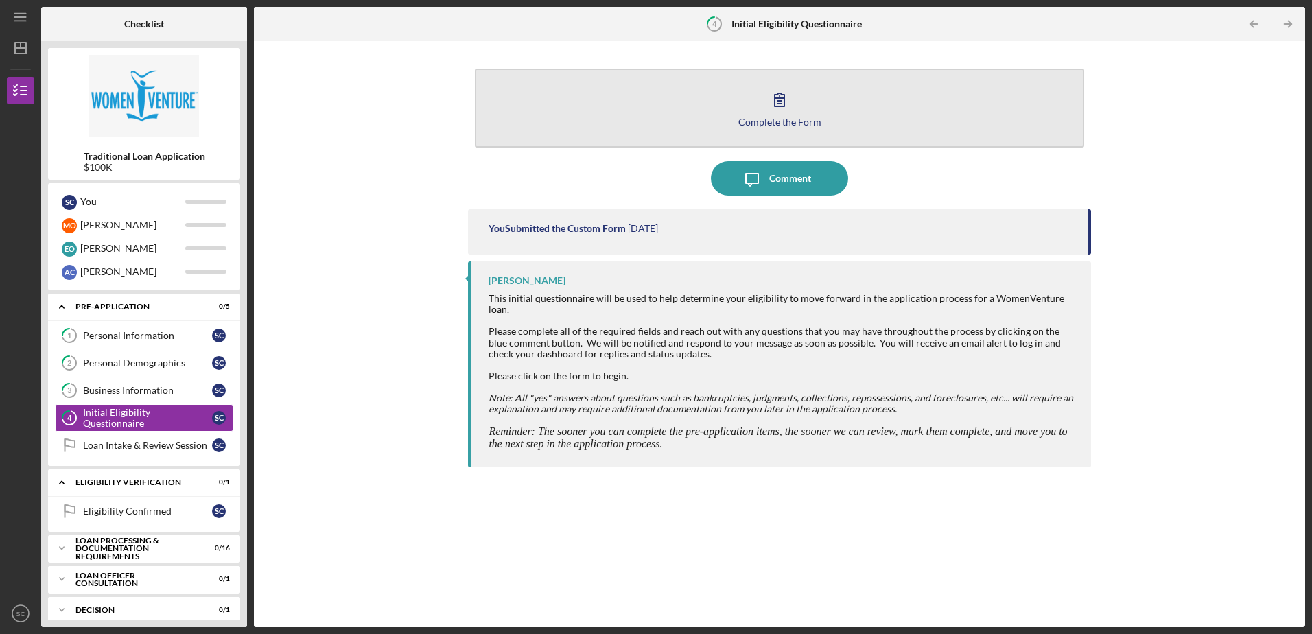
click at [783, 99] on icon "button" at bounding box center [779, 99] width 10 height 13
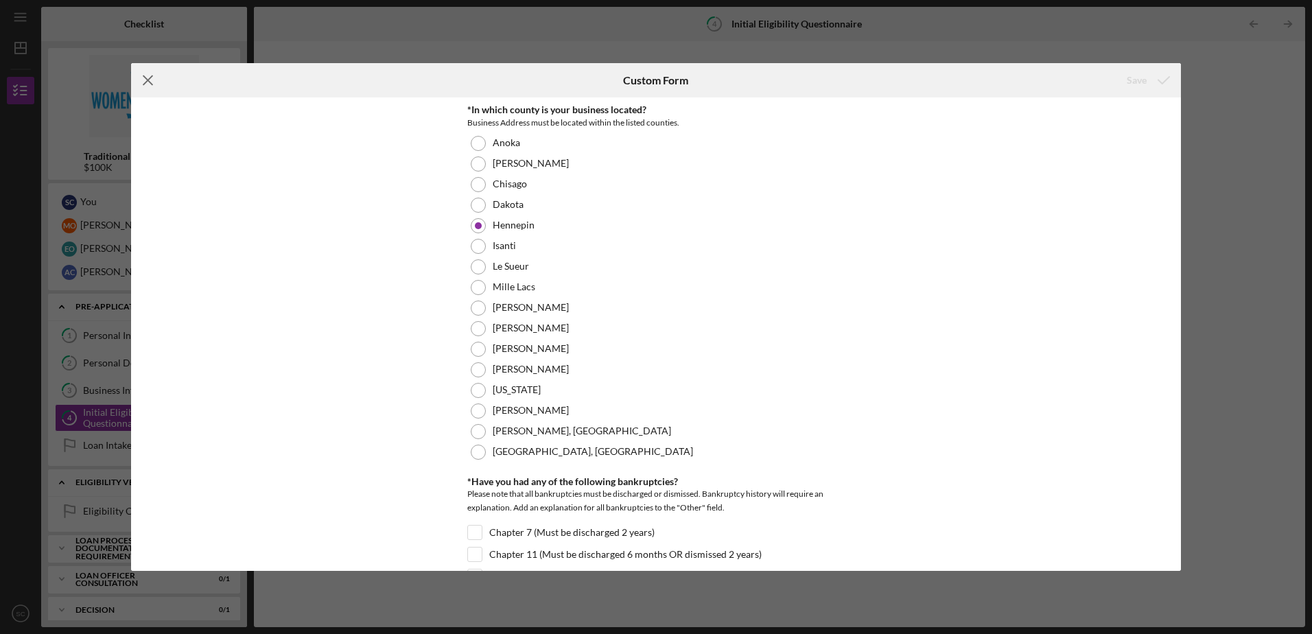
click at [150, 78] on line at bounding box center [147, 80] width 9 height 9
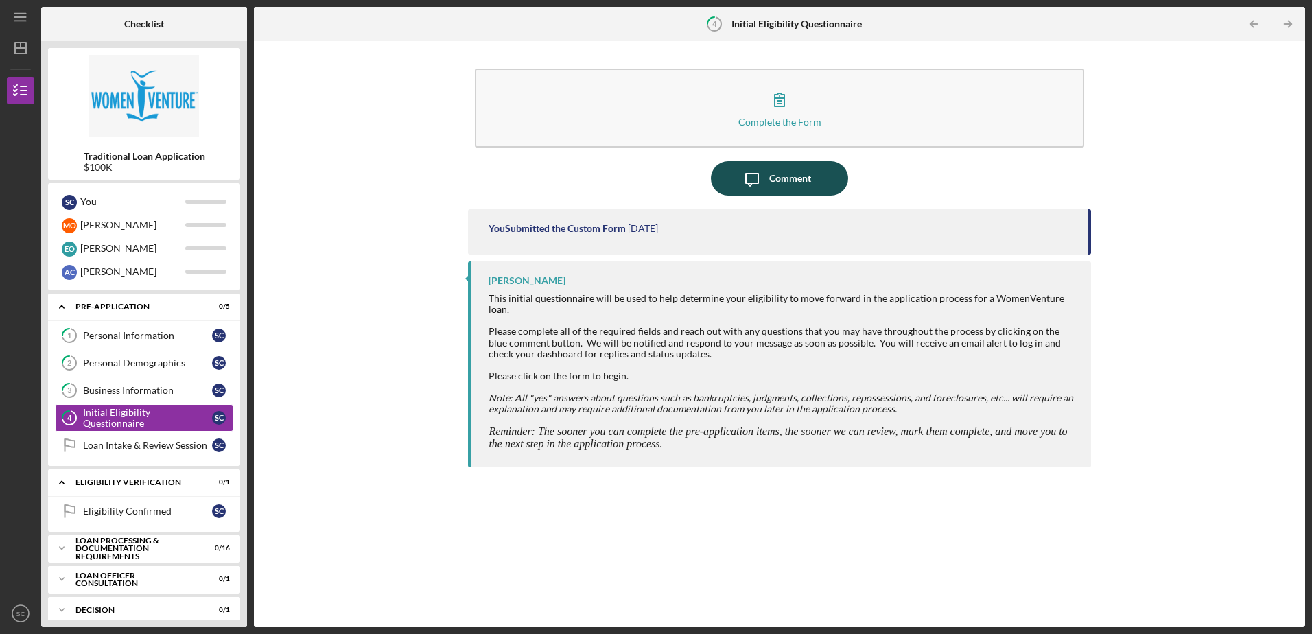
click at [788, 174] on div "Comment" at bounding box center [790, 178] width 42 height 34
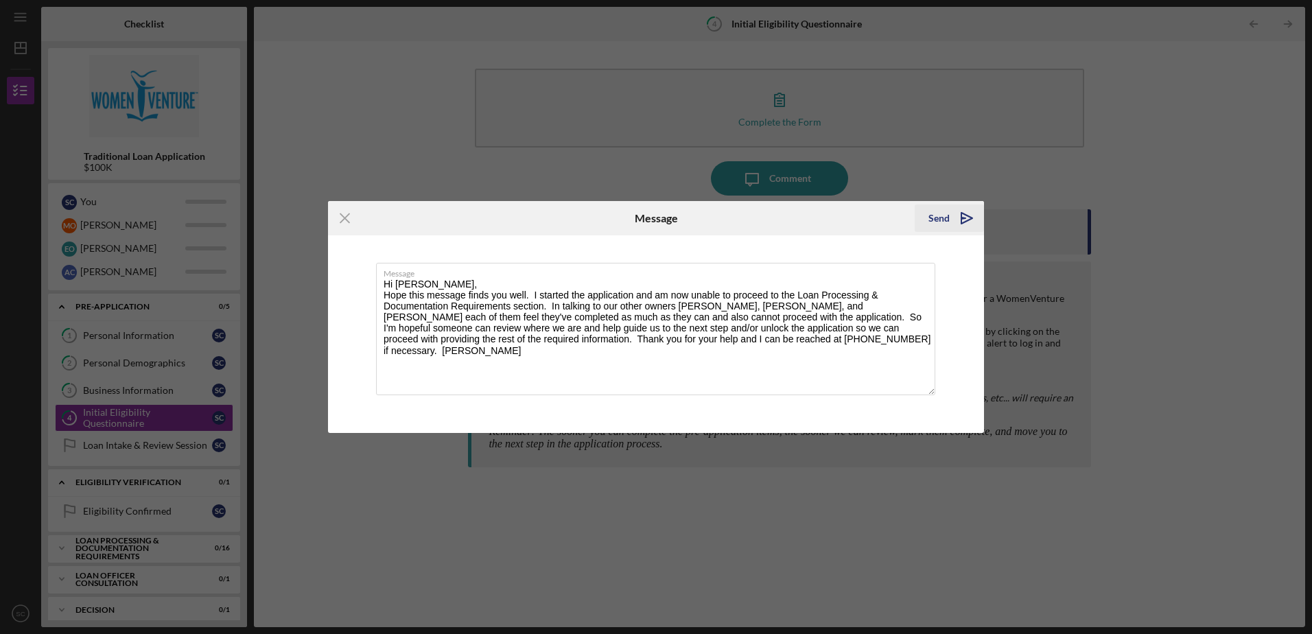
type textarea "Hi [PERSON_NAME], Hope this message finds you well. I started the application a…"
click at [945, 212] on div "Send" at bounding box center [938, 217] width 21 height 27
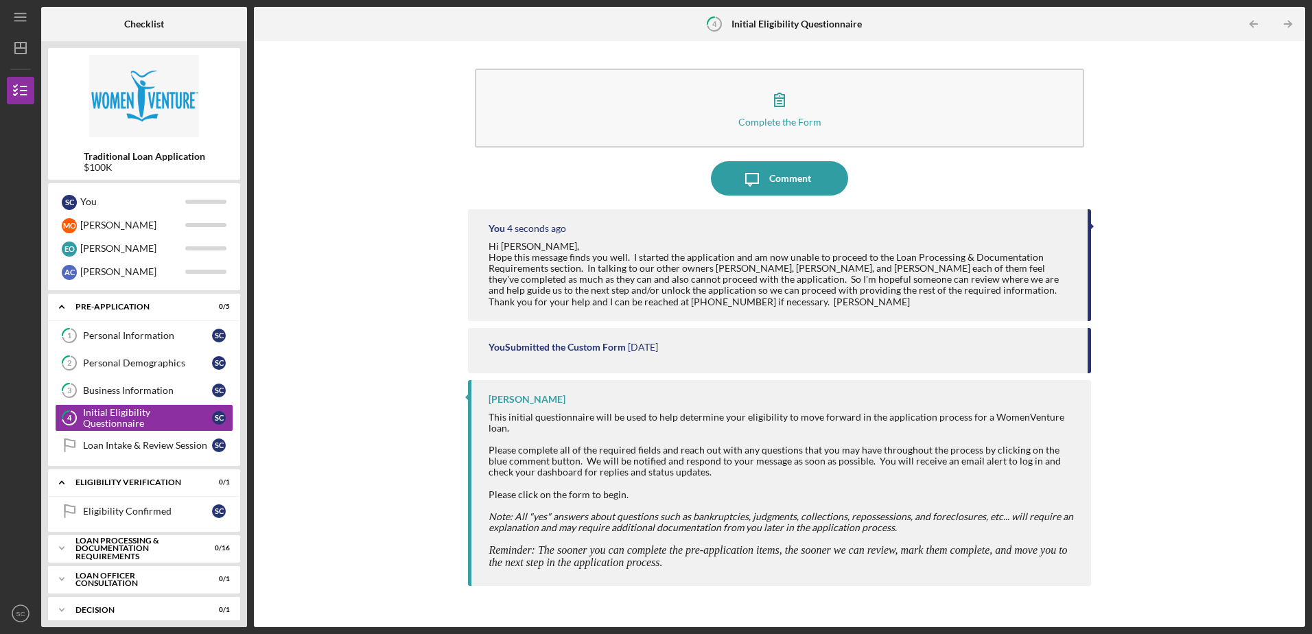
click at [595, 346] on div "You Submitted the Custom Form" at bounding box center [556, 347] width 137 height 11
click at [652, 347] on time "[DATE]" at bounding box center [643, 347] width 30 height 11
click at [724, 336] on div "You Submitted the Custom Form [DATE]" at bounding box center [779, 350] width 622 height 45
click at [671, 462] on div "Please complete all of the required fields and reach out with any questions tha…" at bounding box center [782, 461] width 588 height 33
click at [637, 286] on div "Hi [PERSON_NAME], Hope this message finds you well. I started the application a…" at bounding box center [780, 274] width 584 height 67
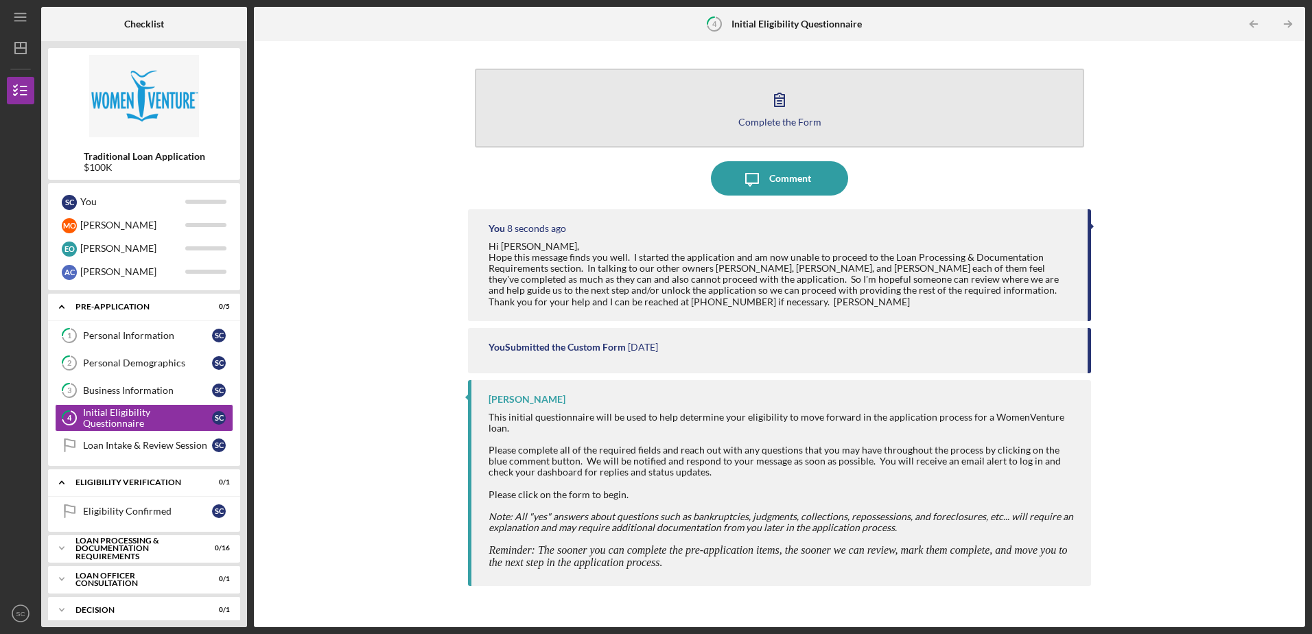
click at [777, 110] on icon "button" at bounding box center [779, 99] width 34 height 34
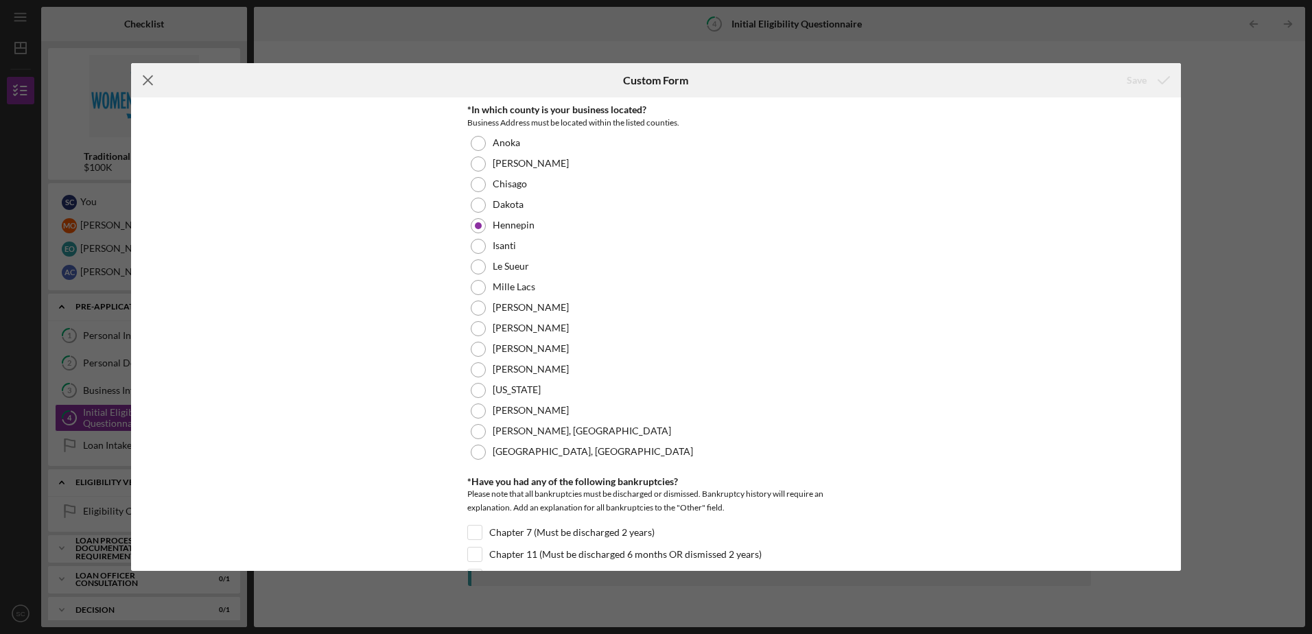
click at [153, 78] on icon "Icon/Menu Close" at bounding box center [148, 80] width 34 height 34
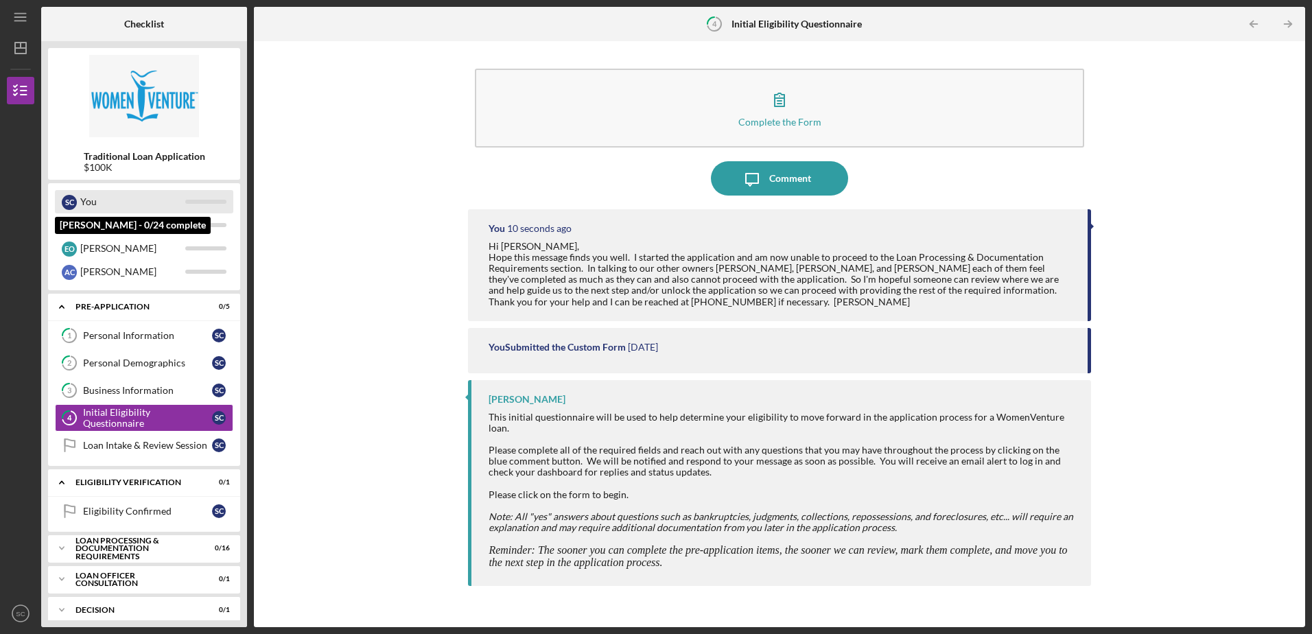
click at [114, 198] on div "You" at bounding box center [132, 201] width 105 height 23
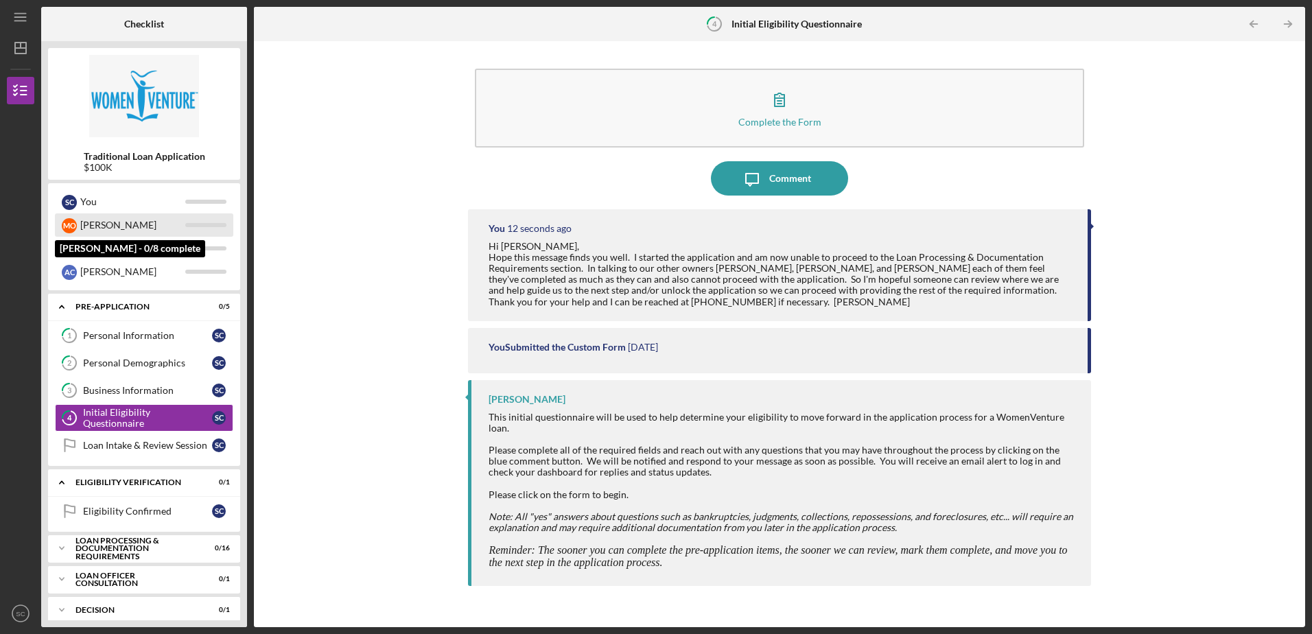
click at [106, 225] on div "[PERSON_NAME]" at bounding box center [132, 224] width 105 height 23
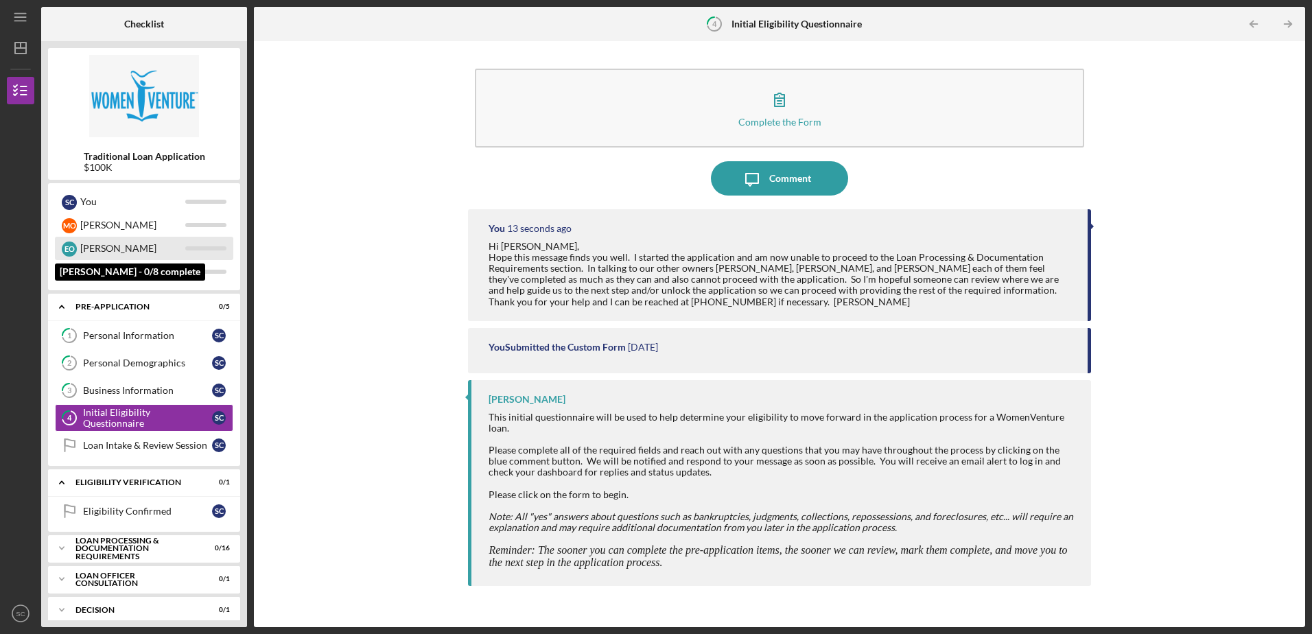
click at [104, 248] on div "[PERSON_NAME]" at bounding box center [132, 248] width 105 height 23
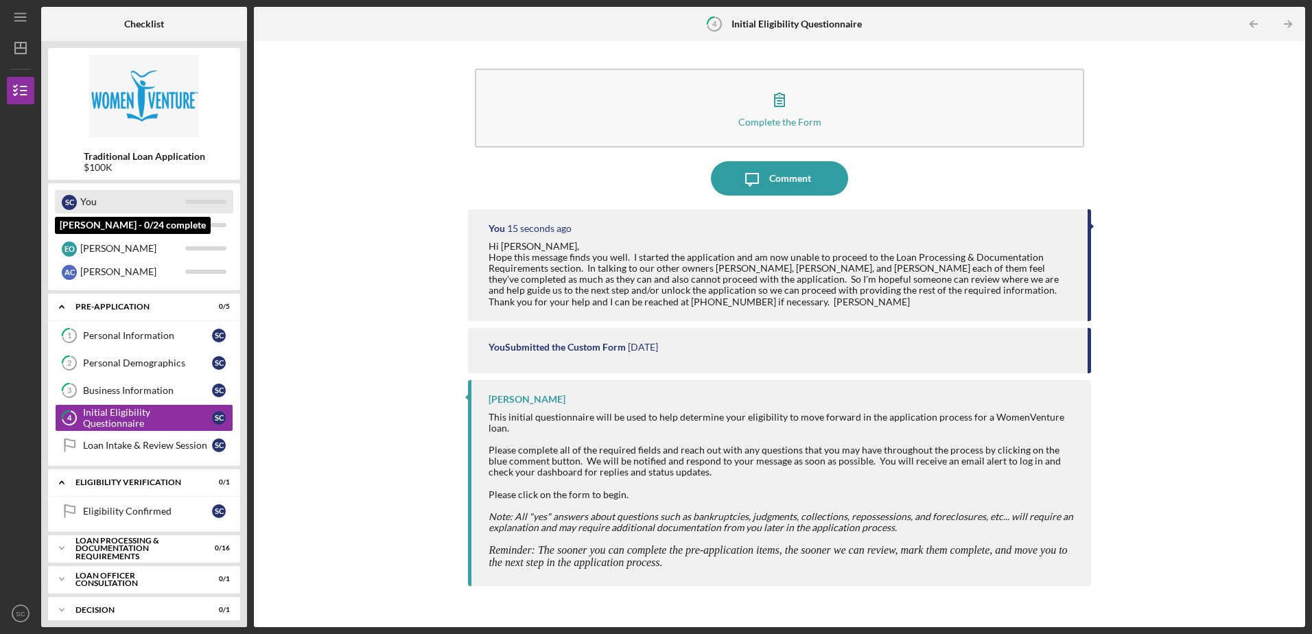
click at [80, 200] on div "You" at bounding box center [132, 201] width 105 height 23
drag, startPoint x: 80, startPoint y: 200, endPoint x: 60, endPoint y: 199, distance: 19.9
click at [61, 199] on div "S C You" at bounding box center [144, 201] width 178 height 23
click at [101, 303] on div "Pre-Application" at bounding box center [148, 307] width 147 height 8
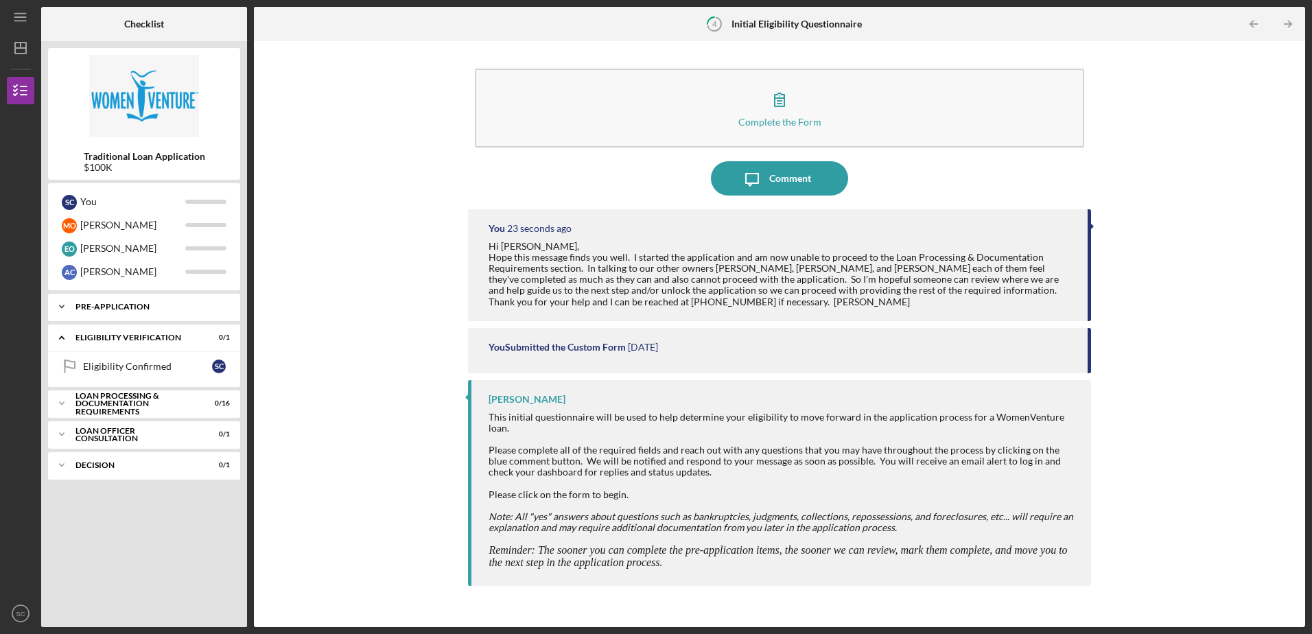
click at [102, 303] on div "Pre-Application" at bounding box center [148, 307] width 147 height 8
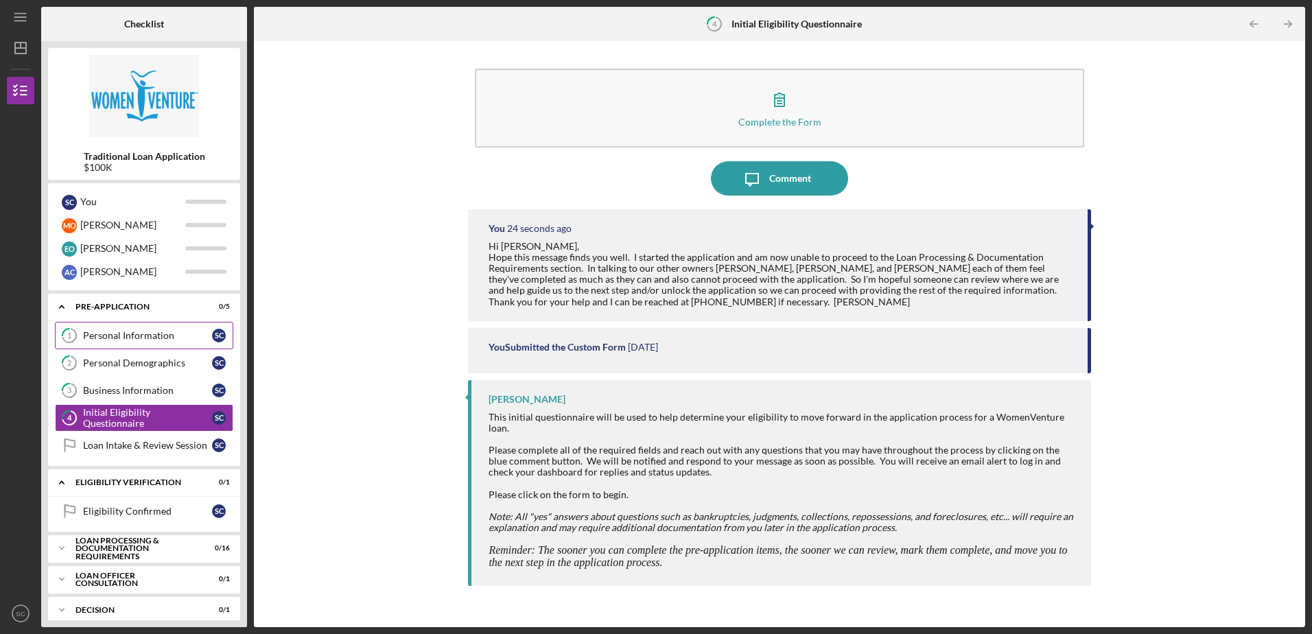
click at [110, 333] on div "Personal Information" at bounding box center [147, 335] width 129 height 11
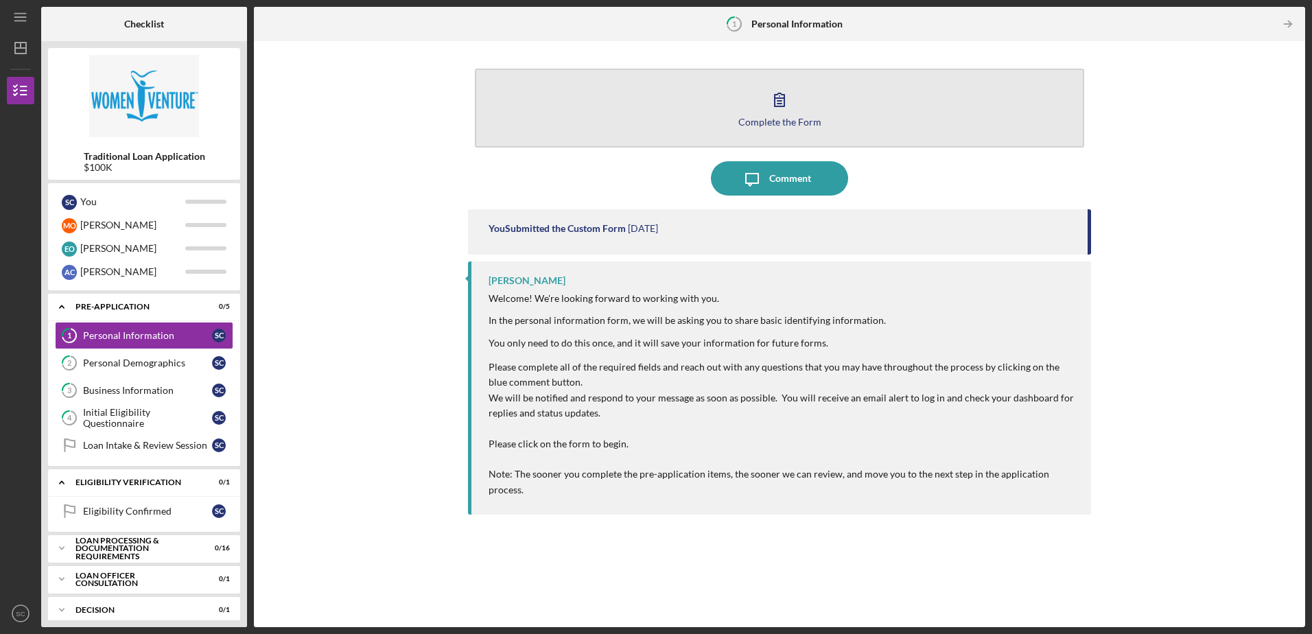
click at [787, 114] on icon "button" at bounding box center [779, 99] width 34 height 34
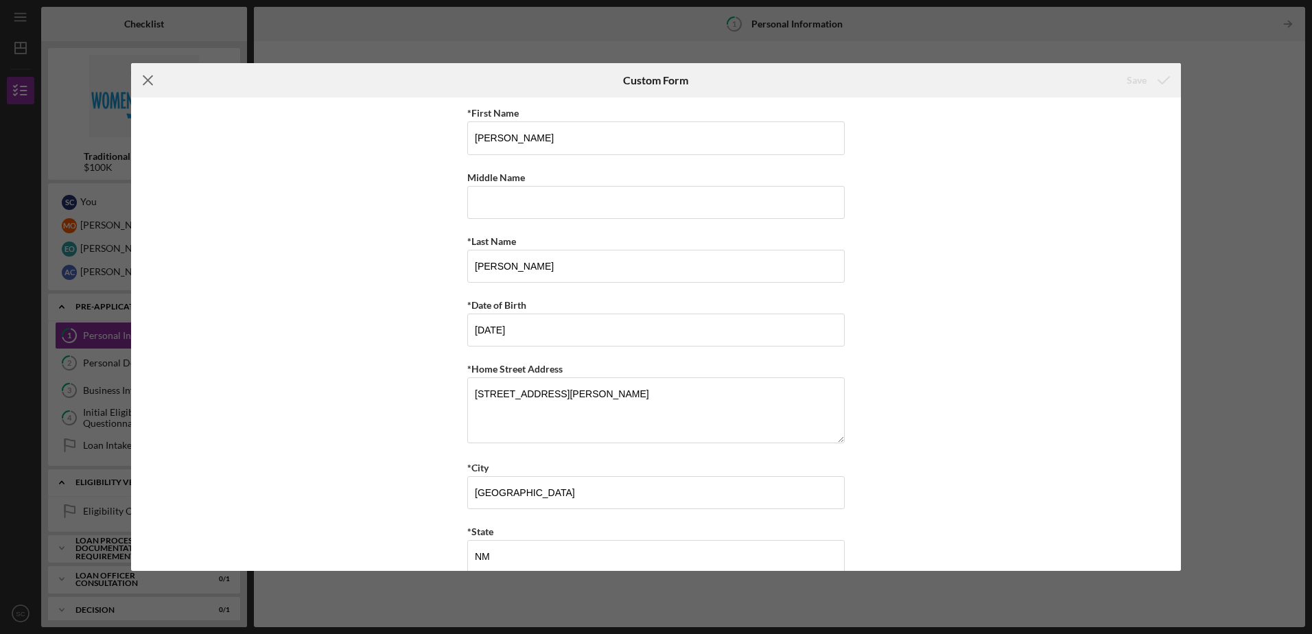
click at [150, 82] on line at bounding box center [147, 80] width 9 height 9
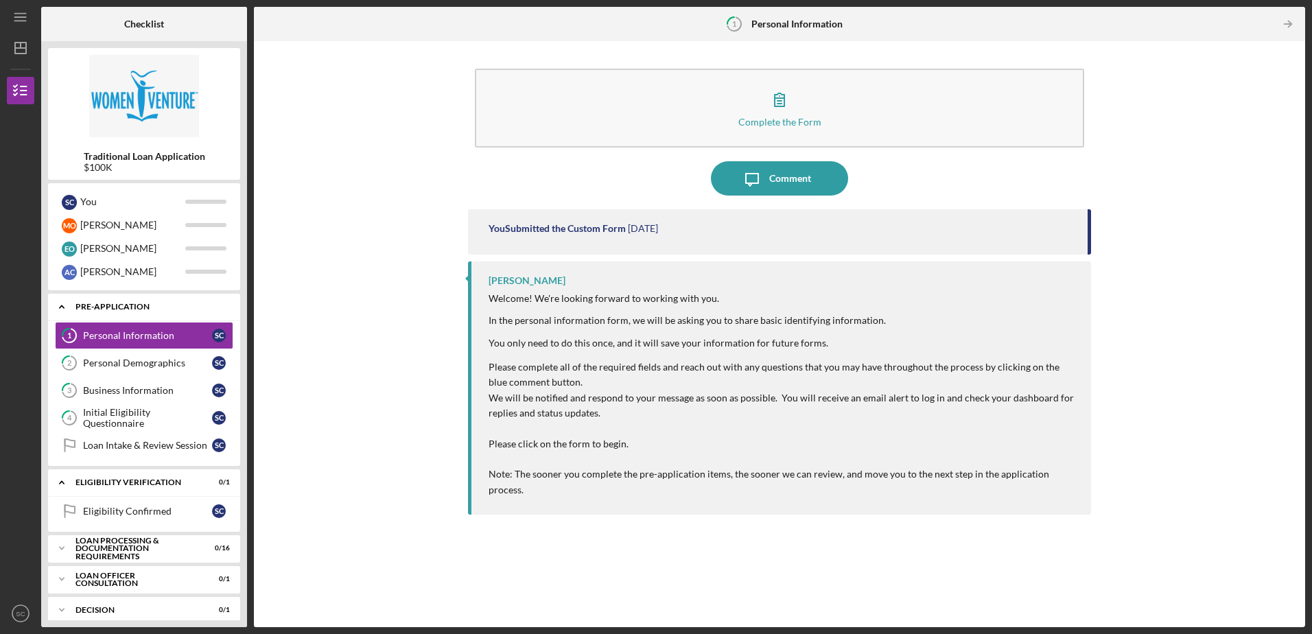
click at [222, 307] on div "Pre-Application" at bounding box center [148, 307] width 147 height 8
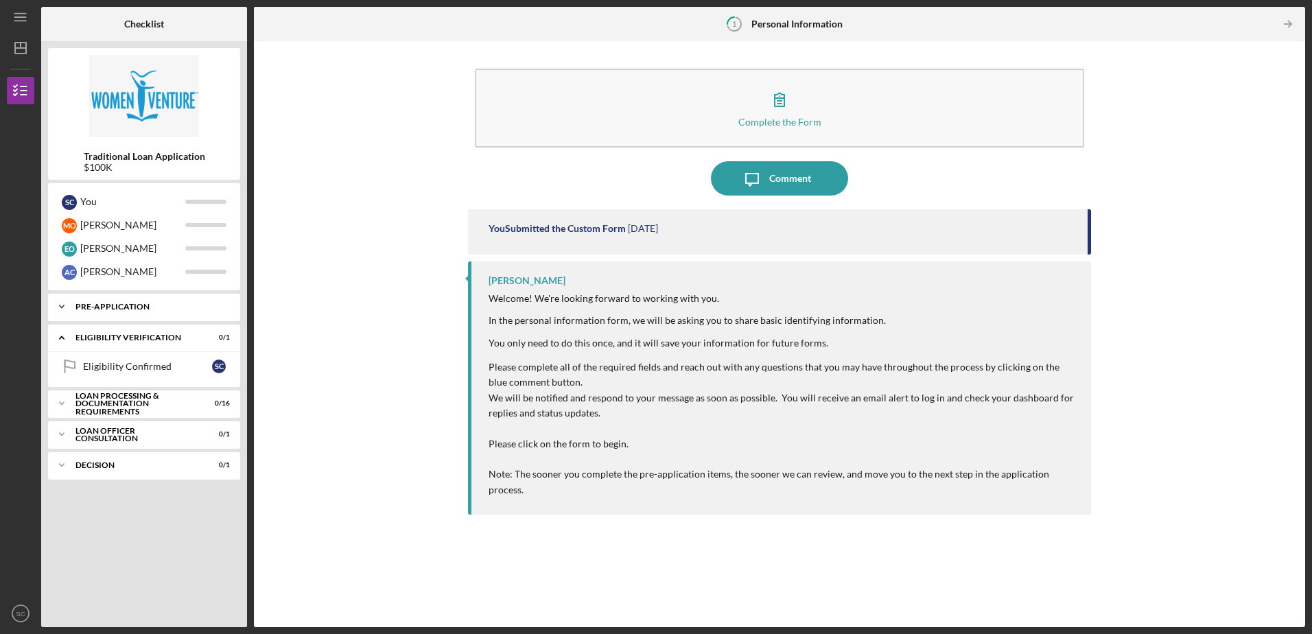
click at [221, 306] on div "Pre-Application" at bounding box center [148, 307] width 147 height 8
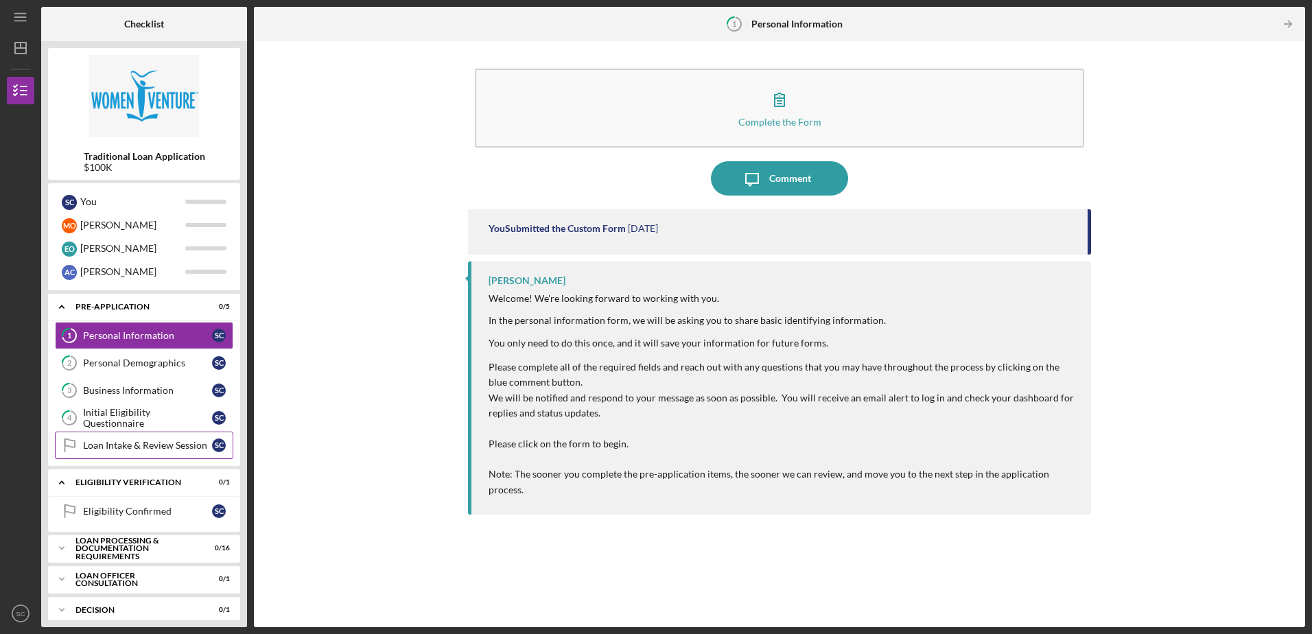
click at [138, 442] on div "Loan Intake & Review Session" at bounding box center [147, 445] width 129 height 11
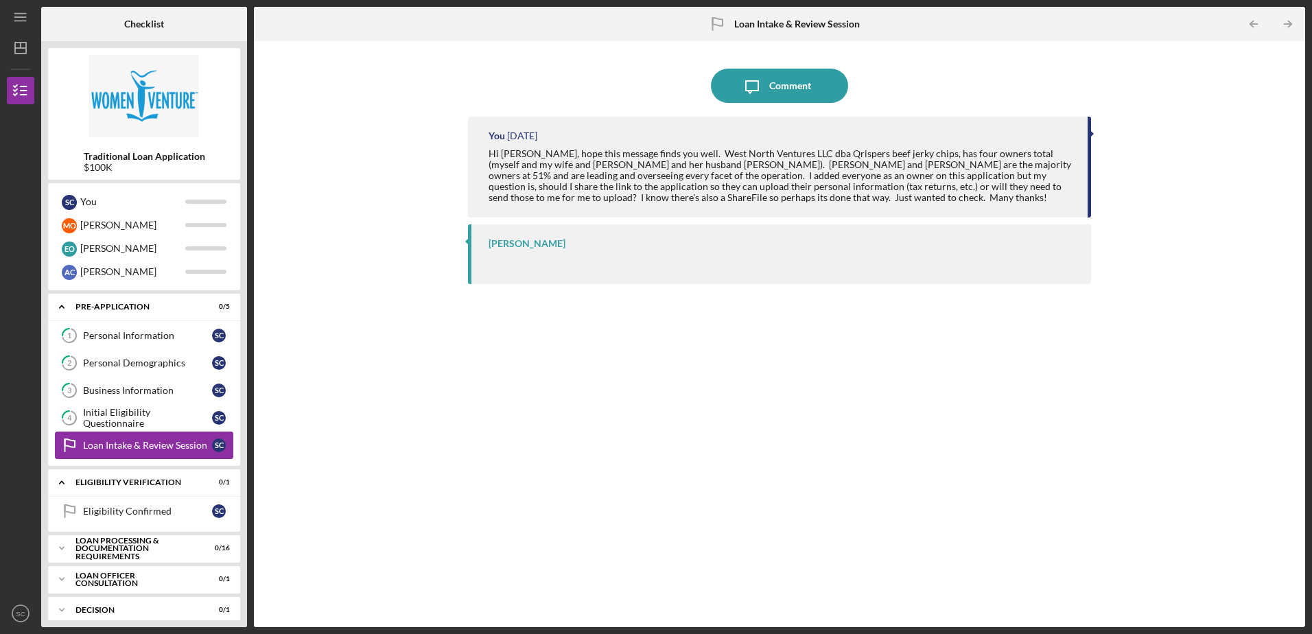
click at [141, 447] on div "Loan Intake & Review Session" at bounding box center [147, 445] width 129 height 11
click at [135, 419] on div "Initial Eligibility Questionnaire" at bounding box center [147, 418] width 129 height 22
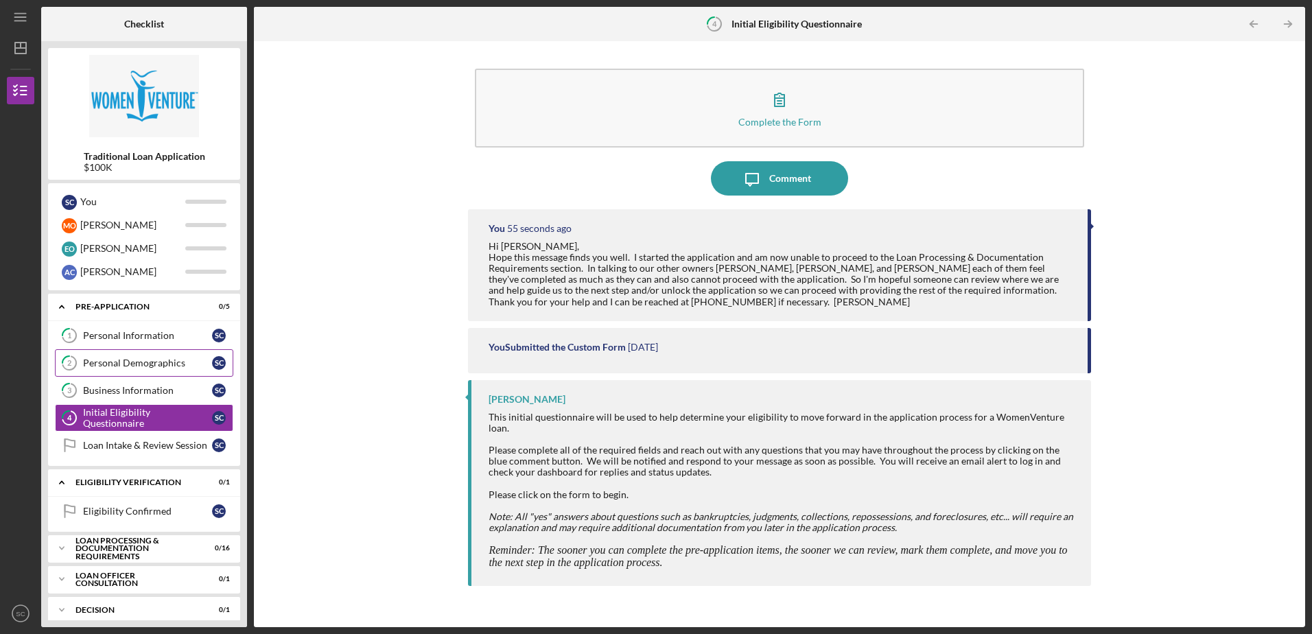
click at [119, 357] on div "Personal Demographics" at bounding box center [147, 362] width 129 height 11
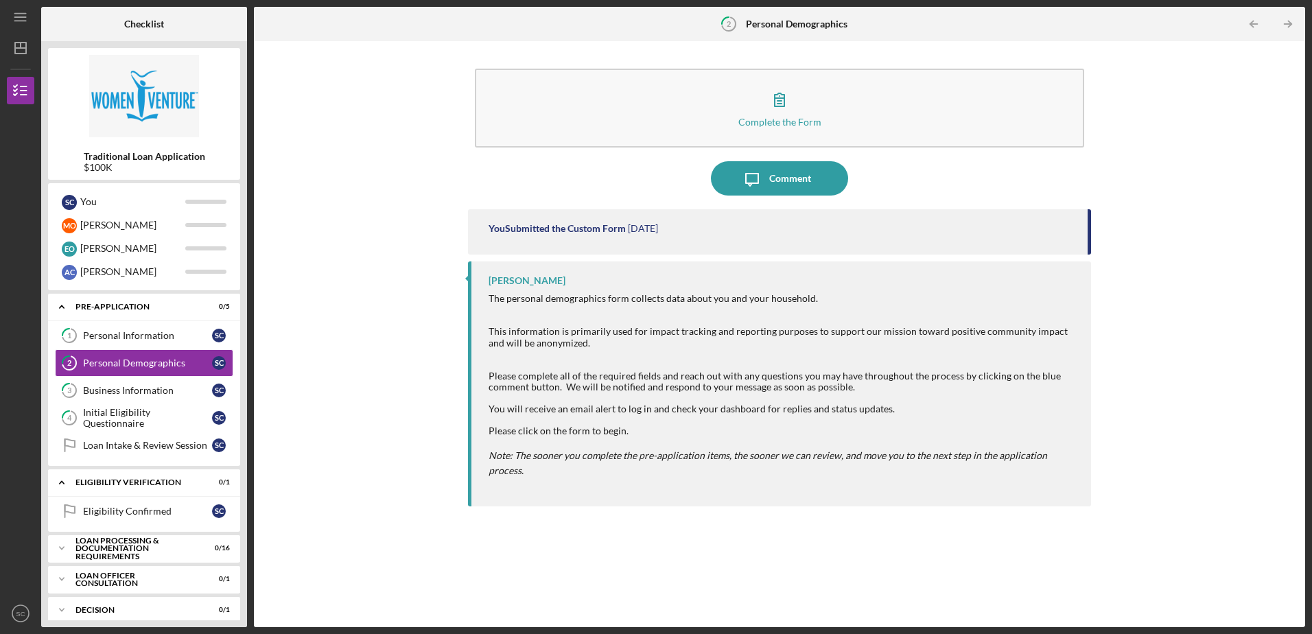
click at [565, 230] on div "You Submitted the Custom Form" at bounding box center [556, 228] width 137 height 11
click at [641, 227] on time "[DATE]" at bounding box center [643, 228] width 30 height 11
click at [963, 240] on div "You Submitted the Custom Form [DATE]" at bounding box center [779, 231] width 622 height 45
click at [155, 360] on div "Personal Demographics" at bounding box center [147, 362] width 129 height 11
click at [122, 335] on div "Personal Information" at bounding box center [147, 335] width 129 height 11
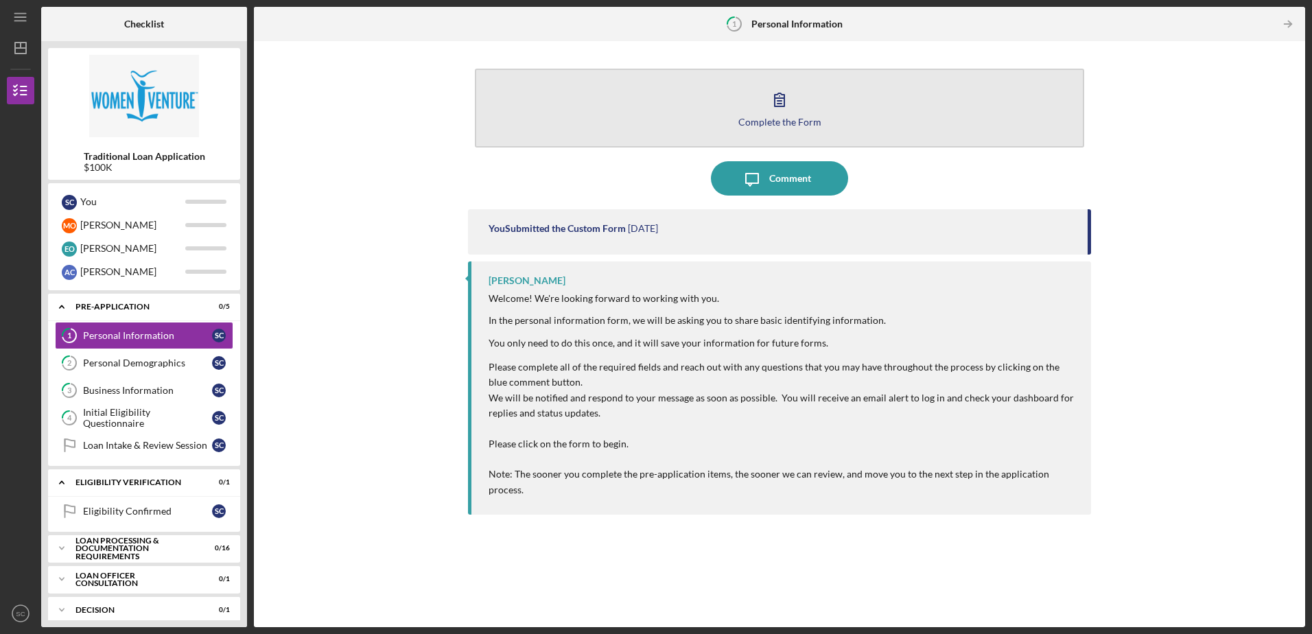
click at [790, 102] on icon "button" at bounding box center [779, 99] width 34 height 34
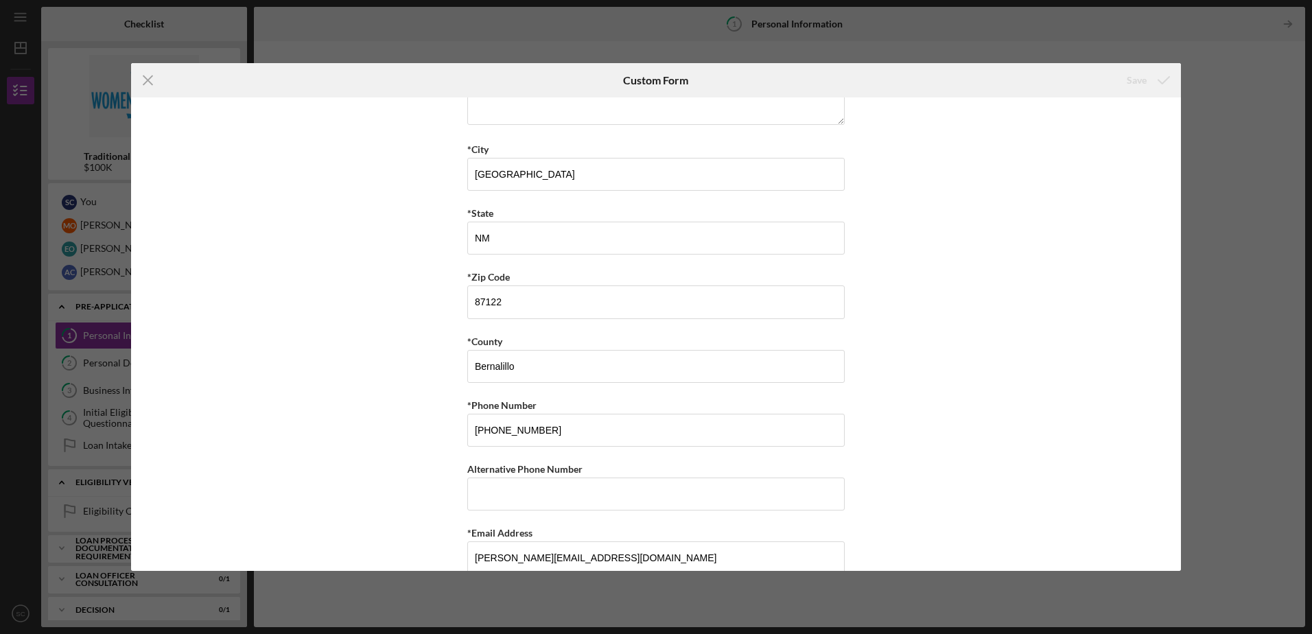
scroll to position [342, 0]
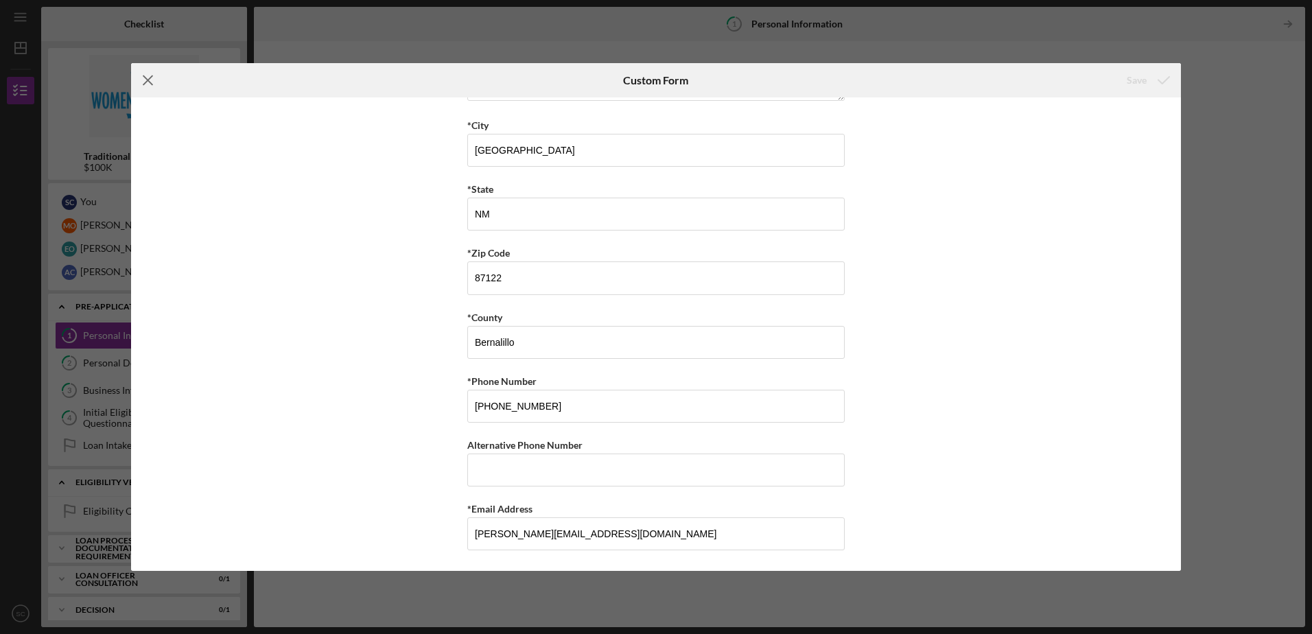
click at [147, 78] on icon "Icon/Menu Close" at bounding box center [148, 80] width 34 height 34
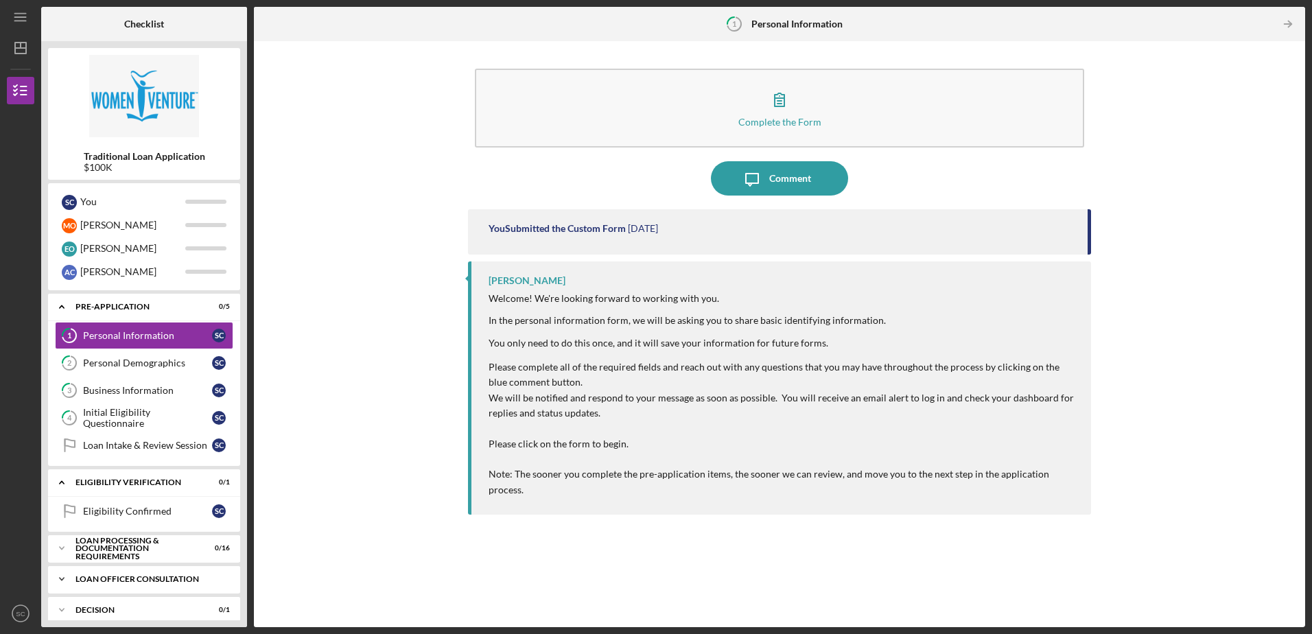
click at [123, 580] on div "Loan Officer Consultation" at bounding box center [148, 579] width 147 height 8
click at [154, 604] on div "Consultation with Loan Officer" at bounding box center [147, 608] width 129 height 22
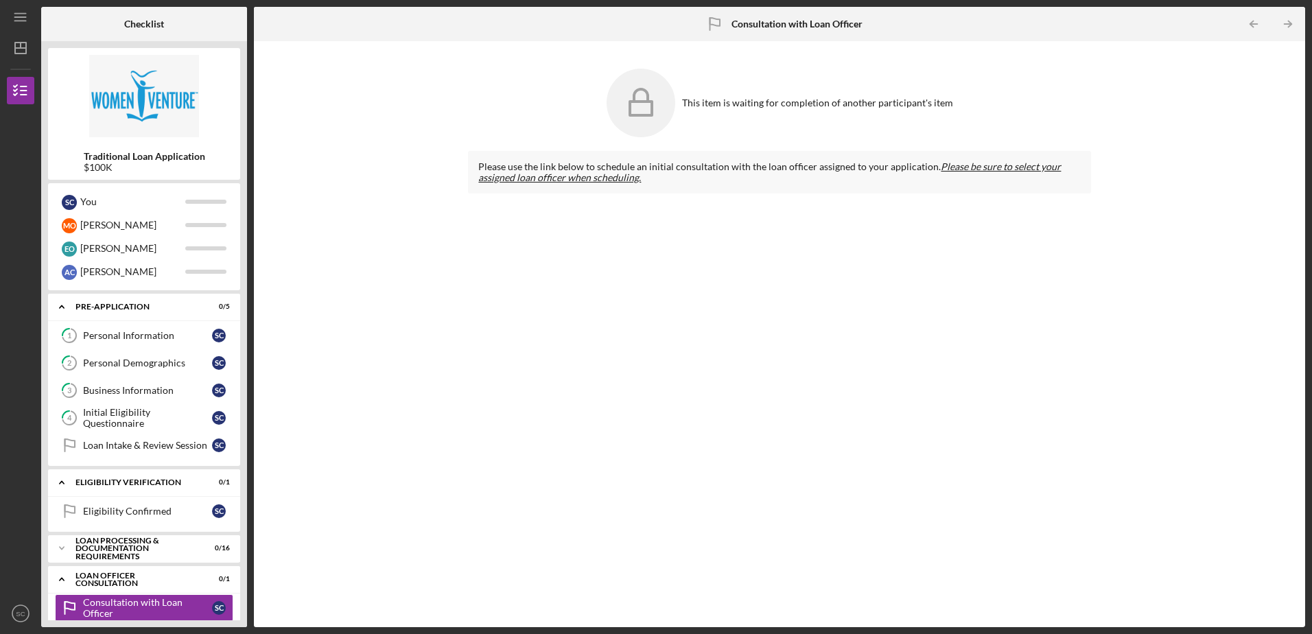
click at [534, 177] on em "Please be sure to select your assigned loan officer when scheduling." at bounding box center [769, 172] width 582 height 23
click at [663, 353] on div "Please use the link below to schedule an initial consultation with the loan off…" at bounding box center [779, 378] width 622 height 455
click at [168, 580] on div "Loan Officer Consultation" at bounding box center [148, 579] width 147 height 8
click at [132, 506] on div "Eligibility Confirmed" at bounding box center [147, 511] width 129 height 11
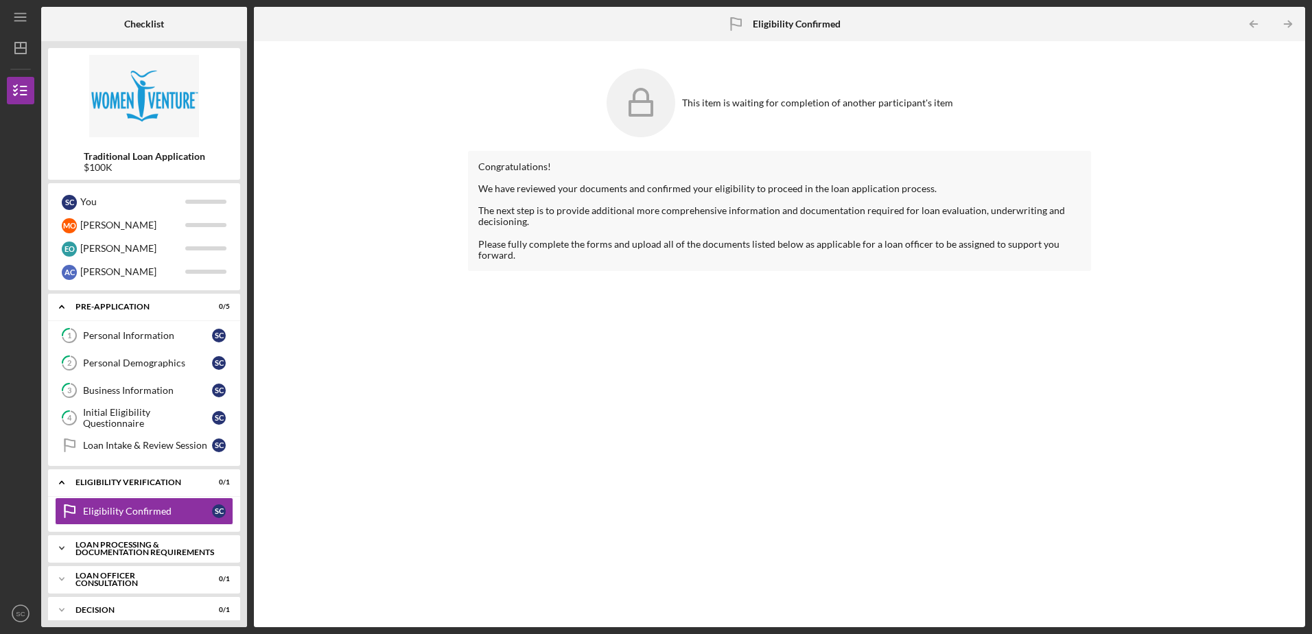
click at [150, 547] on div "Loan Processing & Documentation Requirements" at bounding box center [148, 549] width 147 height 16
click at [154, 573] on div "Personal and Household Expenses" at bounding box center [147, 577] width 129 height 22
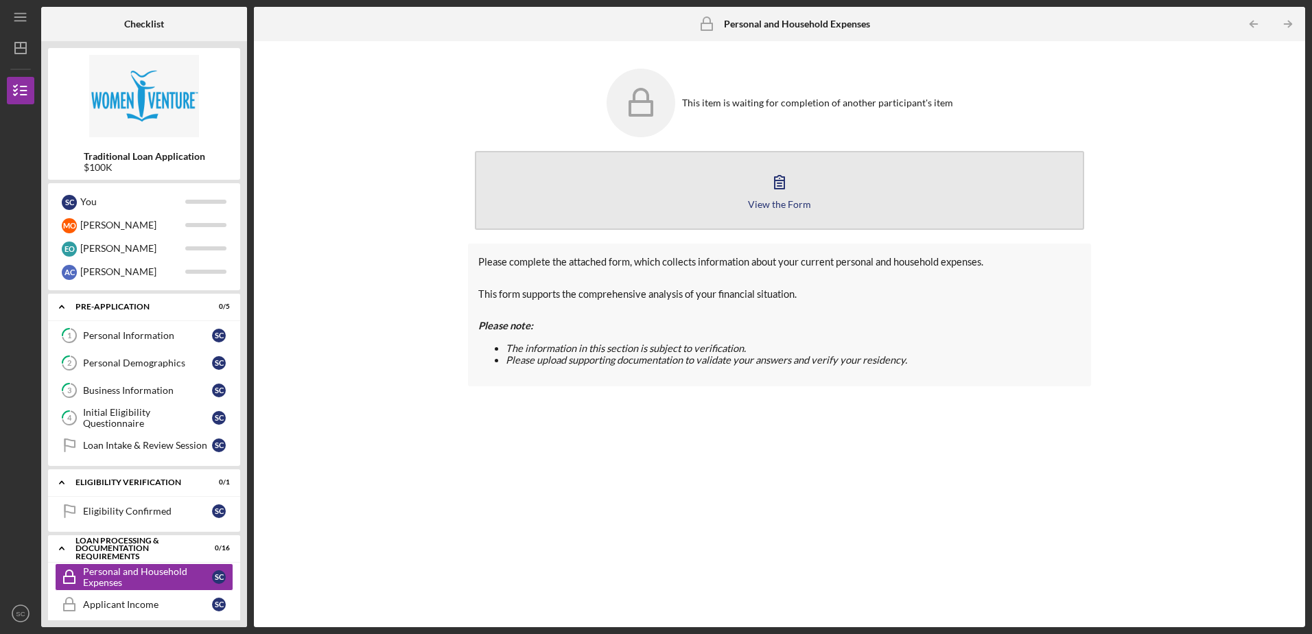
click at [779, 191] on icon "button" at bounding box center [779, 182] width 34 height 34
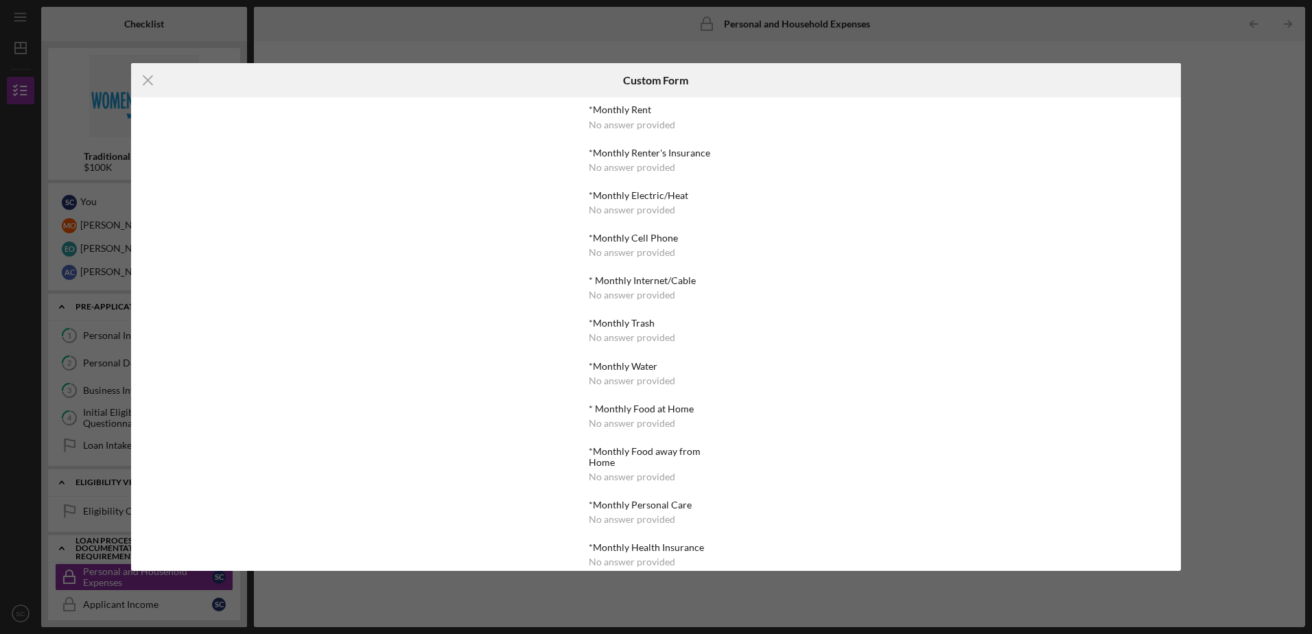
click at [492, 386] on div "*Monthly Rent No answer provided *Monthly Renter's Insurance No answer provided…" at bounding box center [656, 333] width 1050 height 473
click at [145, 82] on icon "Icon/Menu Close" at bounding box center [148, 80] width 34 height 34
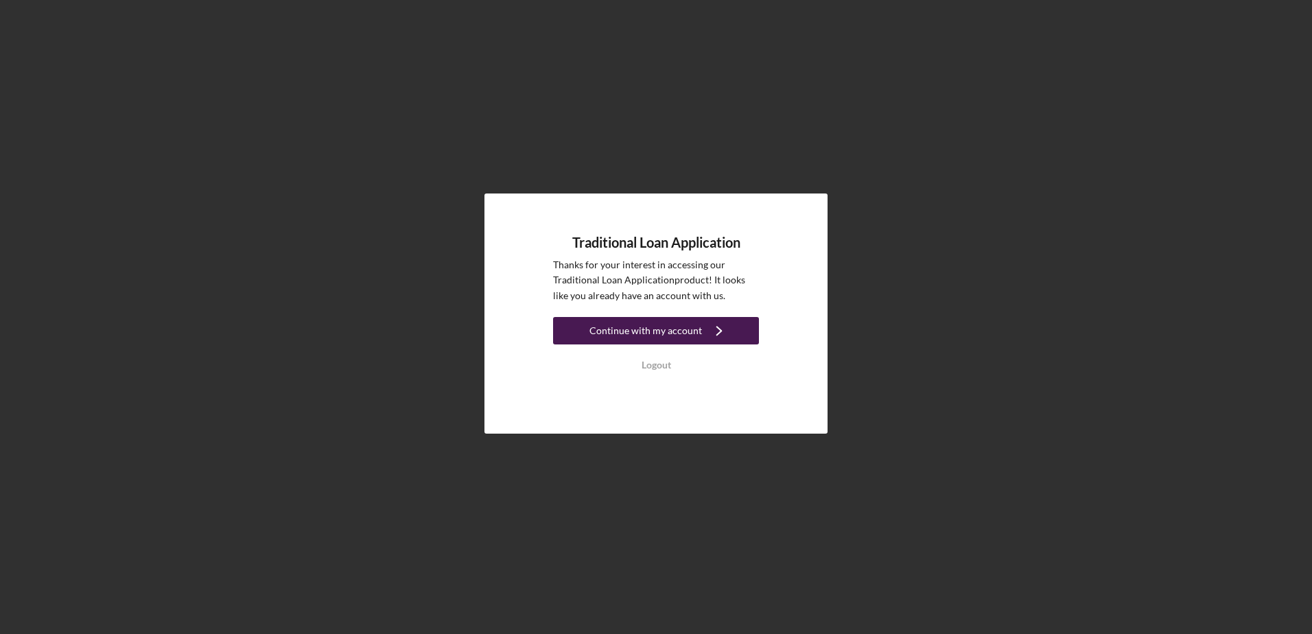
click at [705, 327] on icon "Icon/Navigate" at bounding box center [719, 330] width 34 height 34
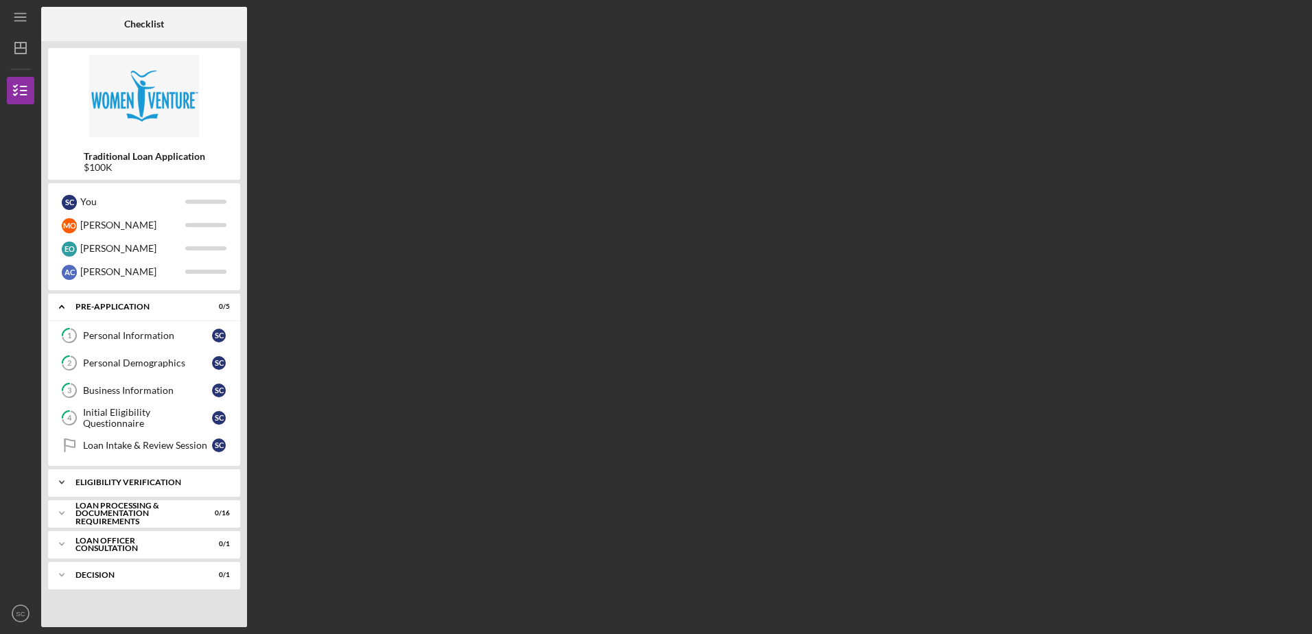
click at [145, 480] on div "Eligibility Verification" at bounding box center [148, 482] width 147 height 8
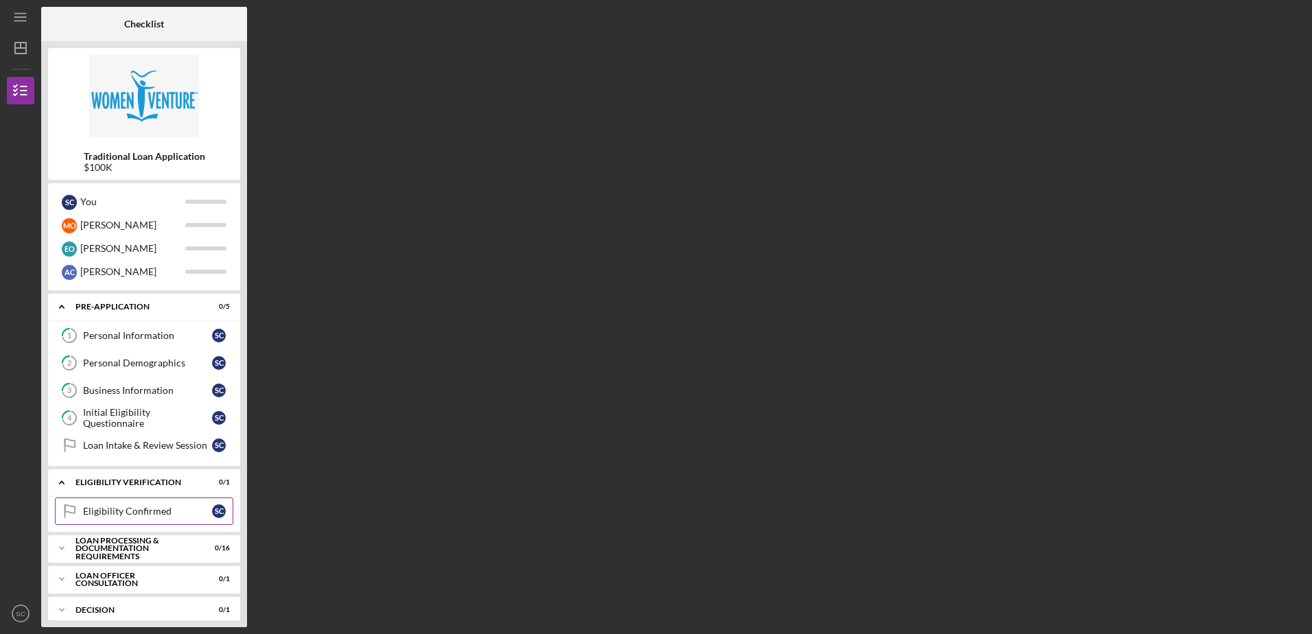
click at [142, 510] on div "Eligibility Confirmed" at bounding box center [147, 511] width 129 height 11
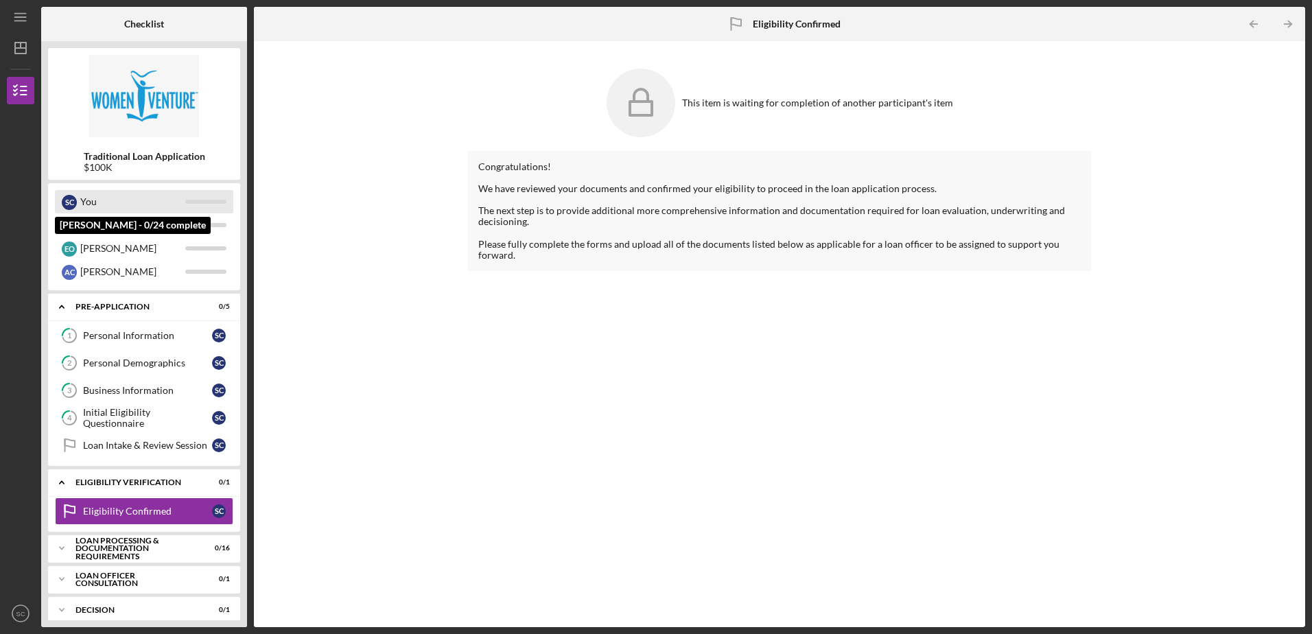
click at [180, 203] on div "You" at bounding box center [132, 201] width 105 height 23
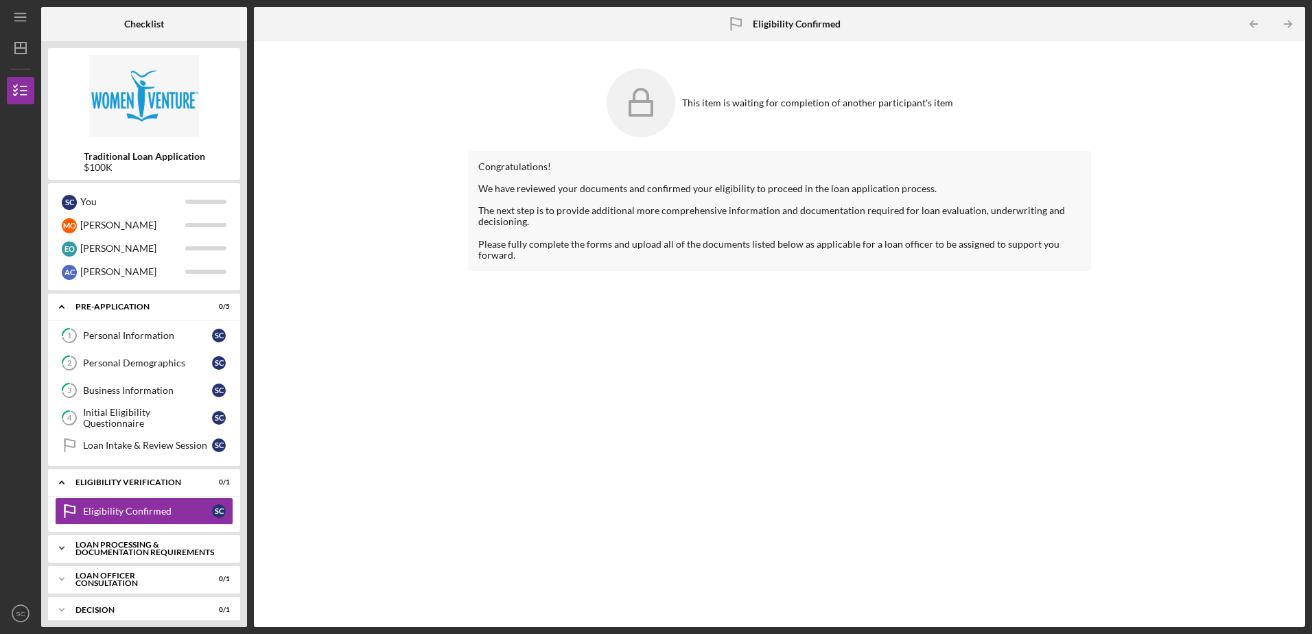
click at [150, 543] on div "Loan Processing & Documentation Requirements" at bounding box center [148, 549] width 147 height 16
click at [391, 527] on div "This item is waiting for completion of another participant's item Congratulatio…" at bounding box center [779, 334] width 1037 height 572
drag, startPoint x: 147, startPoint y: 574, endPoint x: 141, endPoint y: 589, distance: 15.4
click at [147, 574] on div "Personal and Household Expenses" at bounding box center [147, 577] width 129 height 22
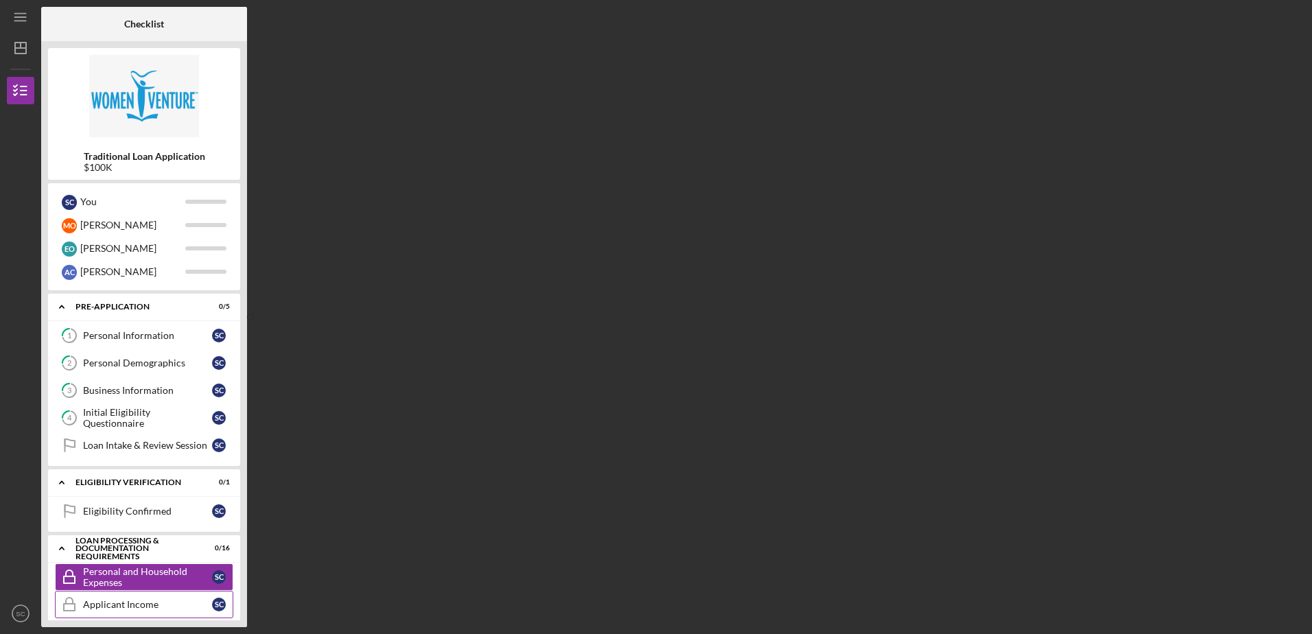
click at [137, 599] on div "Applicant Income" at bounding box center [147, 604] width 129 height 11
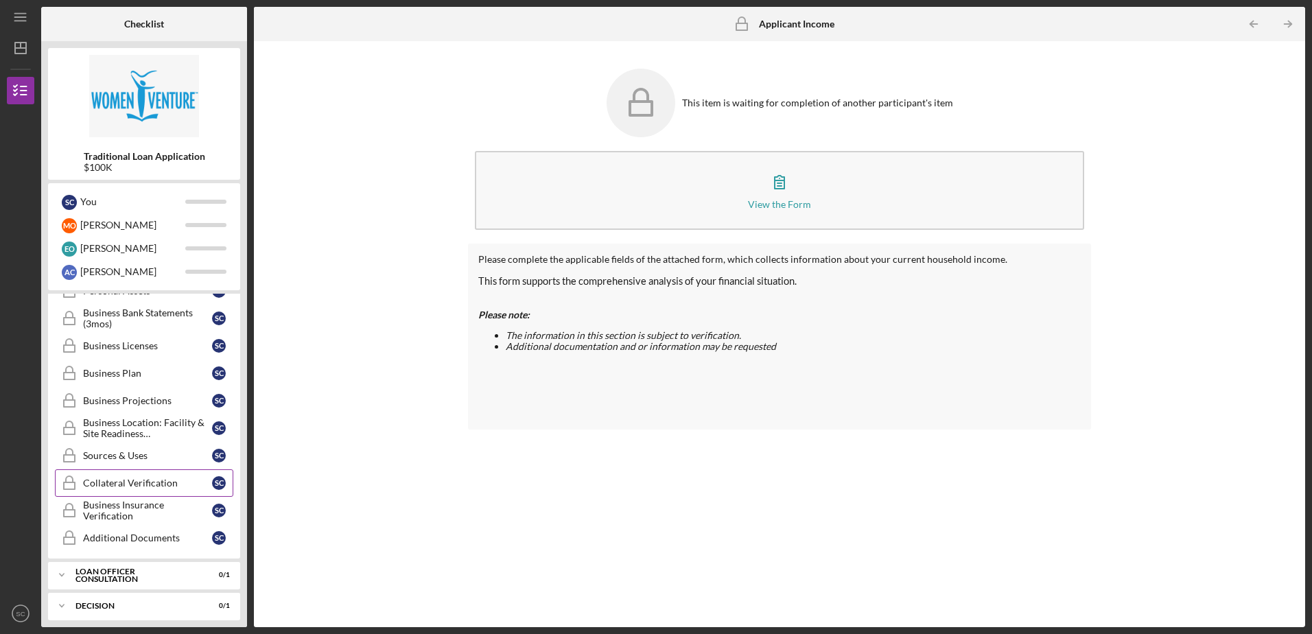
scroll to position [458, 0]
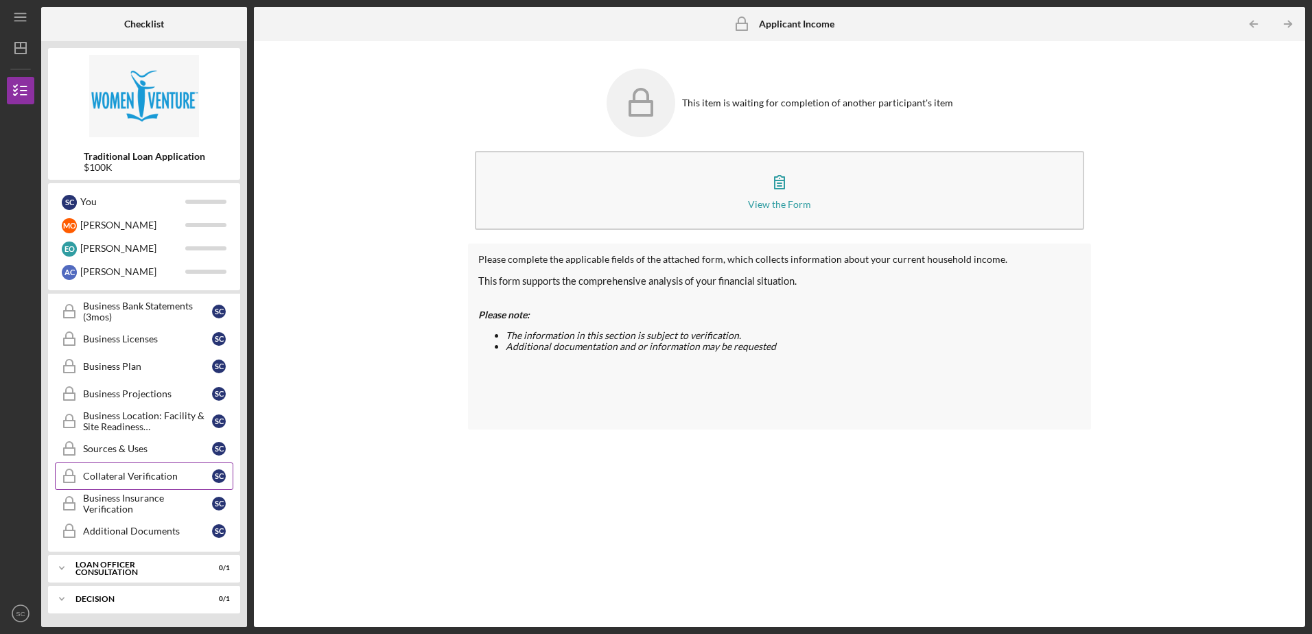
click at [137, 475] on div "Collateral Verification" at bounding box center [147, 476] width 129 height 11
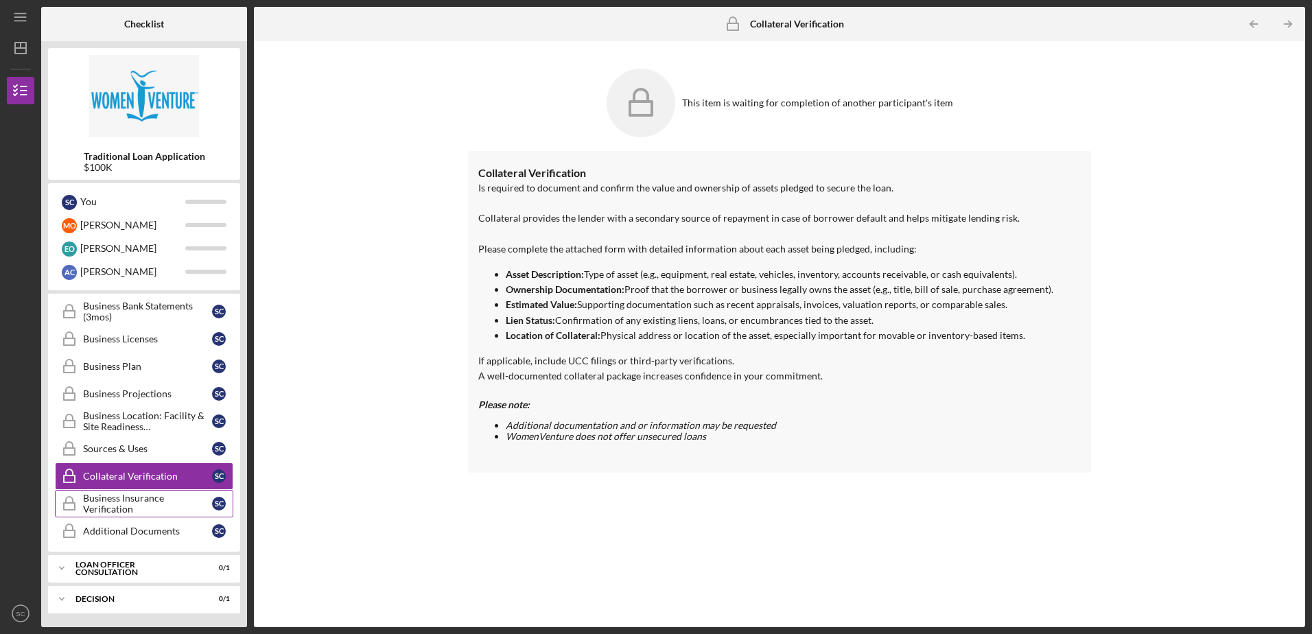
click at [120, 497] on div "Business Insurance Verification" at bounding box center [147, 504] width 129 height 22
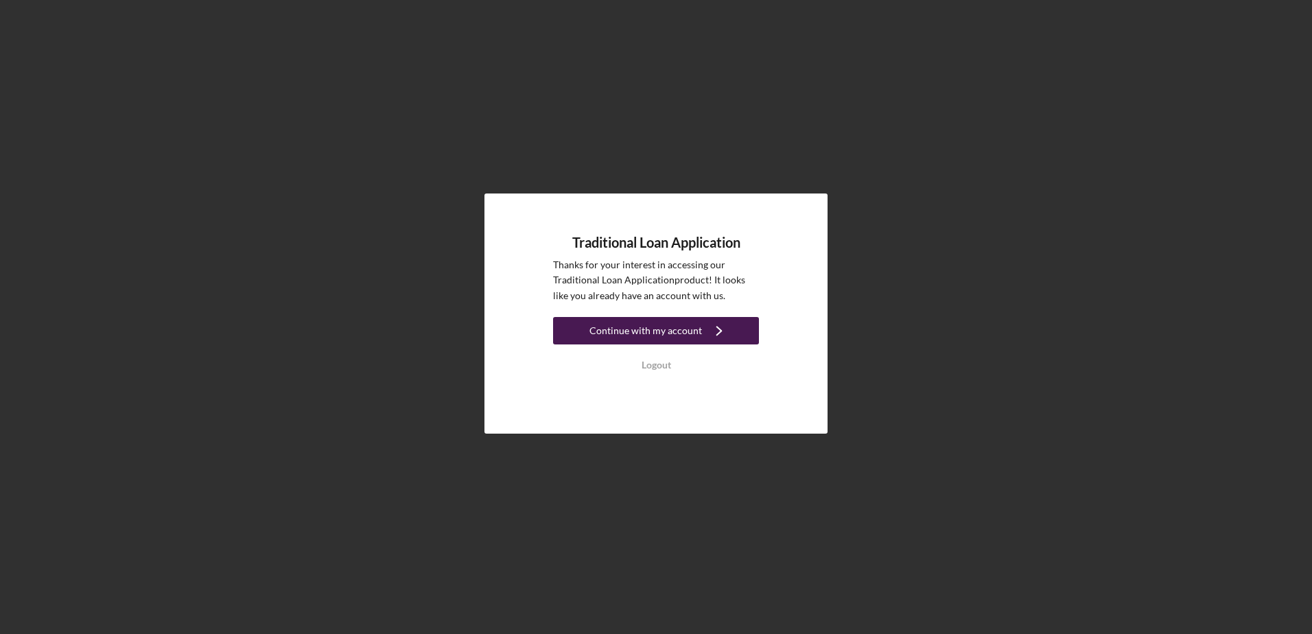
click at [643, 331] on div "Continue with my account" at bounding box center [645, 330] width 113 height 27
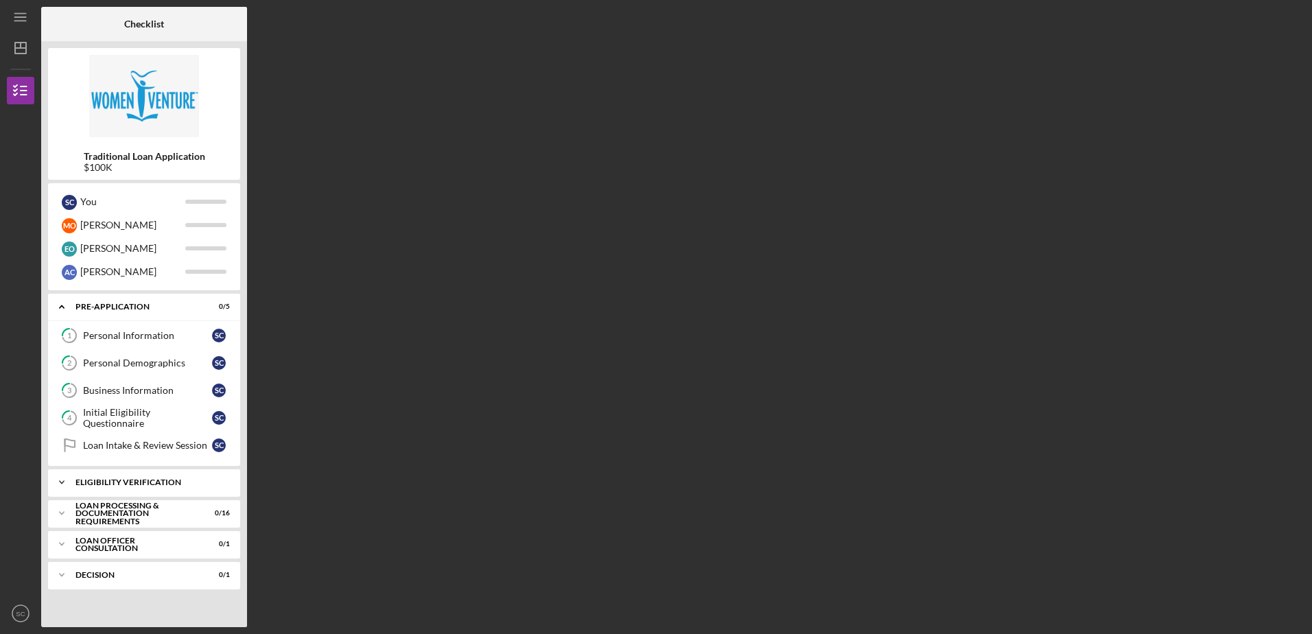
click at [147, 482] on div "Eligibility Verification" at bounding box center [148, 482] width 147 height 8
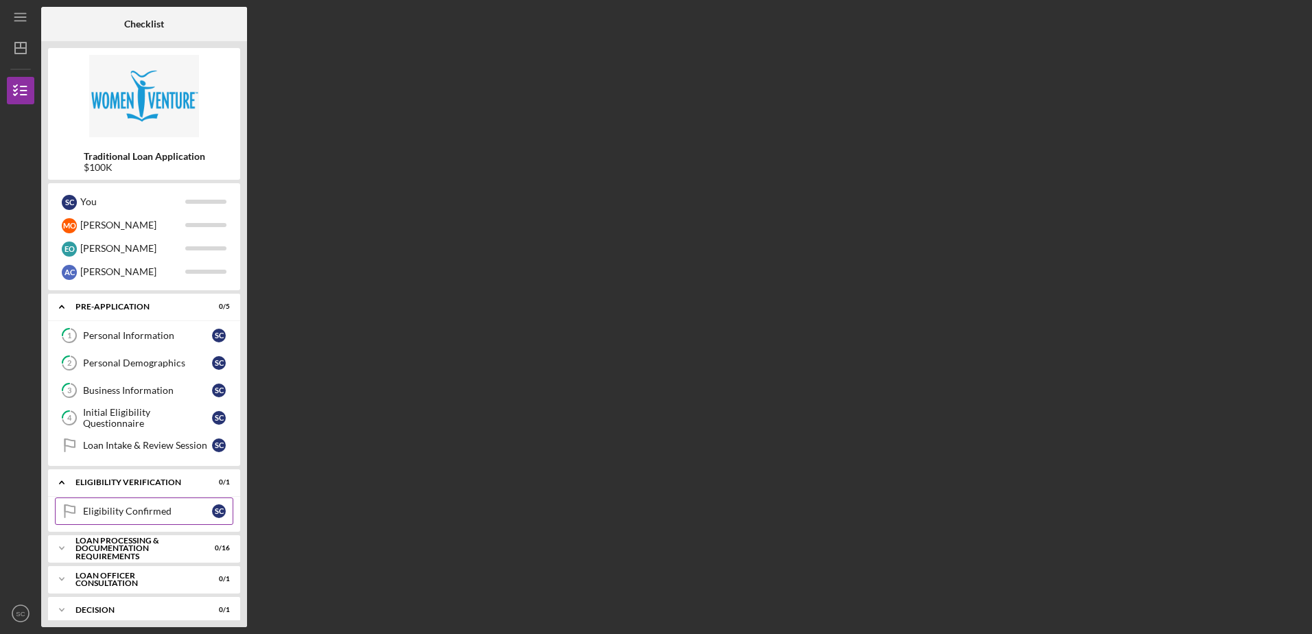
click at [102, 504] on link "Eligibility Confirmed Eligibility Confirmed S C" at bounding box center [144, 510] width 178 height 27
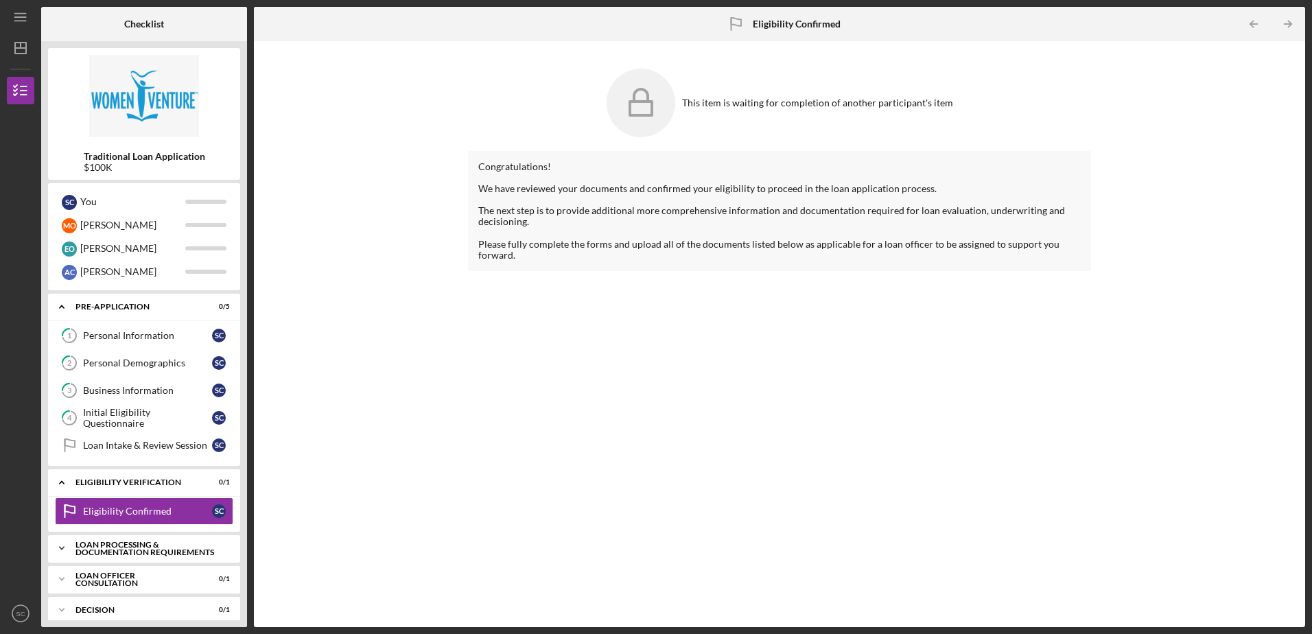
click at [58, 547] on icon "Icon/Expander" at bounding box center [61, 547] width 27 height 27
click at [463, 455] on div "This item is waiting for completion of another participant's item Congratulatio…" at bounding box center [779, 334] width 1037 height 572
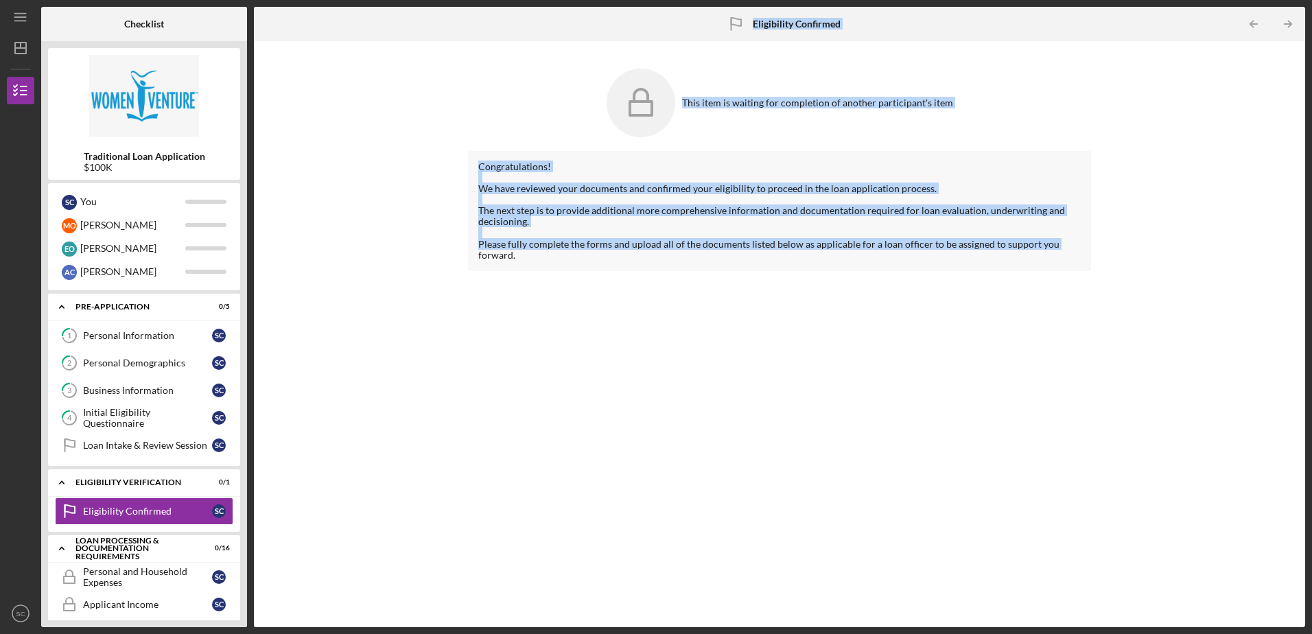
drag, startPoint x: 242, startPoint y: 329, endPoint x: 252, endPoint y: 405, distance: 76.1
click at [252, 405] on div "Checklist Traditional Loan Application $100K S C You M O Mike E O Erin A C Adri…" at bounding box center [673, 317] width 1264 height 620
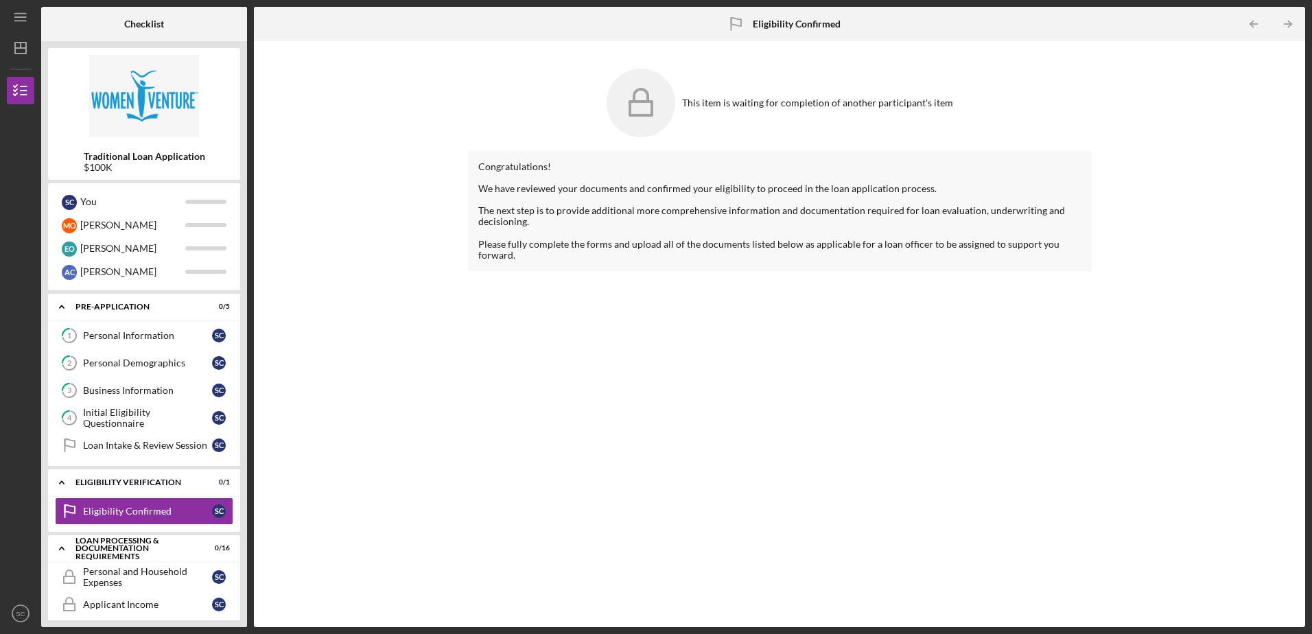
click at [241, 615] on div "Traditional Loan Application $100K S C You M O Mike E O Erin A C Adrienne Icon/…" at bounding box center [144, 334] width 206 height 586
click at [1266, 597] on div "This item is waiting for completion of another participant's item Congratulatio…" at bounding box center [779, 334] width 1037 height 572
click at [115, 598] on link "Applicant Income Applicant Income S C" at bounding box center [144, 604] width 178 height 27
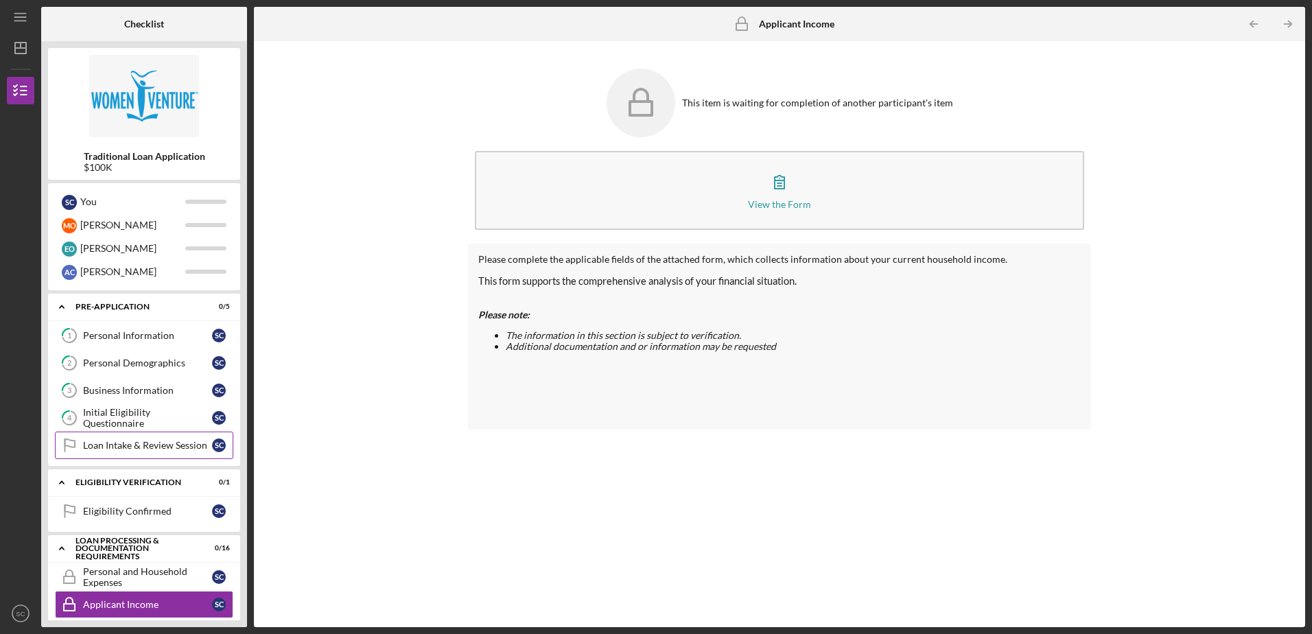
drag, startPoint x: 245, startPoint y: 495, endPoint x: 222, endPoint y: 451, distance: 48.8
click at [245, 576] on div "Traditional Loan Application $100K S C You M O Mike E O Erin A C Adrienne Icon/…" at bounding box center [144, 334] width 206 height 586
drag, startPoint x: 221, startPoint y: 473, endPoint x: 265, endPoint y: 549, distance: 87.9
click at [262, 576] on div "Checklist Traditional Loan Application $100K S C You M O Mike E O Erin A C Adri…" at bounding box center [673, 317] width 1264 height 620
drag, startPoint x: 308, startPoint y: 541, endPoint x: 301, endPoint y: 575, distance: 35.0
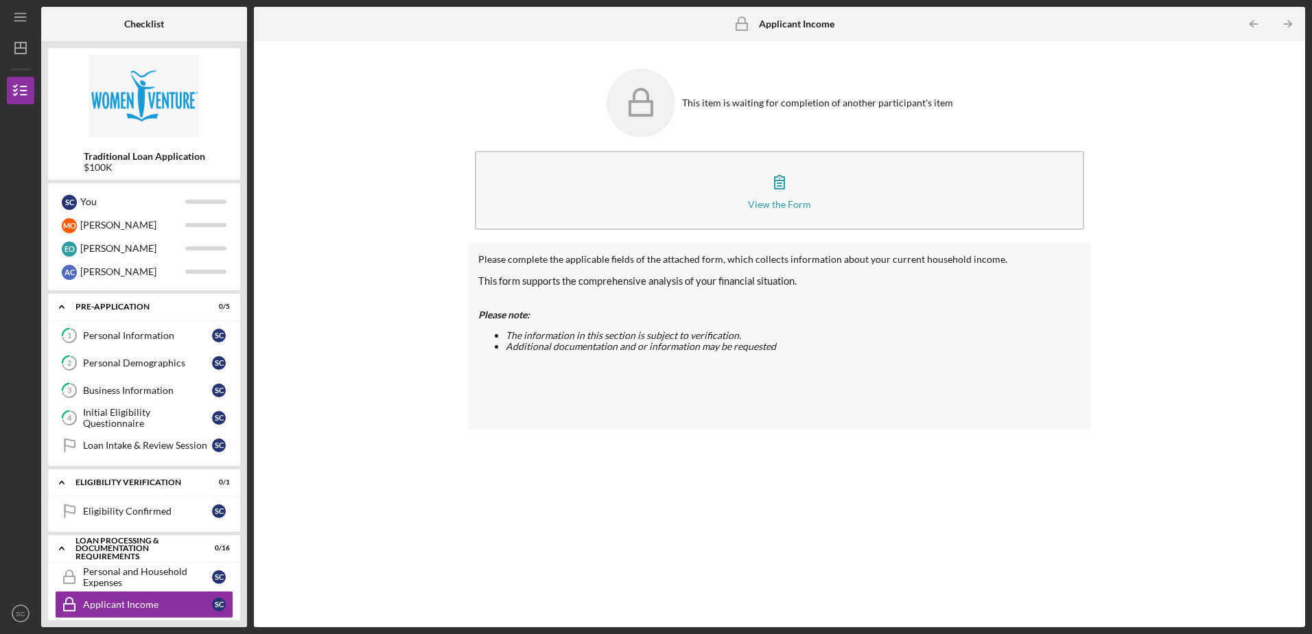
click at [301, 575] on div "This item is waiting for completion of another participant's item View the Form…" at bounding box center [779, 334] width 1037 height 572
click at [251, 619] on div "Checklist Traditional Loan Application $100K S C You M O Mike E O Erin A C Adri…" at bounding box center [673, 317] width 1264 height 620
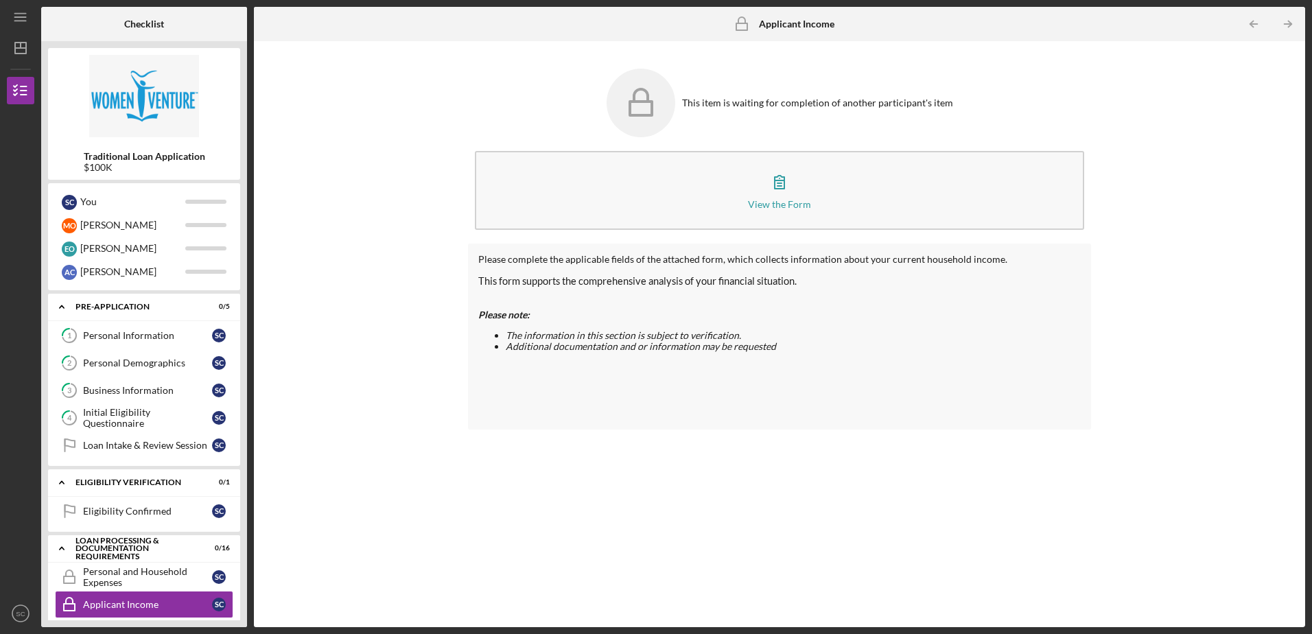
drag, startPoint x: 493, startPoint y: 578, endPoint x: 1278, endPoint y: 606, distance: 786.0
click at [499, 578] on div "Please complete the applicable fields of the attached form, which collects info…" at bounding box center [779, 425] width 622 height 363
click at [1311, 606] on html "Icon/Menu Applicant Income Applicant Income Checklist Traditional Loan Applicat…" at bounding box center [656, 317] width 1312 height 634
drag, startPoint x: 953, startPoint y: 459, endPoint x: 465, endPoint y: 512, distance: 490.7
click at [949, 461] on div "Please complete the applicable fields of the attached form, which collects info…" at bounding box center [779, 425] width 622 height 363
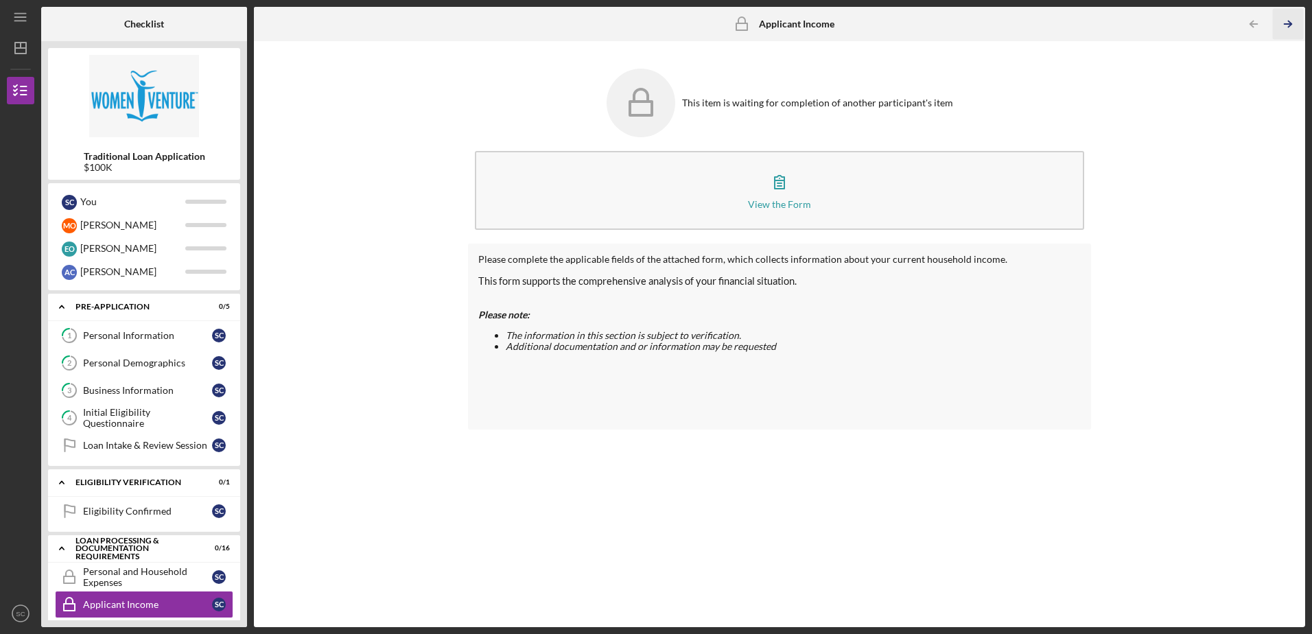
click at [1287, 22] on icon "Icon/Table Pagination Arrow" at bounding box center [1288, 24] width 31 height 31
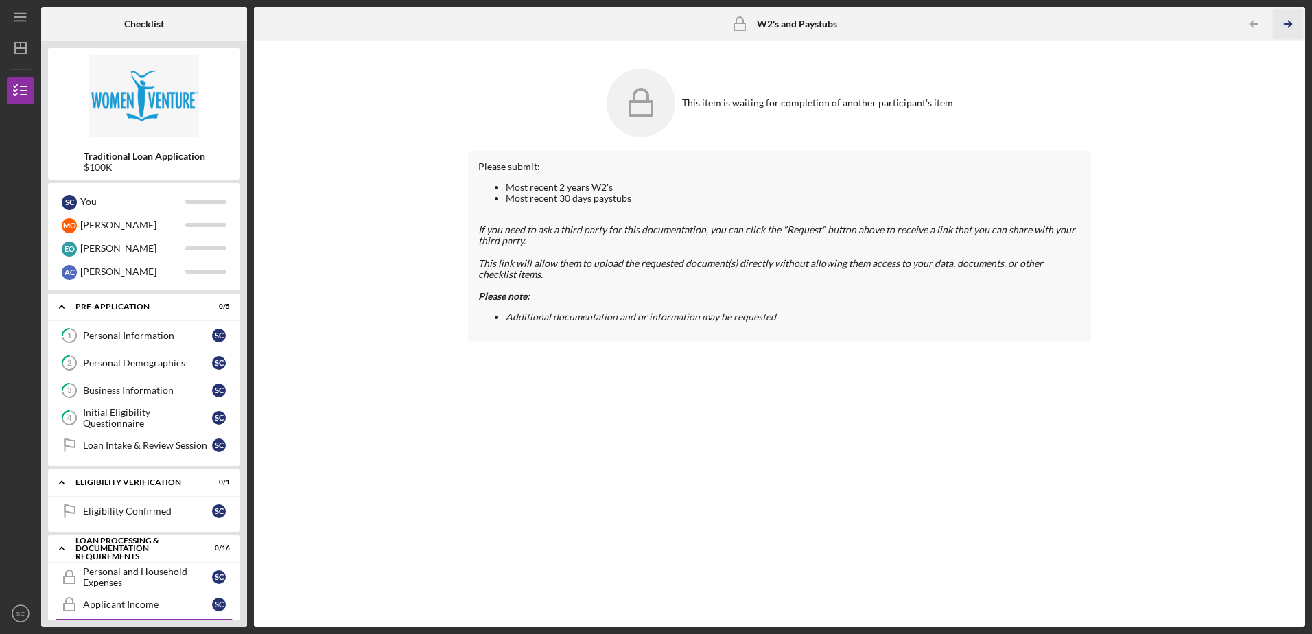
click at [1285, 22] on icon "Icon/Table Pagination Arrow" at bounding box center [1288, 24] width 31 height 31
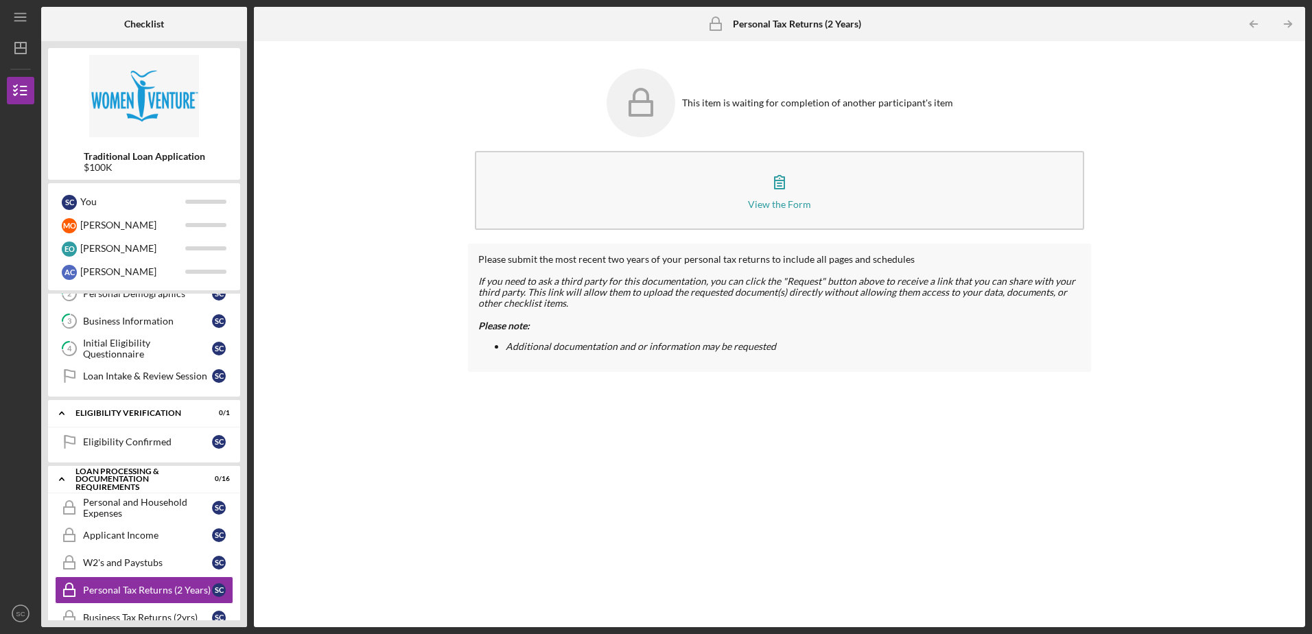
scroll to position [202, 0]
